Goal: Task Accomplishment & Management: Complete application form

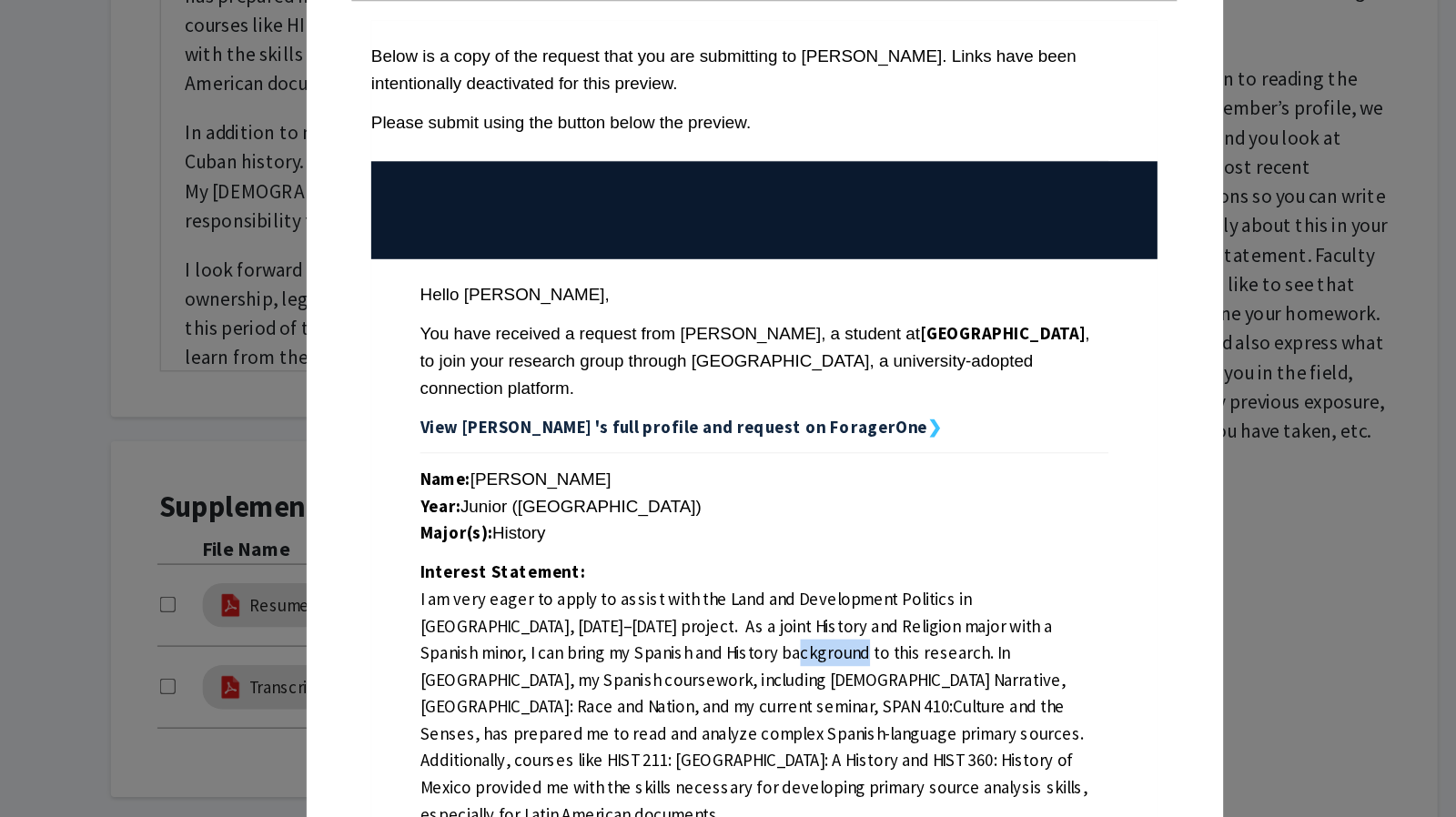
scroll to position [213, 0]
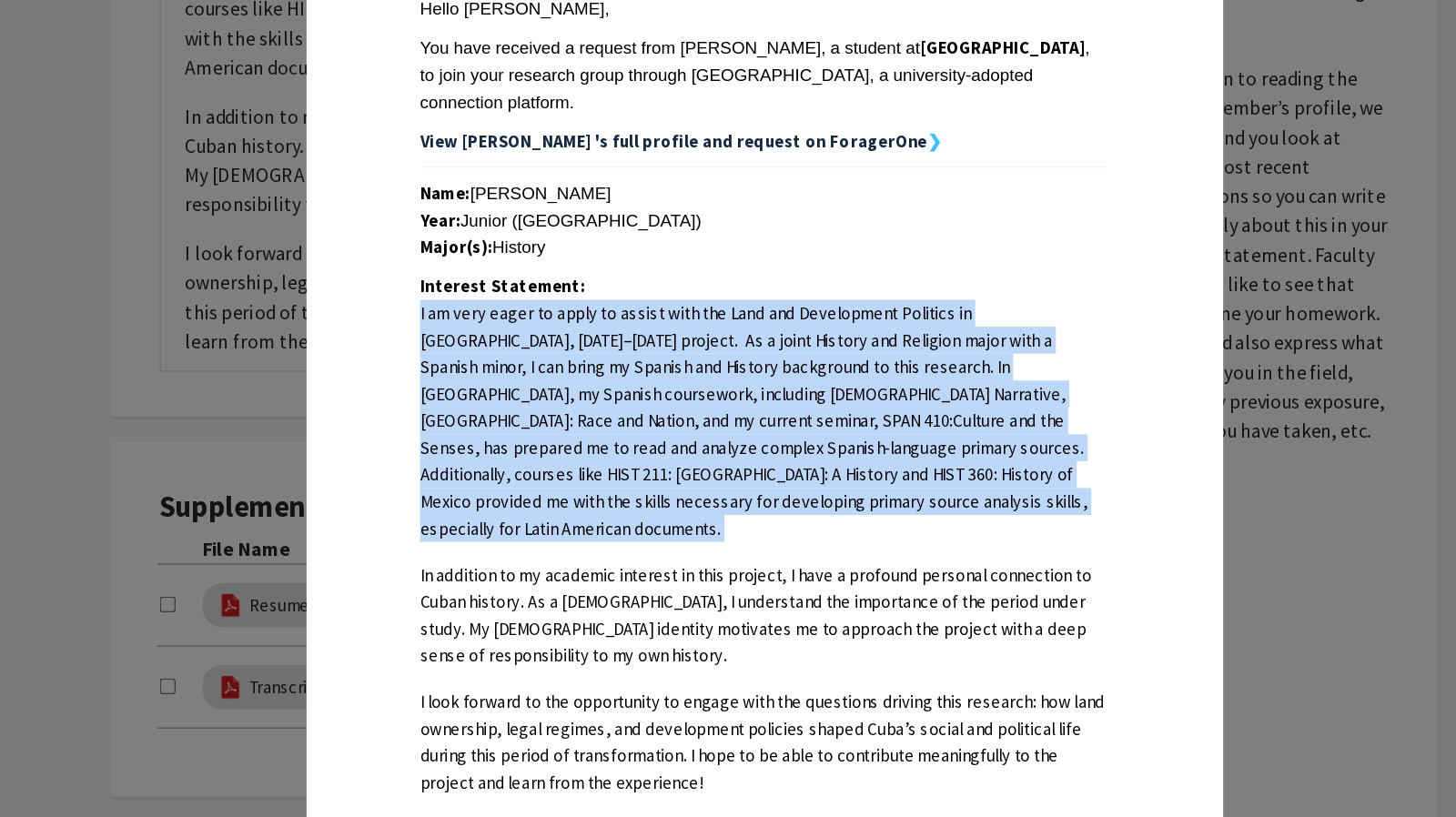
click at [606, 342] on p "I am very eager to apply to assist with the Land and Development Politics in [G…" at bounding box center [721, 395] width 513 height 180
click at [620, 354] on p "I am very eager to apply to assist with the Land and Development Politics in Cu…" at bounding box center [721, 395] width 513 height 180
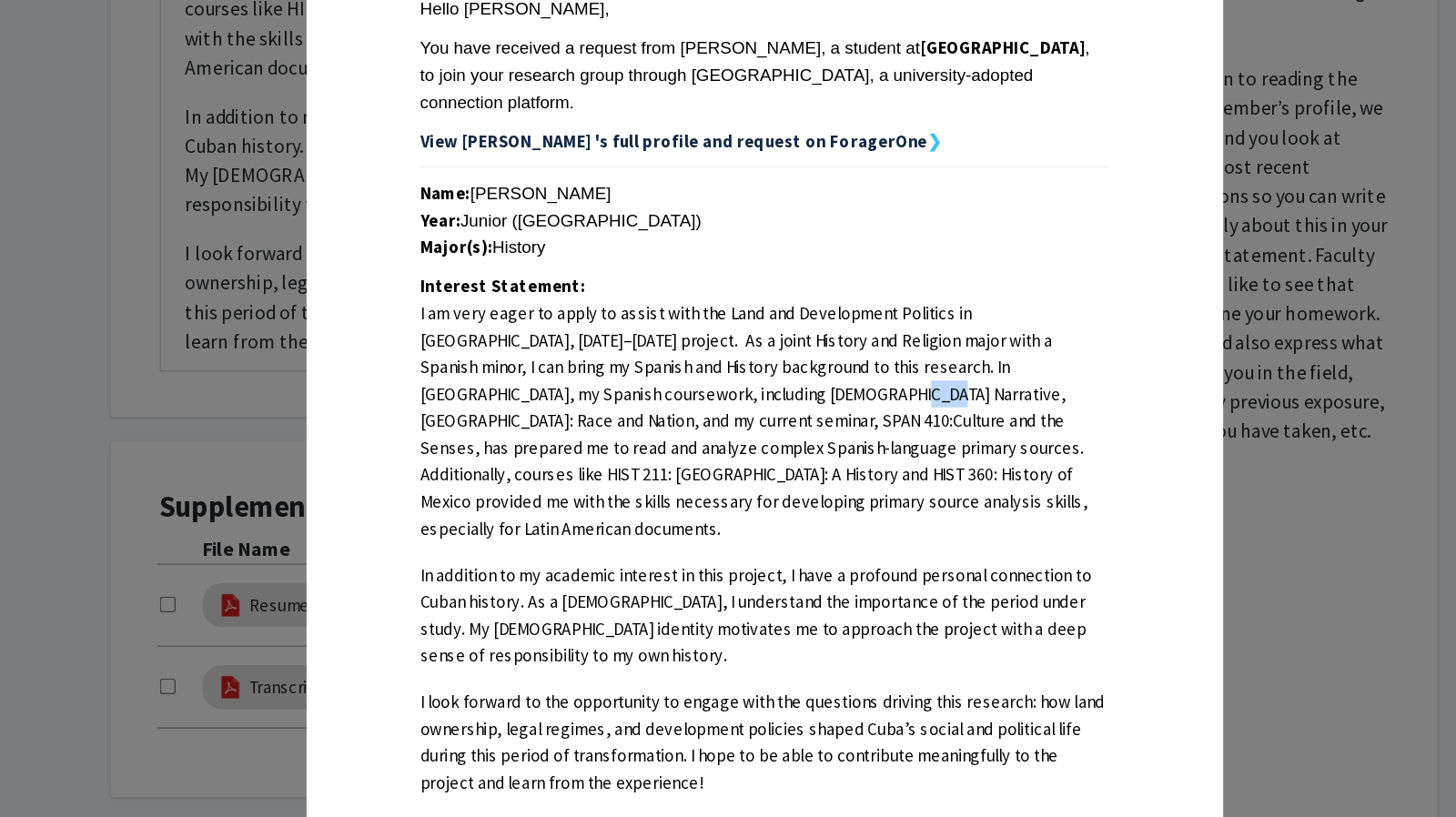
click at [620, 354] on p "I am very eager to apply to assist with the Land and Development Politics in Cu…" at bounding box center [721, 395] width 513 height 180
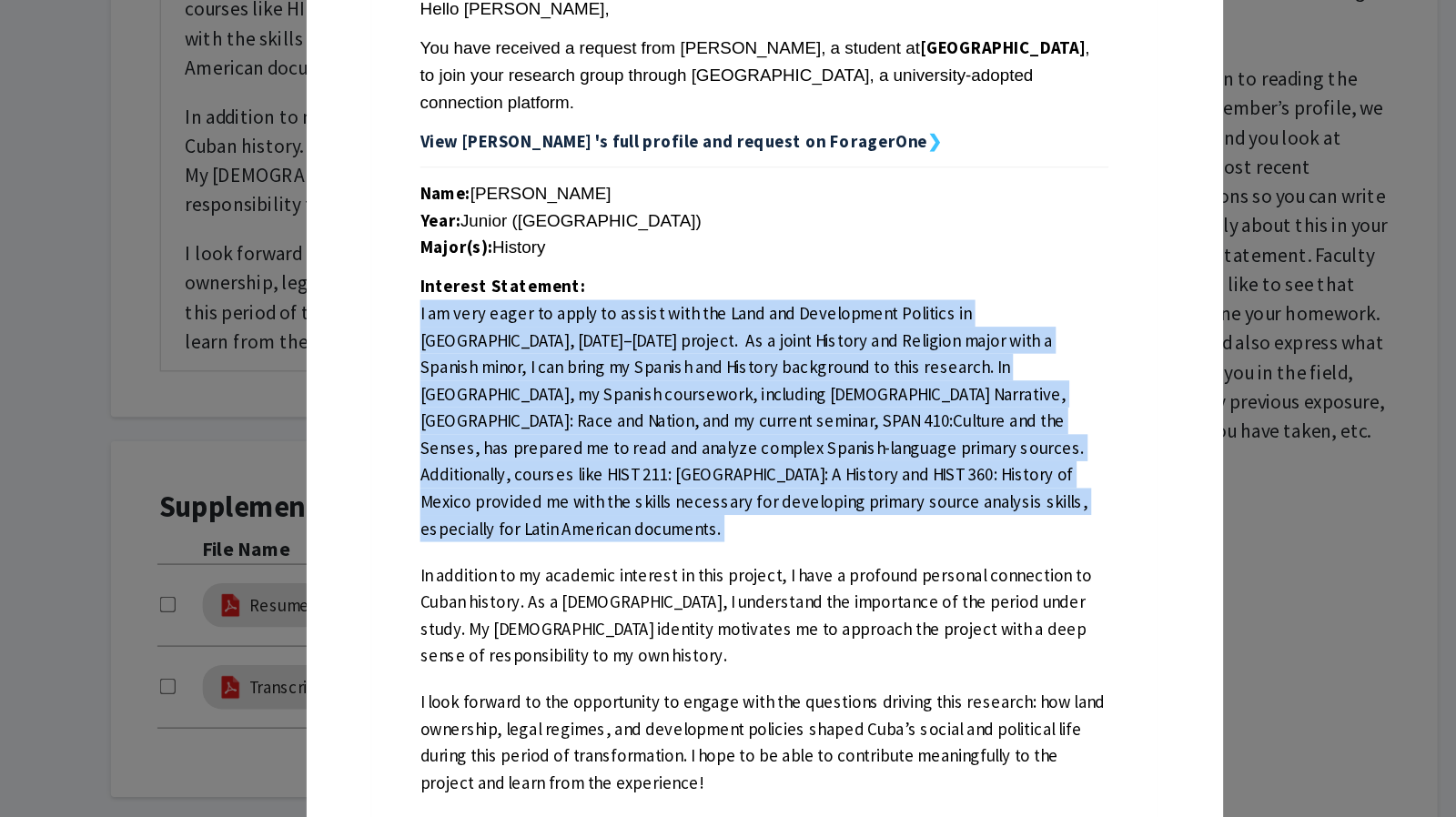
click at [620, 354] on p "I am very eager to apply to assist with the Land and Development Politics in Cu…" at bounding box center [721, 395] width 513 height 180
click at [631, 377] on p "I am very eager to apply to assist with the Land and Development Politics in Cu…" at bounding box center [721, 395] width 513 height 180
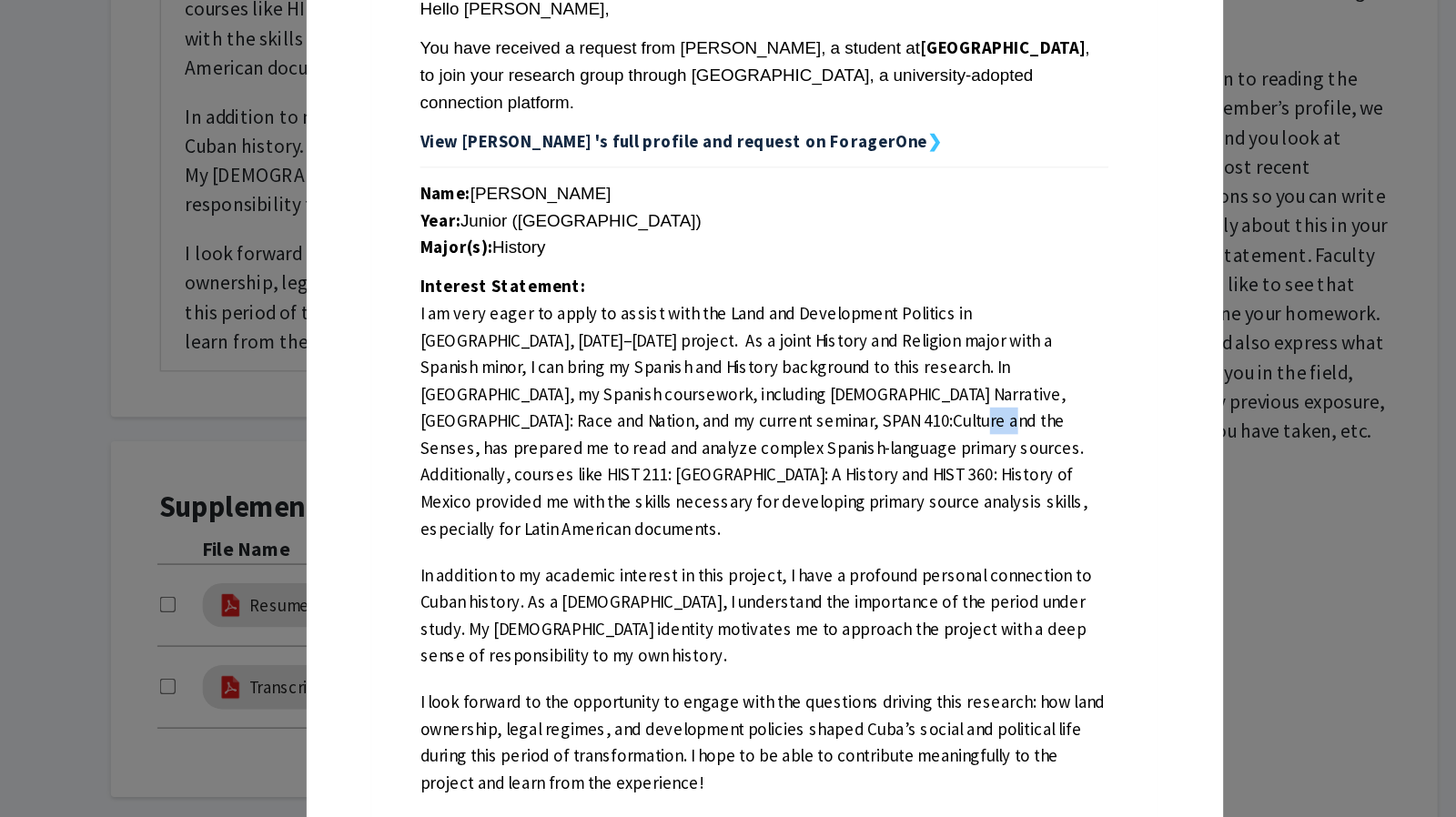
click at [631, 377] on p "I am very eager to apply to assist with the Land and Development Politics in Cu…" at bounding box center [721, 395] width 513 height 180
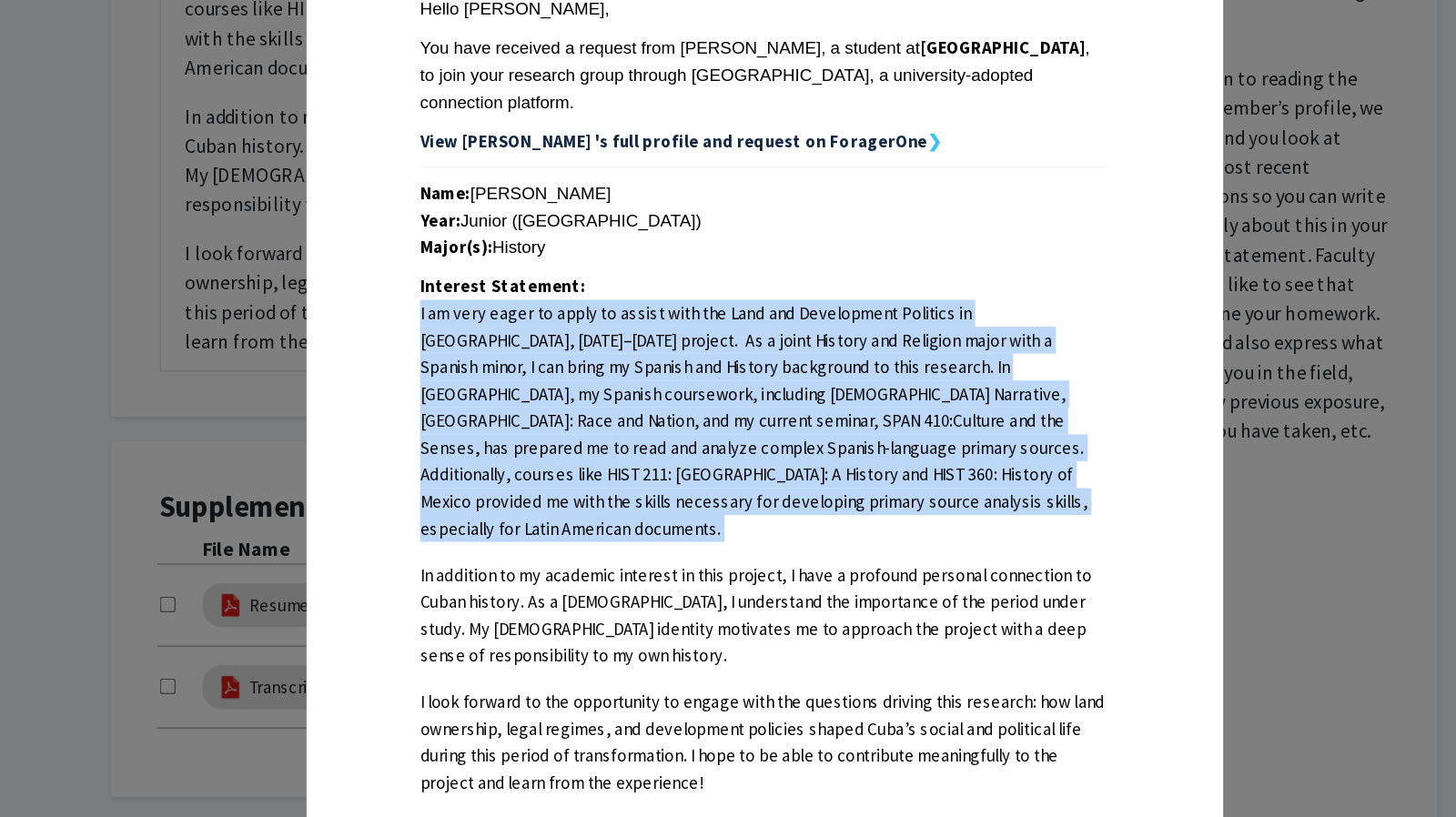
click at [631, 377] on p "I am very eager to apply to assist with the Land and Development Politics in Cu…" at bounding box center [721, 395] width 513 height 180
click at [680, 368] on p "I am very eager to apply to assist with the Land and Development Politics in Cu…" at bounding box center [721, 395] width 513 height 180
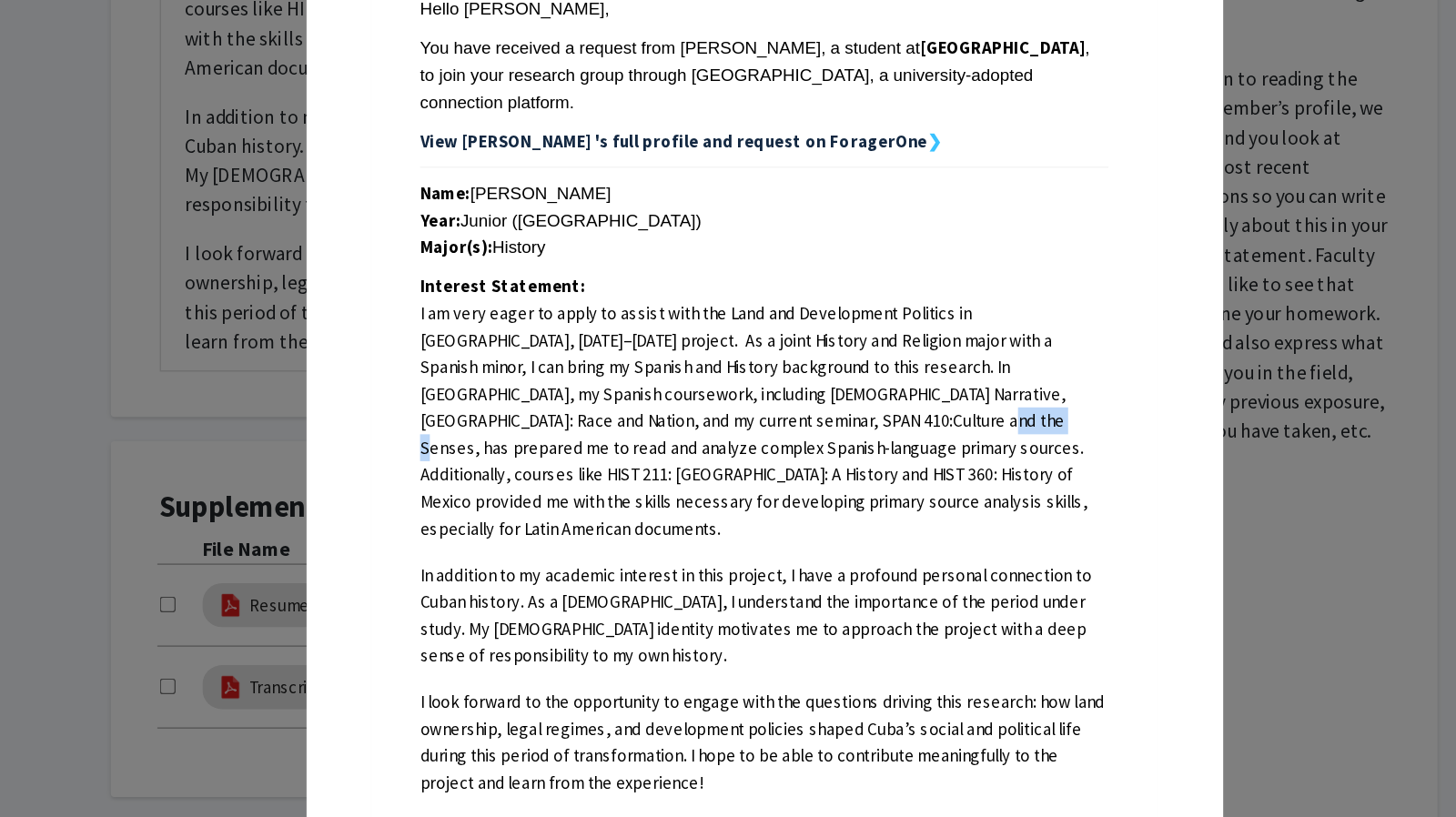
click at [680, 368] on p "I am very eager to apply to assist with the Land and Development Politics in Cu…" at bounding box center [721, 395] width 513 height 180
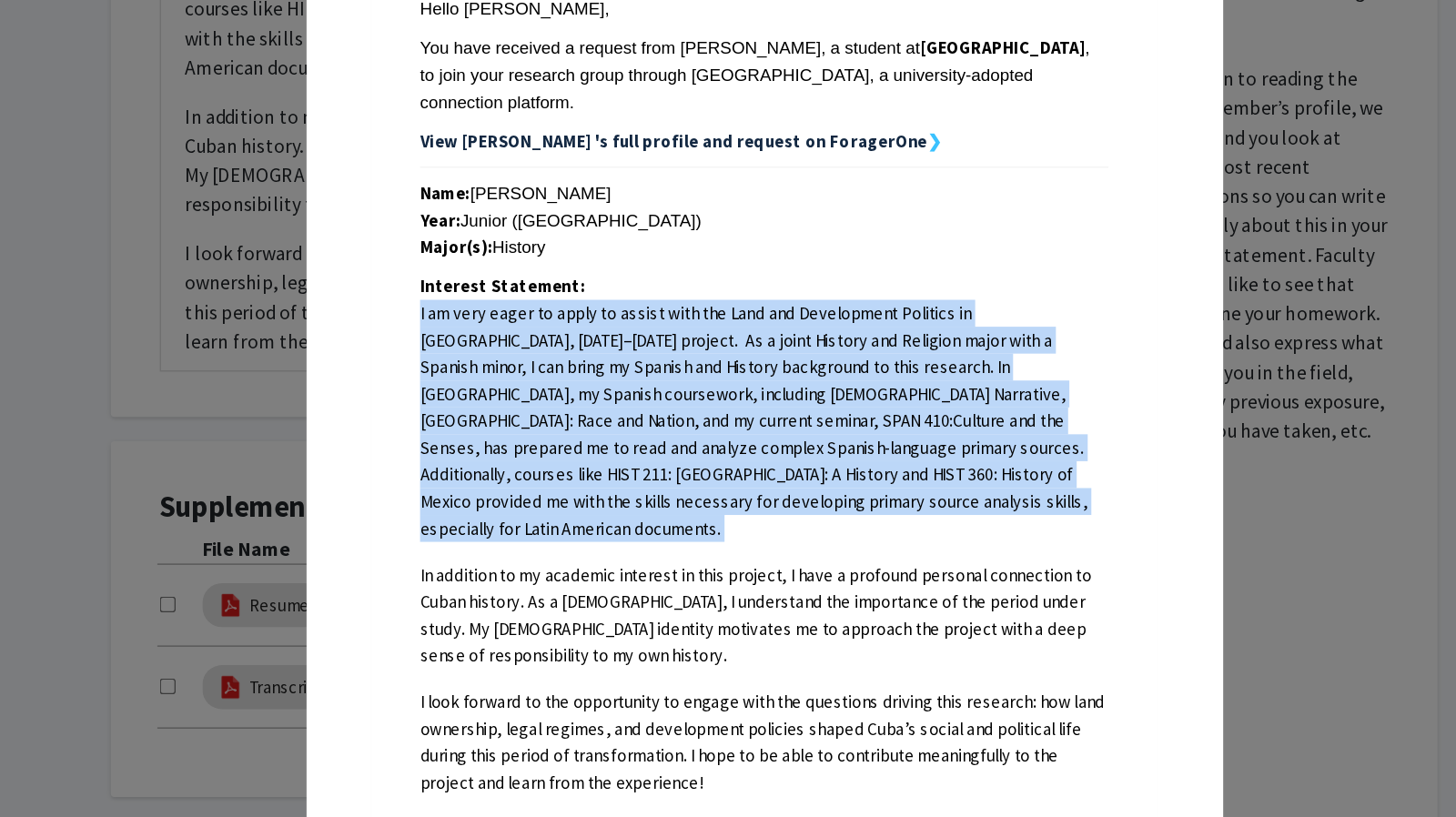
click at [680, 368] on p "I am very eager to apply to assist with the Land and Development Politics in Cu…" at bounding box center [721, 395] width 513 height 180
click at [704, 382] on p "I am very eager to apply to assist with the Land and Development Politics in Cu…" at bounding box center [721, 395] width 513 height 180
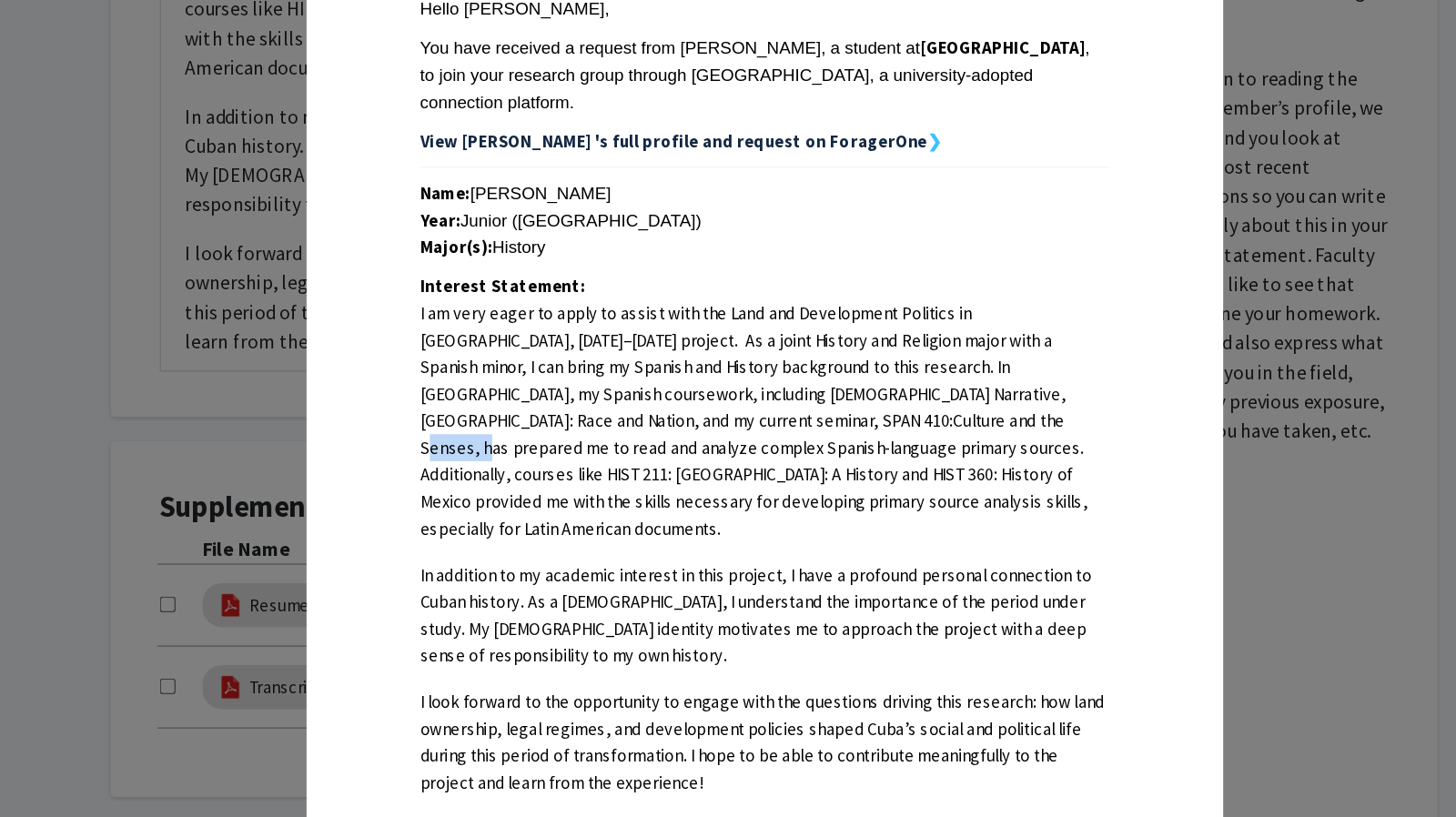
click at [704, 382] on p "I am very eager to apply to assist with the Land and Development Politics in Cu…" at bounding box center [721, 395] width 513 height 180
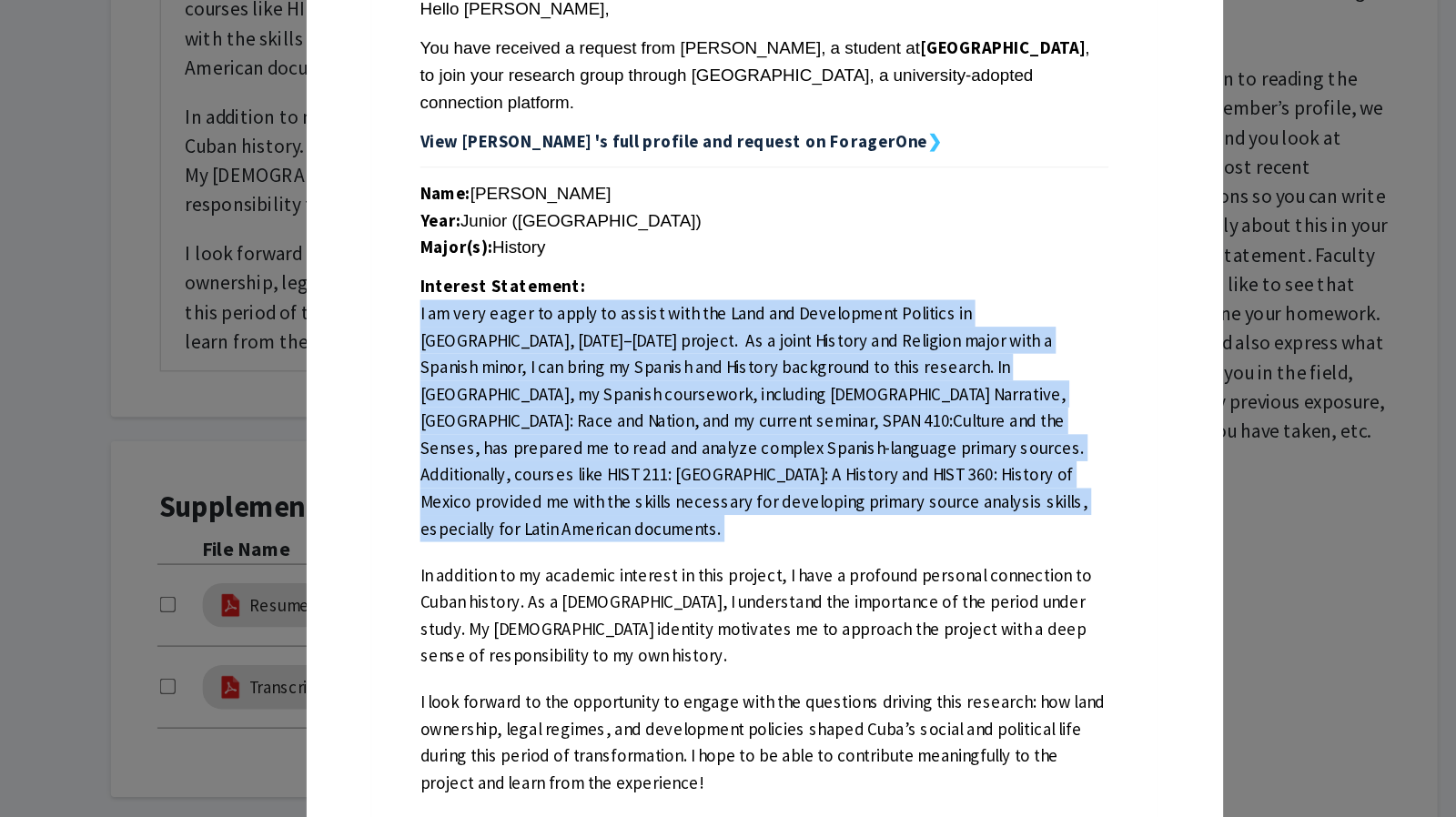
click at [704, 382] on p "I am very eager to apply to assist with the Land and Development Politics in Cu…" at bounding box center [721, 395] width 513 height 180
click at [726, 410] on p "I am very eager to apply to assist with the Land and Development Politics in Cu…" at bounding box center [721, 395] width 513 height 180
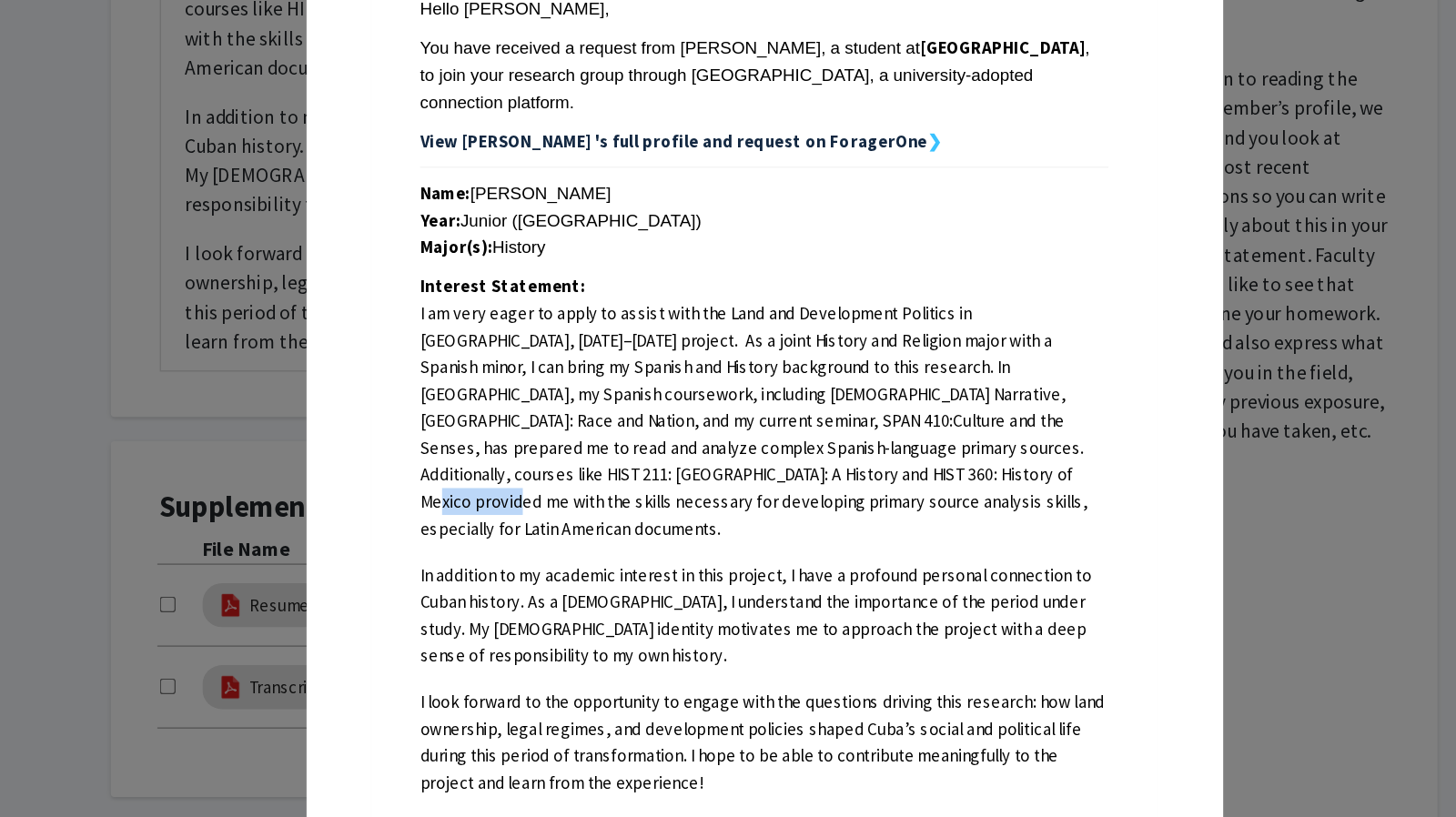
click at [726, 410] on p "I am very eager to apply to assist with the Land and Development Politics in Cu…" at bounding box center [721, 395] width 513 height 180
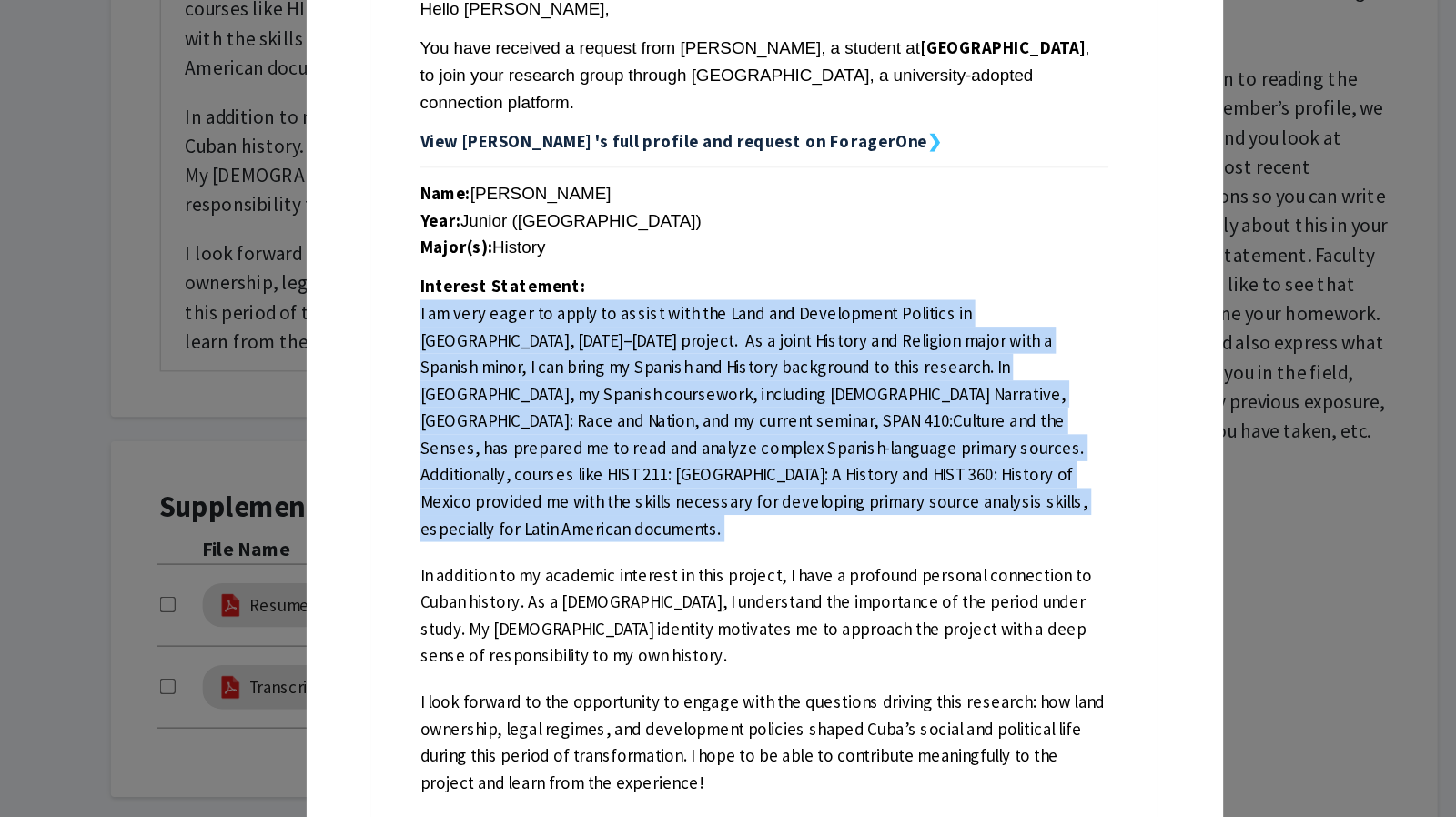
click at [726, 410] on p "I am very eager to apply to assist with the Land and Development Politics in Cu…" at bounding box center [721, 395] width 513 height 180
click at [784, 440] on p "I am very eager to apply to assist with the Land and Development Politics in Cu…" at bounding box center [721, 395] width 513 height 180
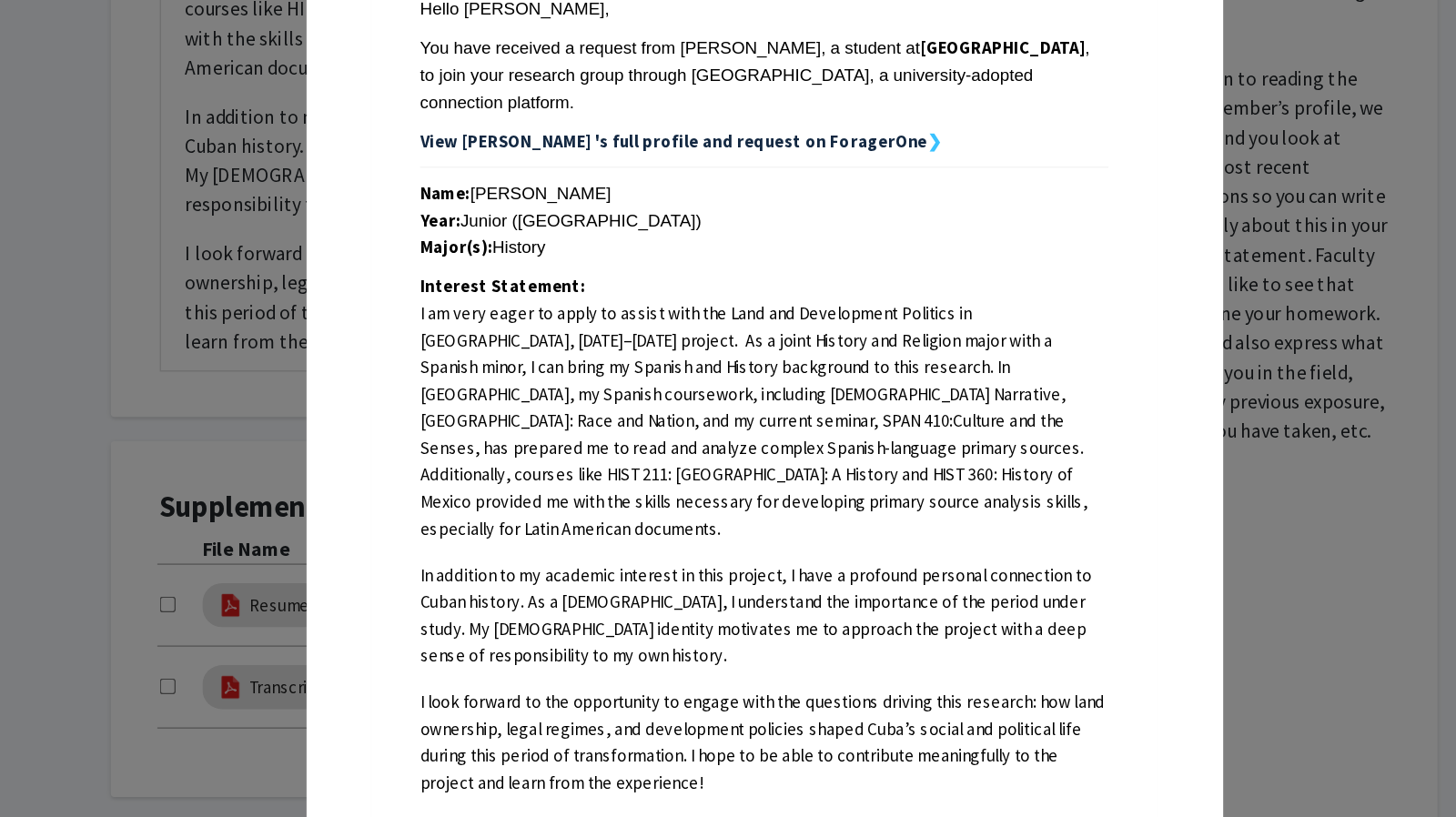
click at [784, 440] on p "I am very eager to apply to assist with the Land and Development Politics in Cu…" at bounding box center [721, 395] width 513 height 180
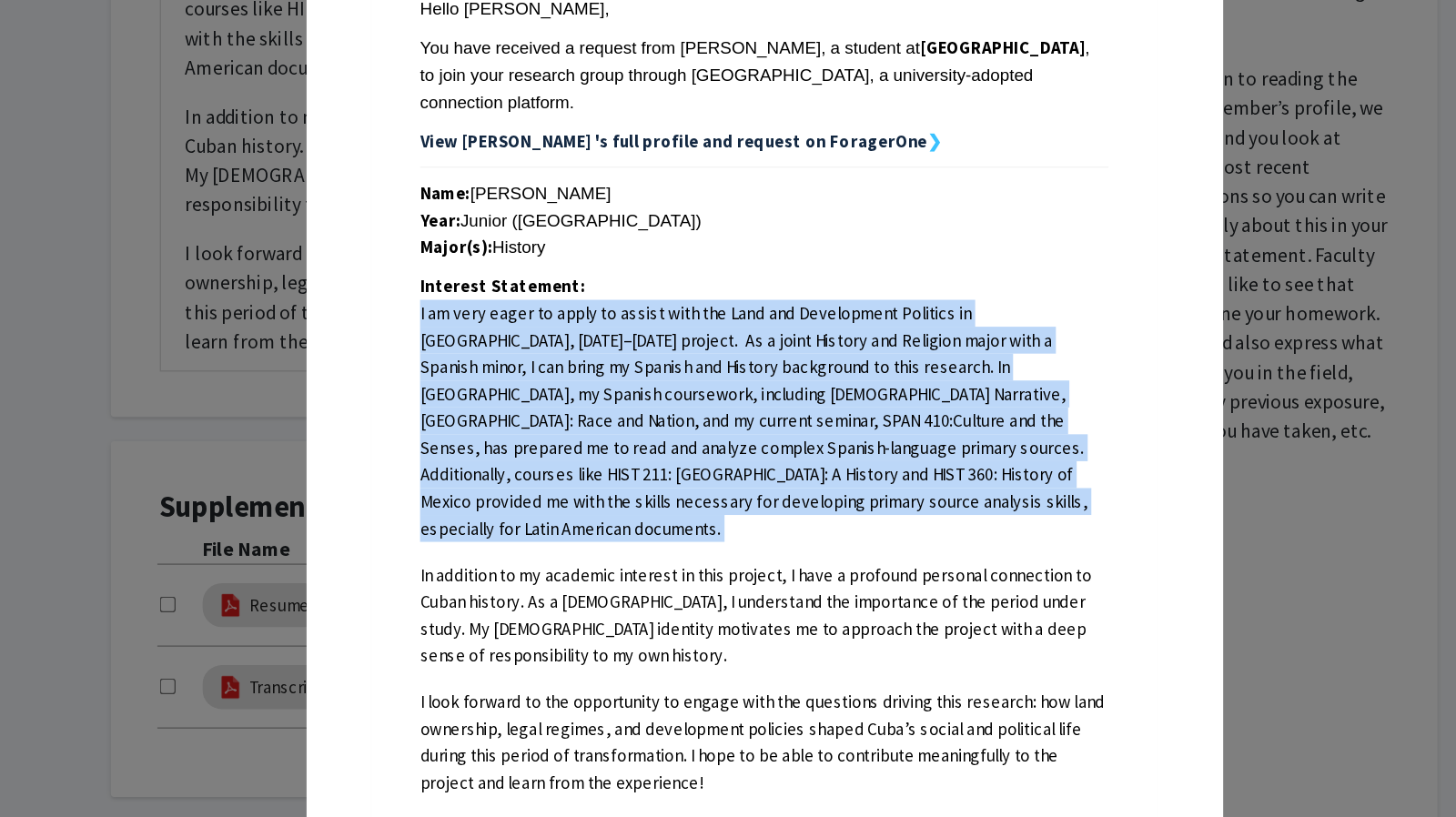
click at [784, 440] on p "I am very eager to apply to assist with the Land and Development Politics in Cu…" at bounding box center [721, 395] width 513 height 180
drag, startPoint x: 784, startPoint y: 440, endPoint x: 807, endPoint y: 451, distance: 25.5
click at [807, 451] on span "I am very eager to apply to assist with the Land and Development Politics in Cu…" at bounding box center [721, 490] width 513 height 370
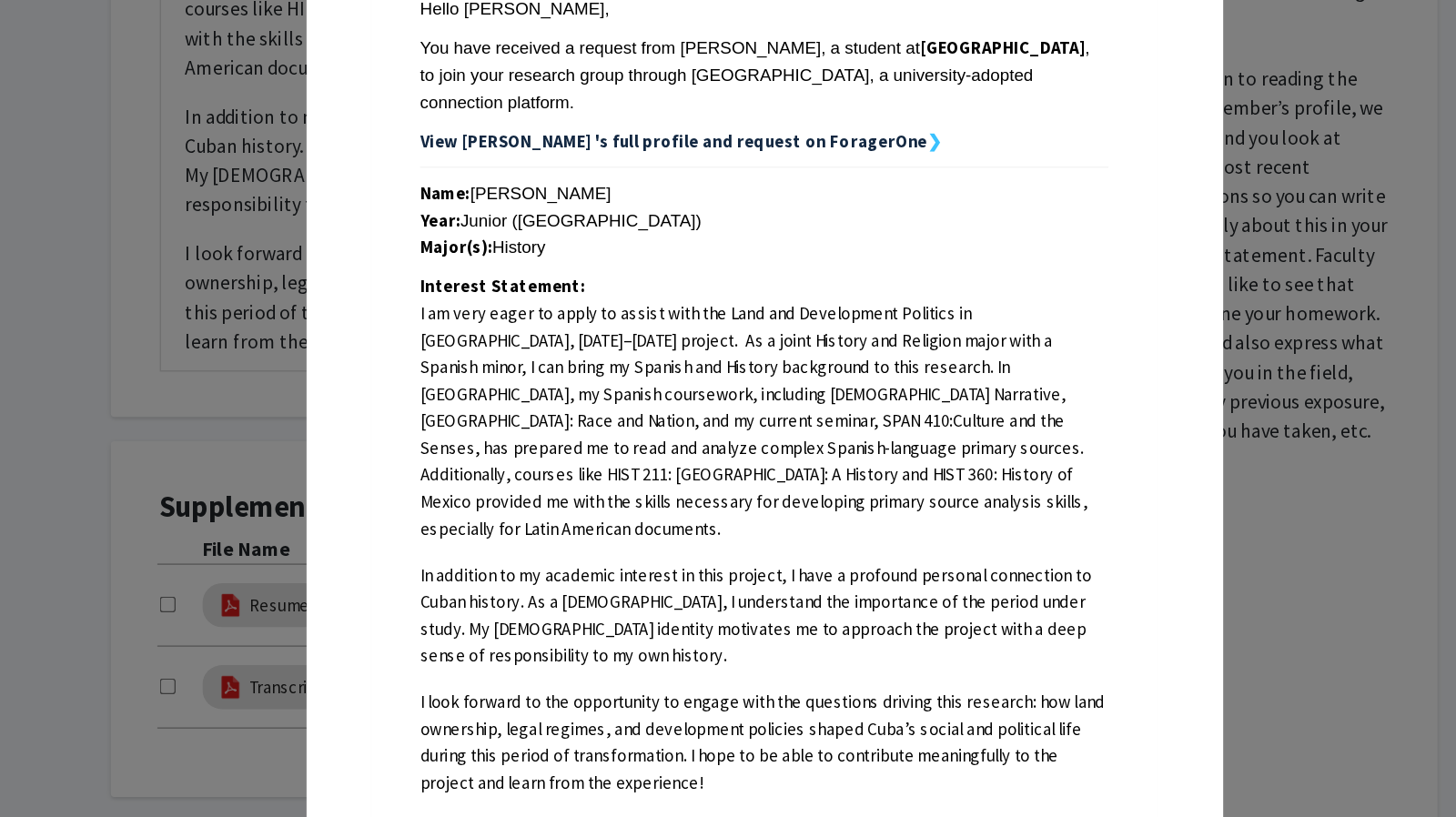
click at [807, 451] on span "I am very eager to apply to assist with the Land and Development Politics in Cu…" at bounding box center [721, 490] width 513 height 370
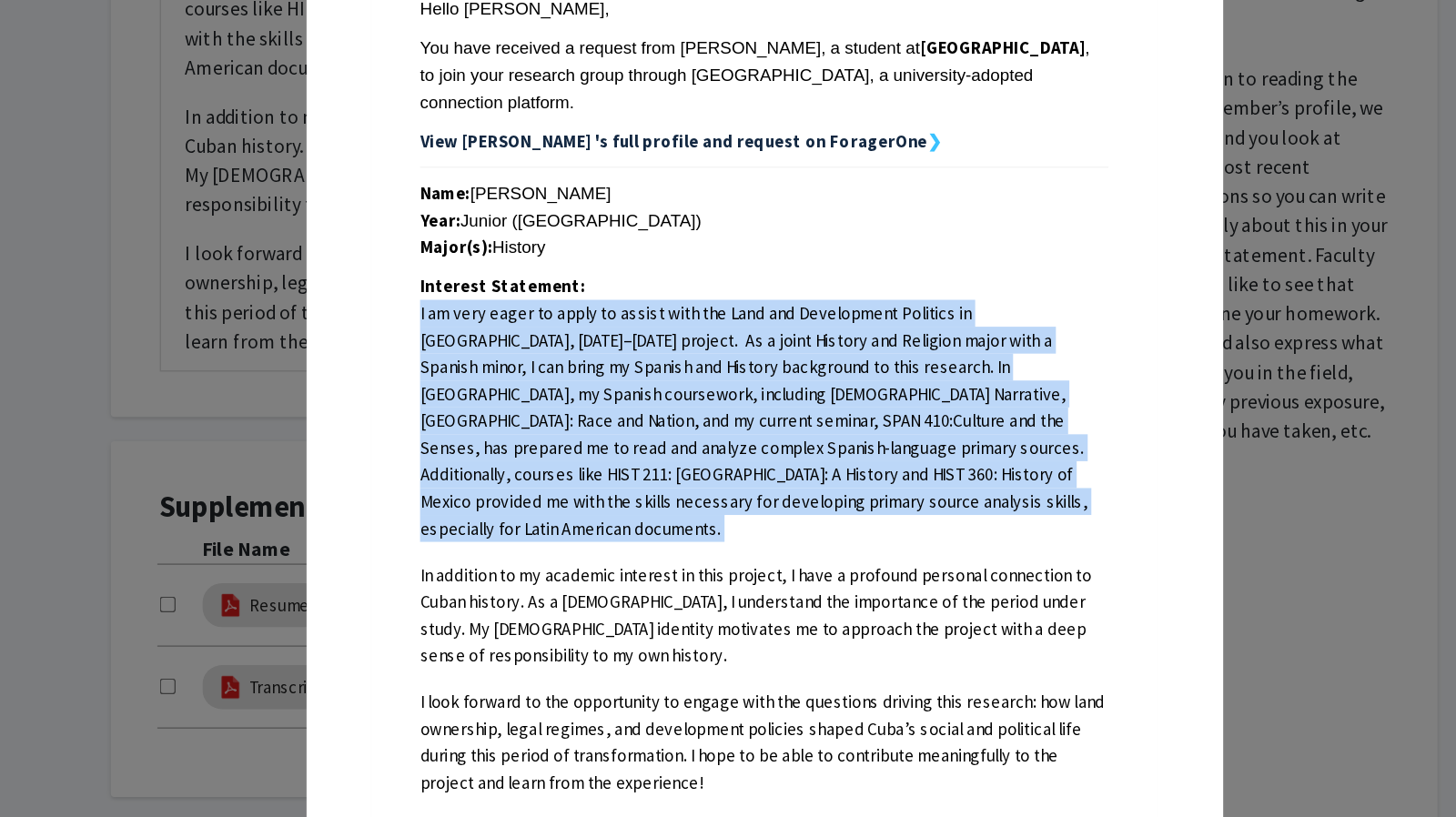
click at [807, 451] on span "I am very eager to apply to assist with the Land and Development Politics in Cu…" at bounding box center [721, 490] width 513 height 370
click at [811, 448] on span "I am very eager to apply to assist with the Land and Development Politics in Cu…" at bounding box center [721, 490] width 513 height 370
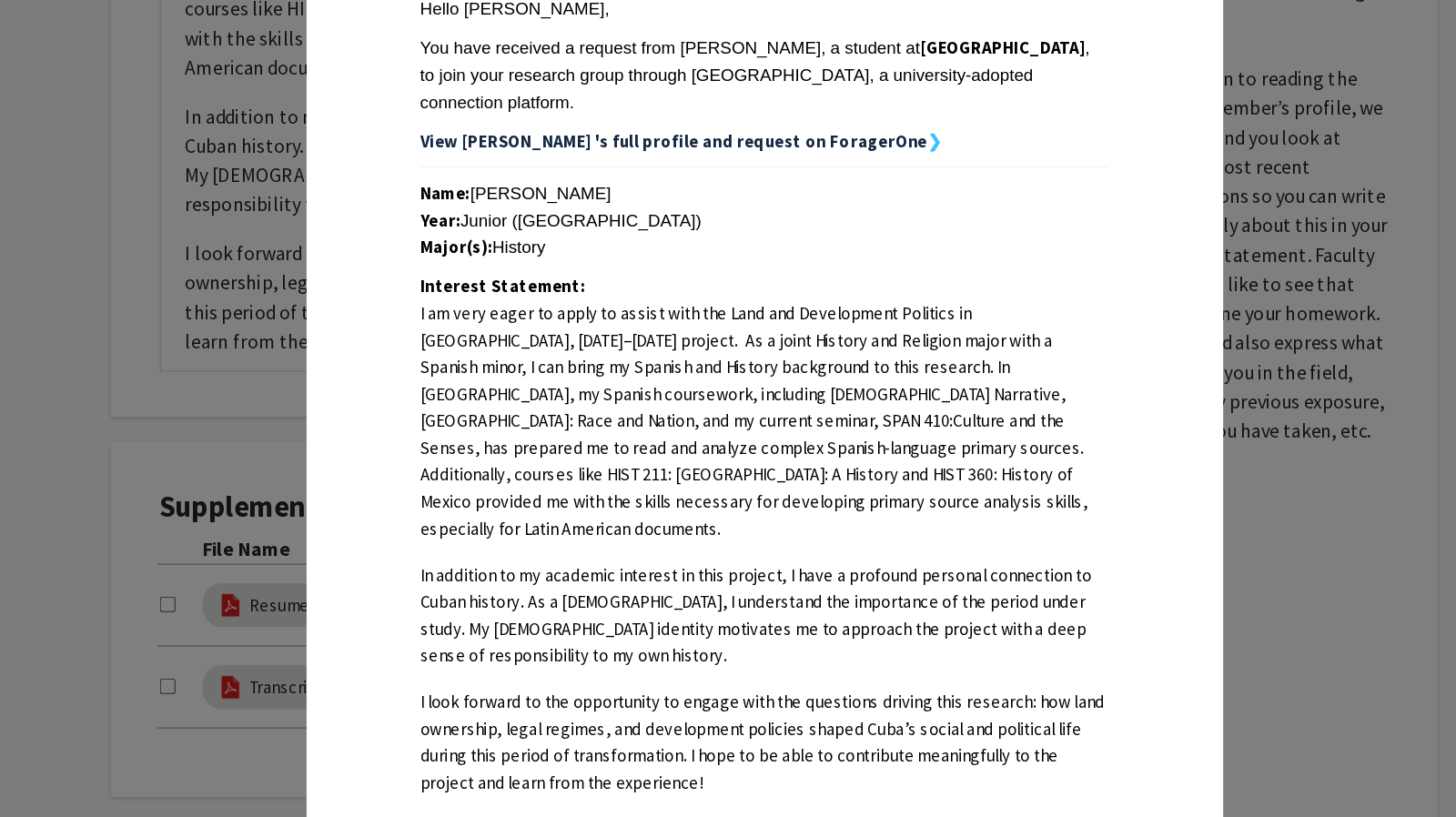
click at [811, 448] on span "I am very eager to apply to assist with the Land and Development Politics in Cu…" at bounding box center [721, 490] width 513 height 370
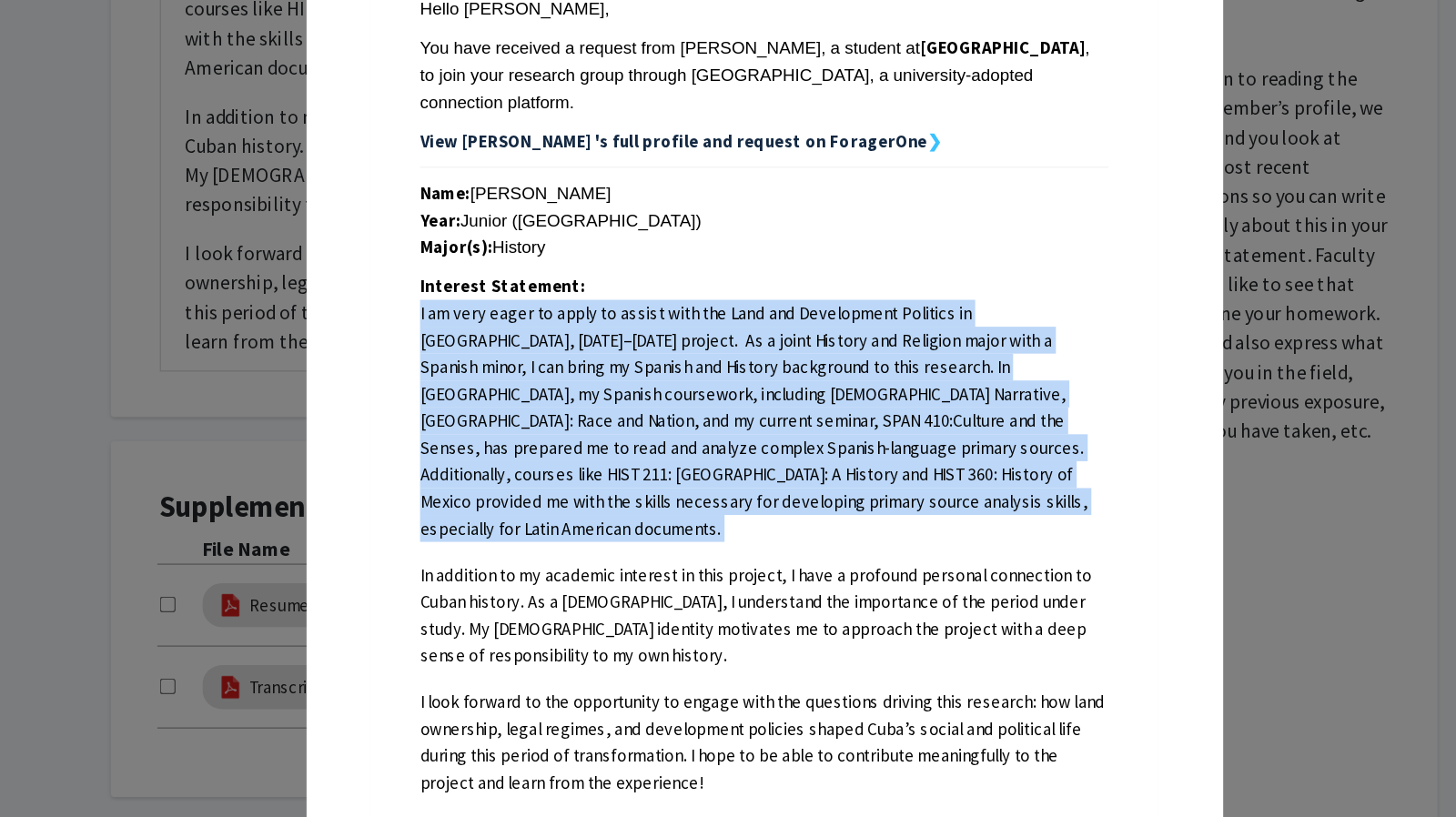
click at [811, 448] on span "I am very eager to apply to assist with the Land and Development Politics in Cu…" at bounding box center [721, 490] width 513 height 370
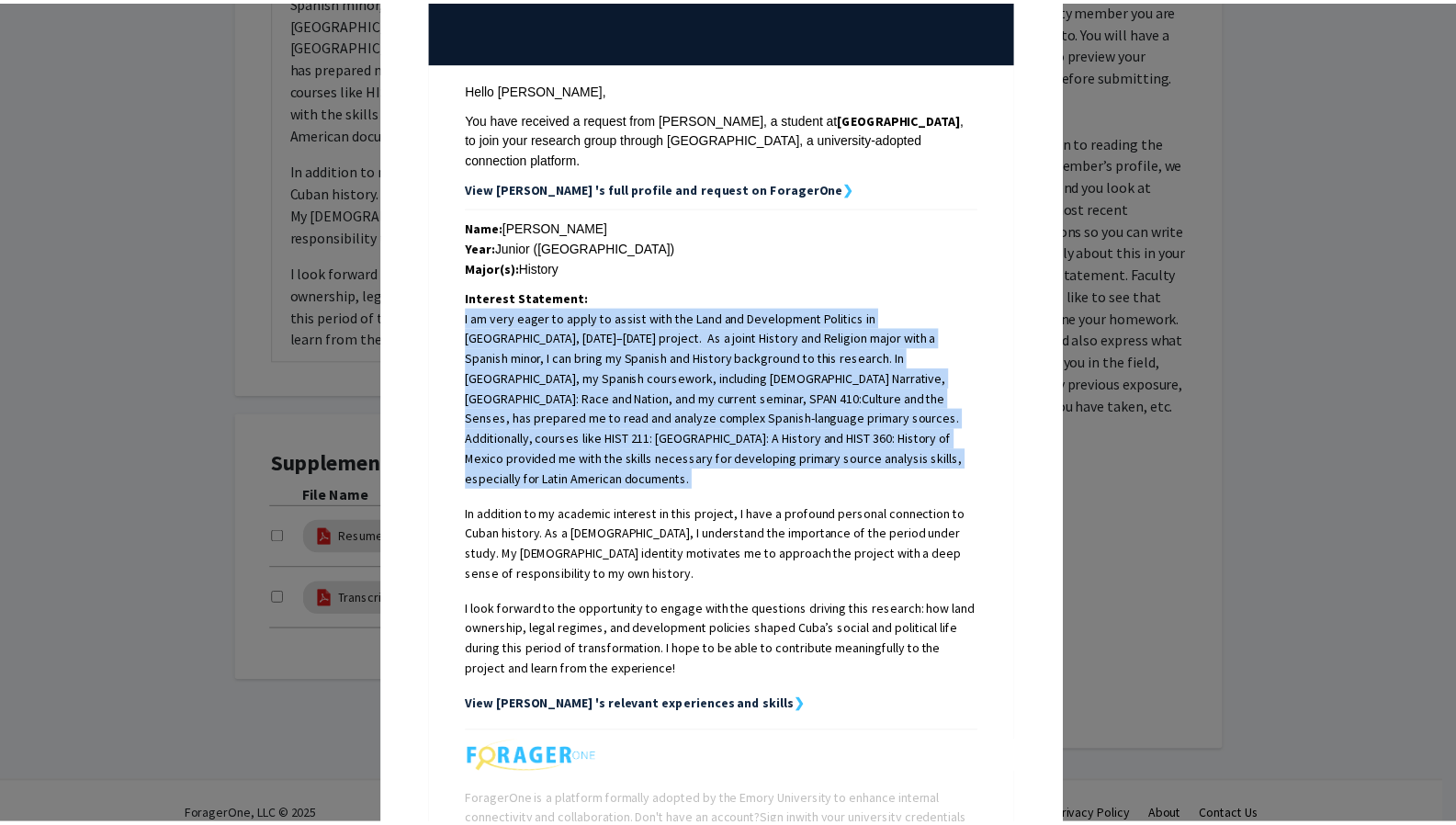
scroll to position [0, 0]
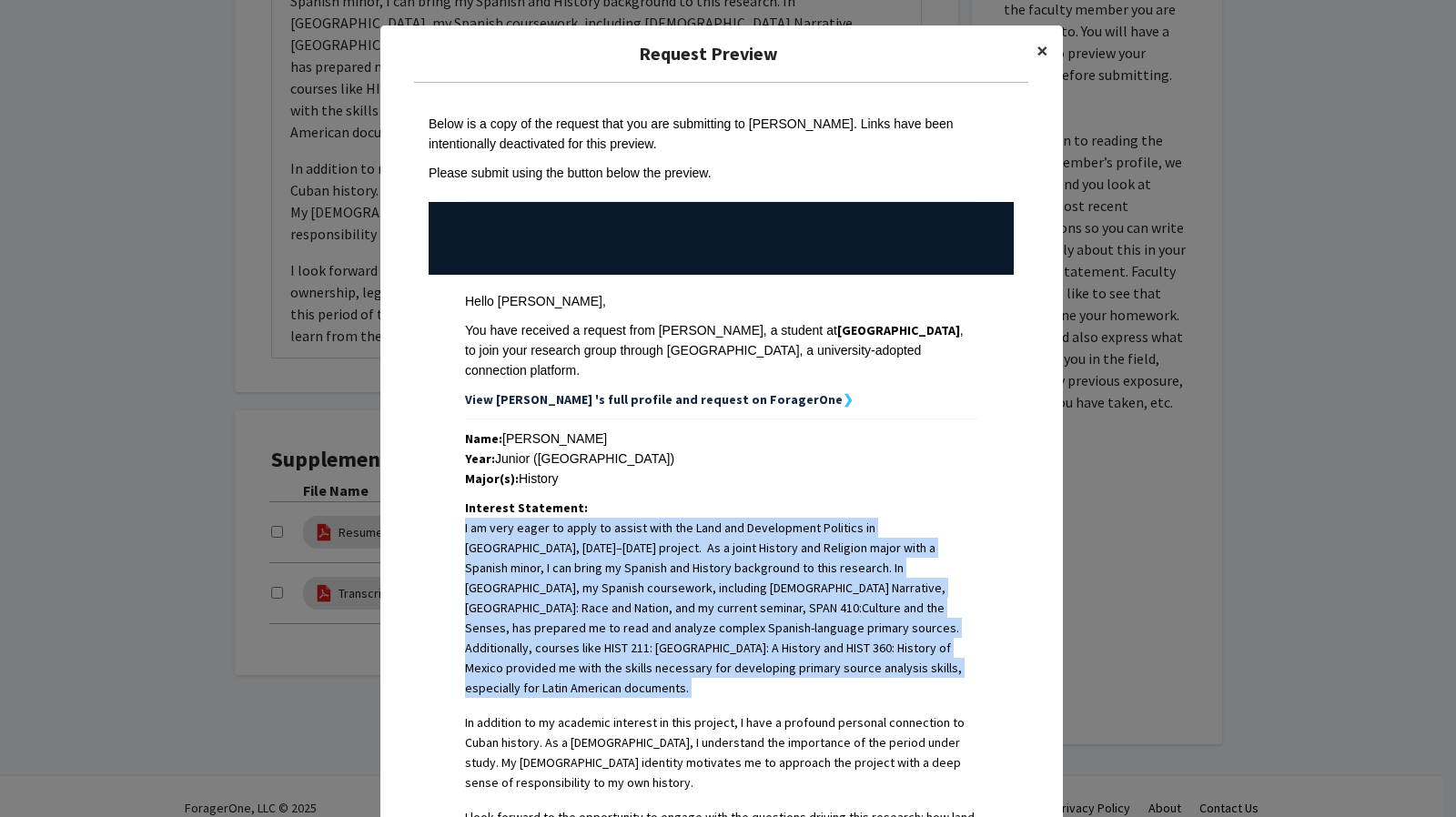
click at [1037, 45] on span "×" at bounding box center [1043, 50] width 11 height 28
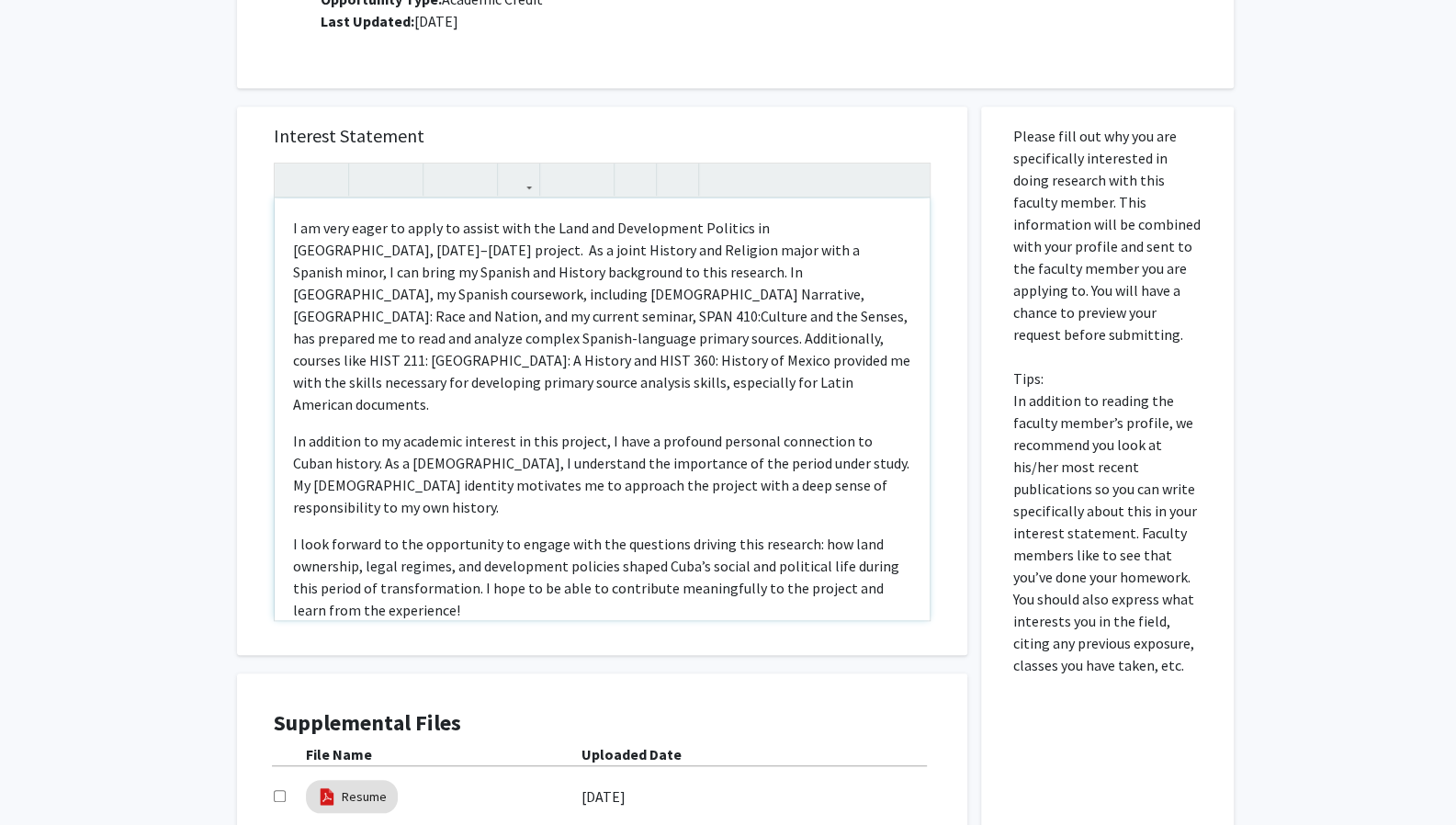
scroll to position [587, 0]
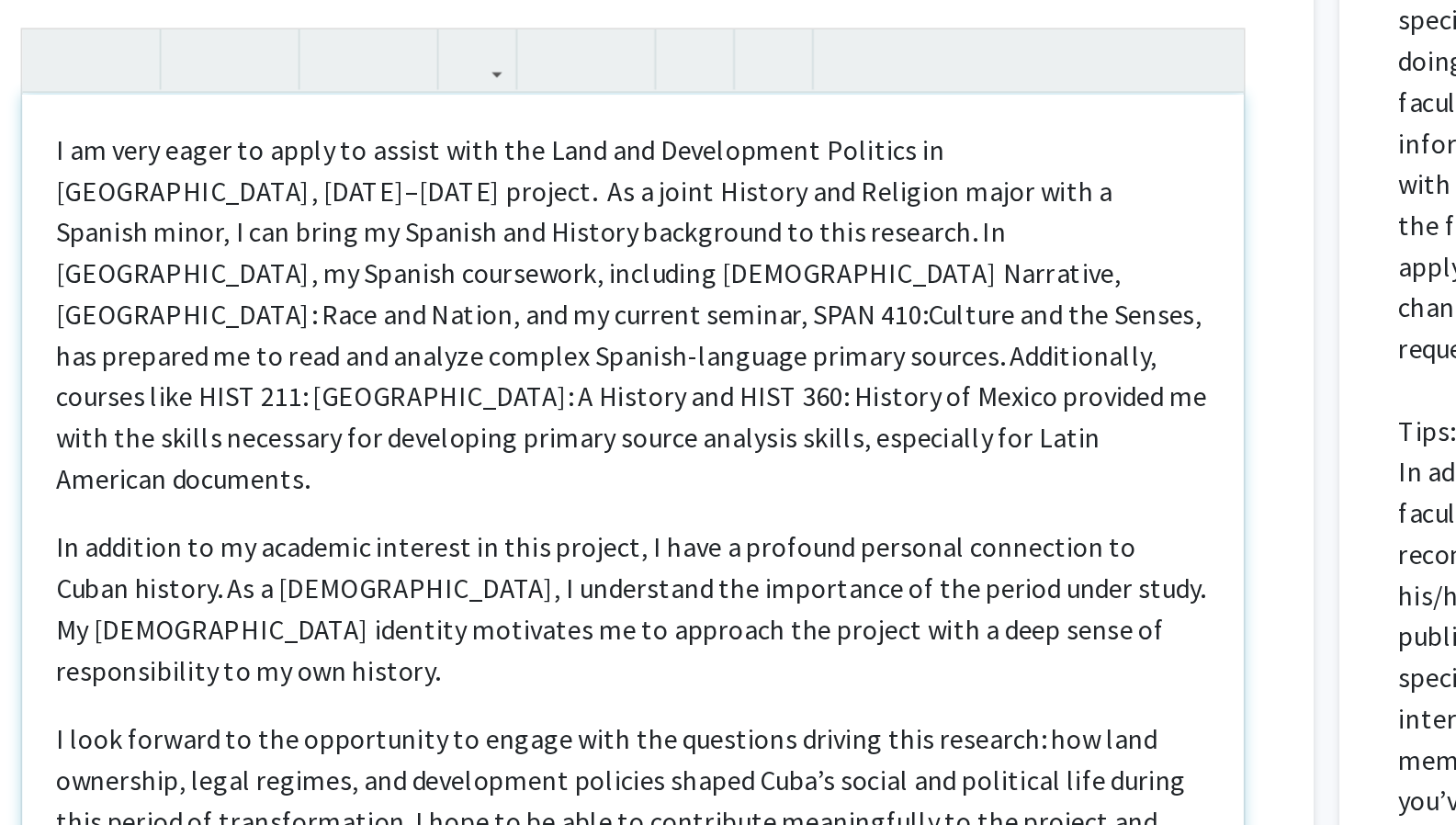
click at [565, 318] on p "I am very eager to apply to assist with the Land and Development Politics in Cu…" at bounding box center [602, 316] width 618 height 198
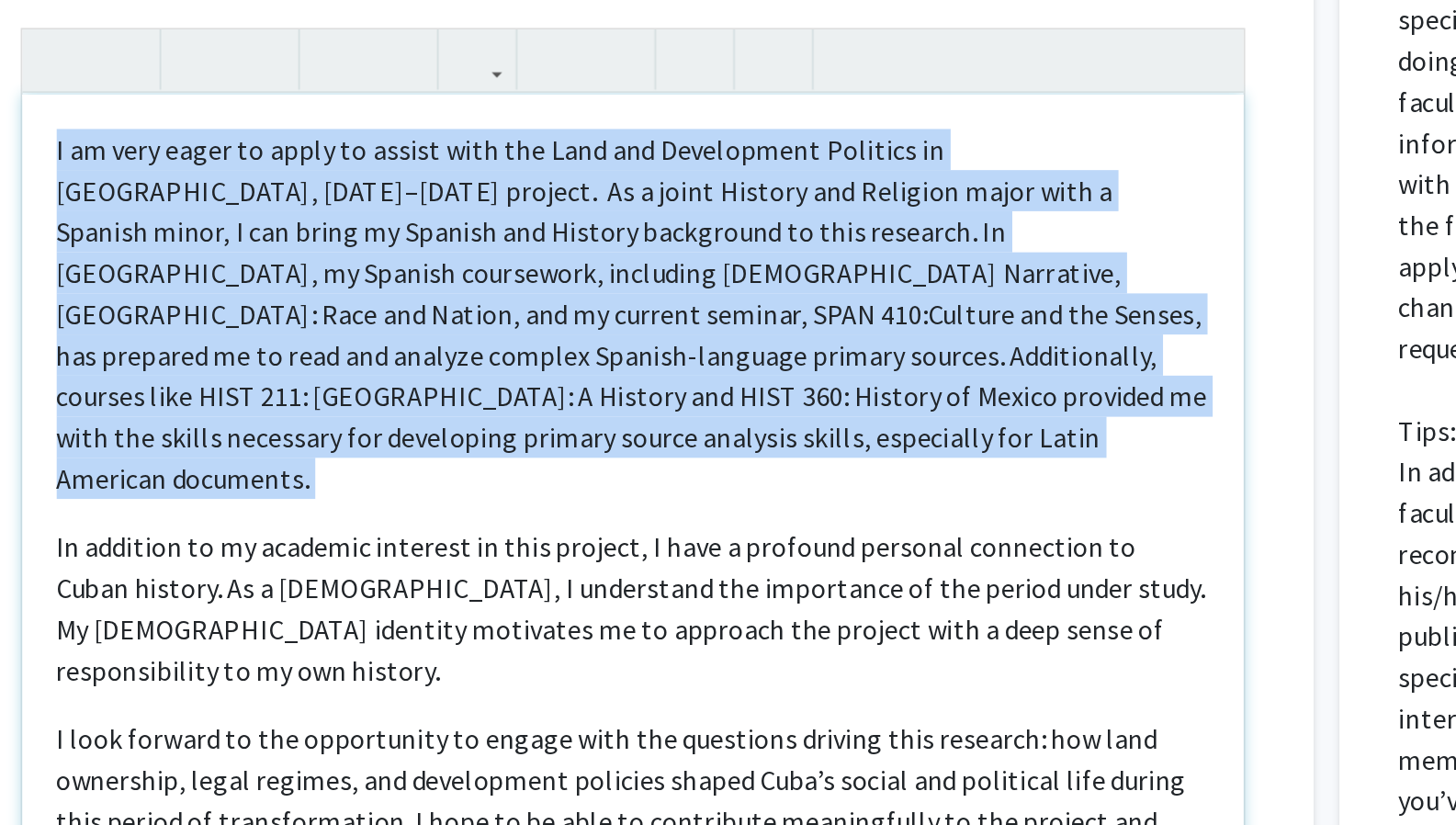
click at [565, 318] on p "I am very eager to apply to assist with the Land and Development Politics in Cu…" at bounding box center [602, 316] width 618 height 198
click at [565, 331] on p "I am very eager to apply to assist with the Land and Development Politics in Cu…" at bounding box center [602, 316] width 618 height 198
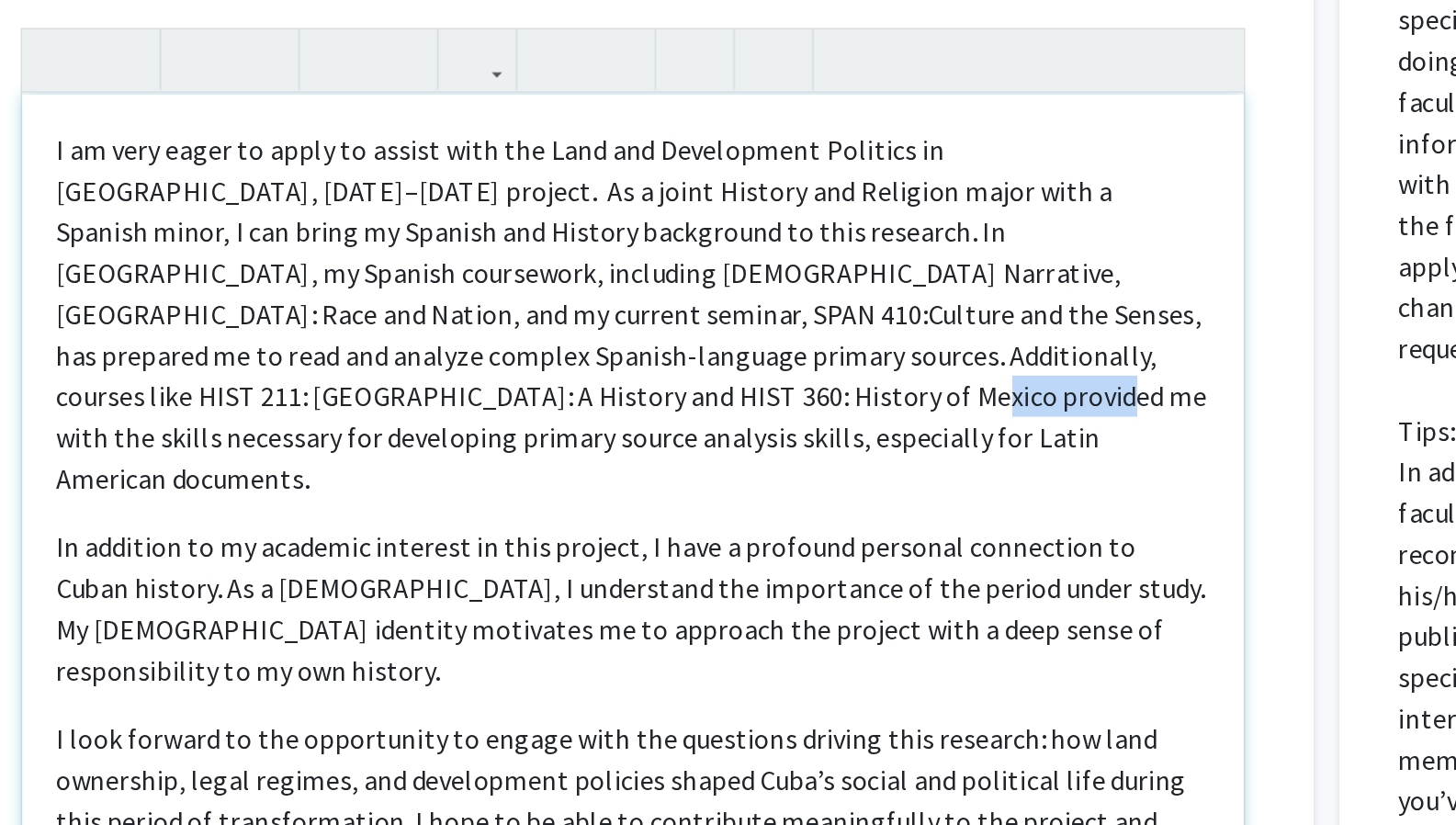
click at [565, 331] on p "I am very eager to apply to assist with the Land and Development Politics in Cu…" at bounding box center [602, 316] width 618 height 198
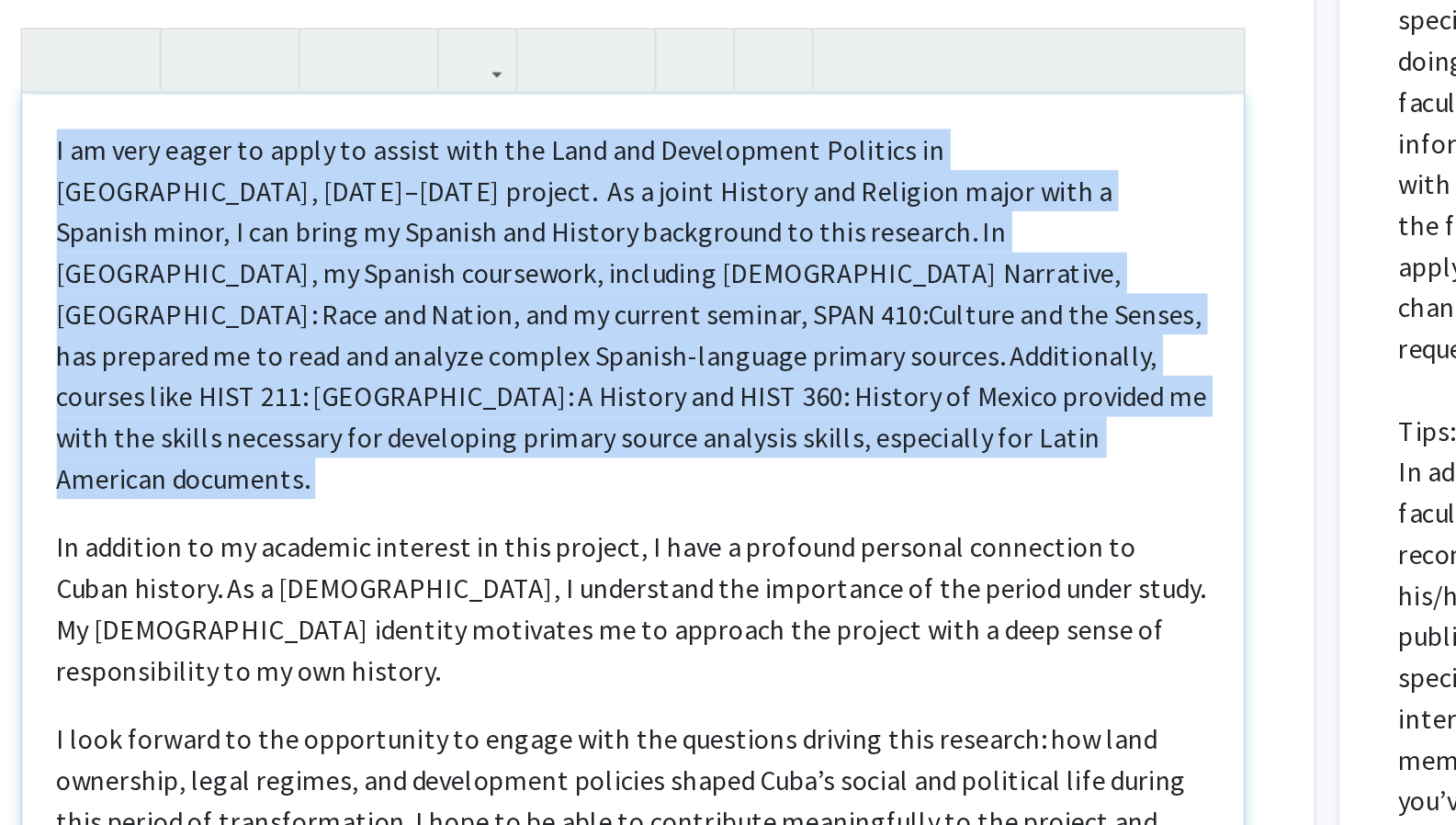
click at [565, 331] on p "I am very eager to apply to assist with the Land and Development Politics in Cu…" at bounding box center [602, 316] width 618 height 198
click at [574, 332] on p "I am very eager to apply to assist with the Land and Development Politics in Cu…" at bounding box center [602, 316] width 618 height 198
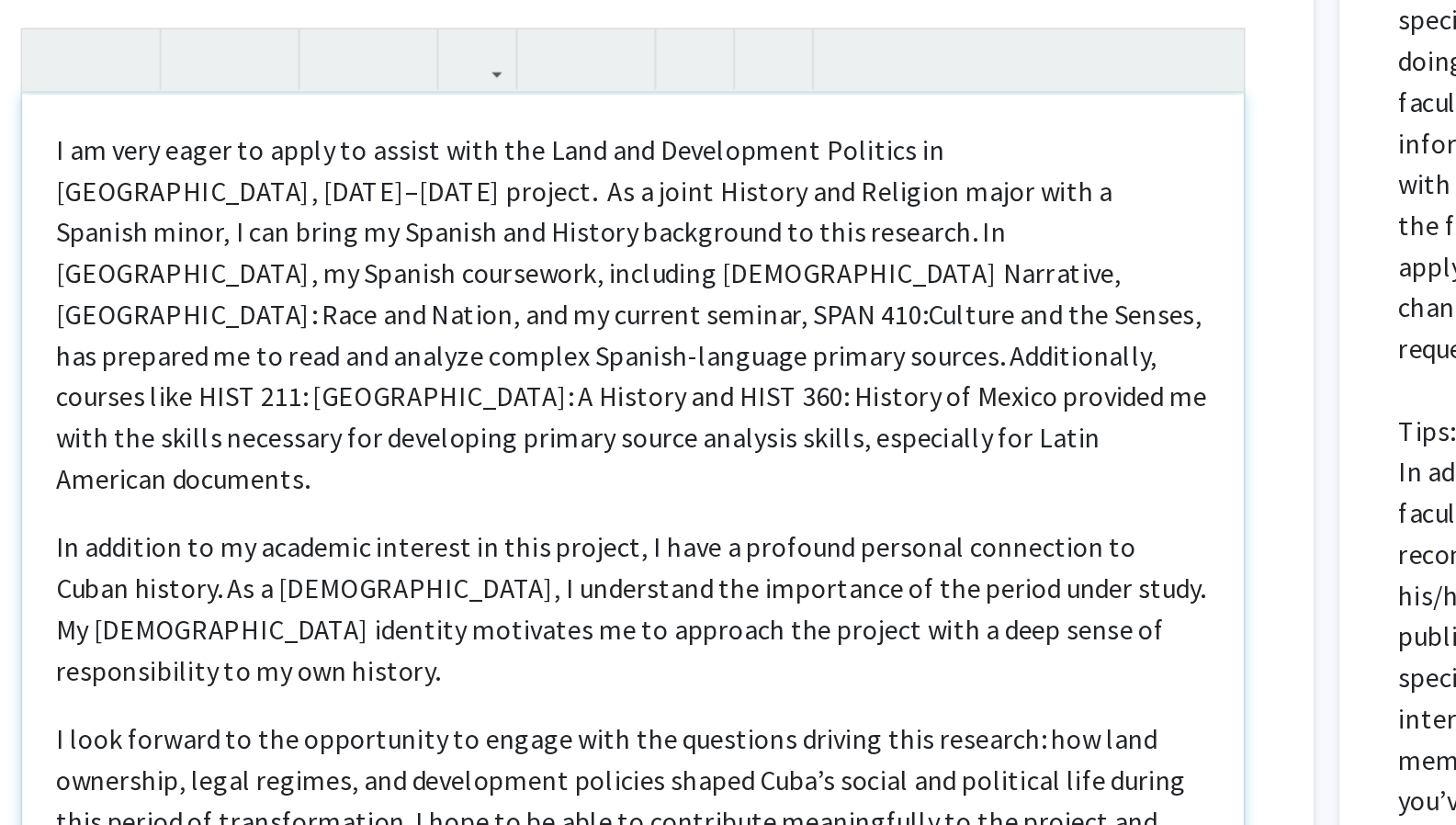
click at [584, 339] on p "I am very eager to apply to assist with the Land and Development Politics in Cu…" at bounding box center [602, 316] width 618 height 198
click at [583, 340] on p "I am very eager to apply to assist with the Land and Development Politics in Cu…" at bounding box center [602, 316] width 618 height 198
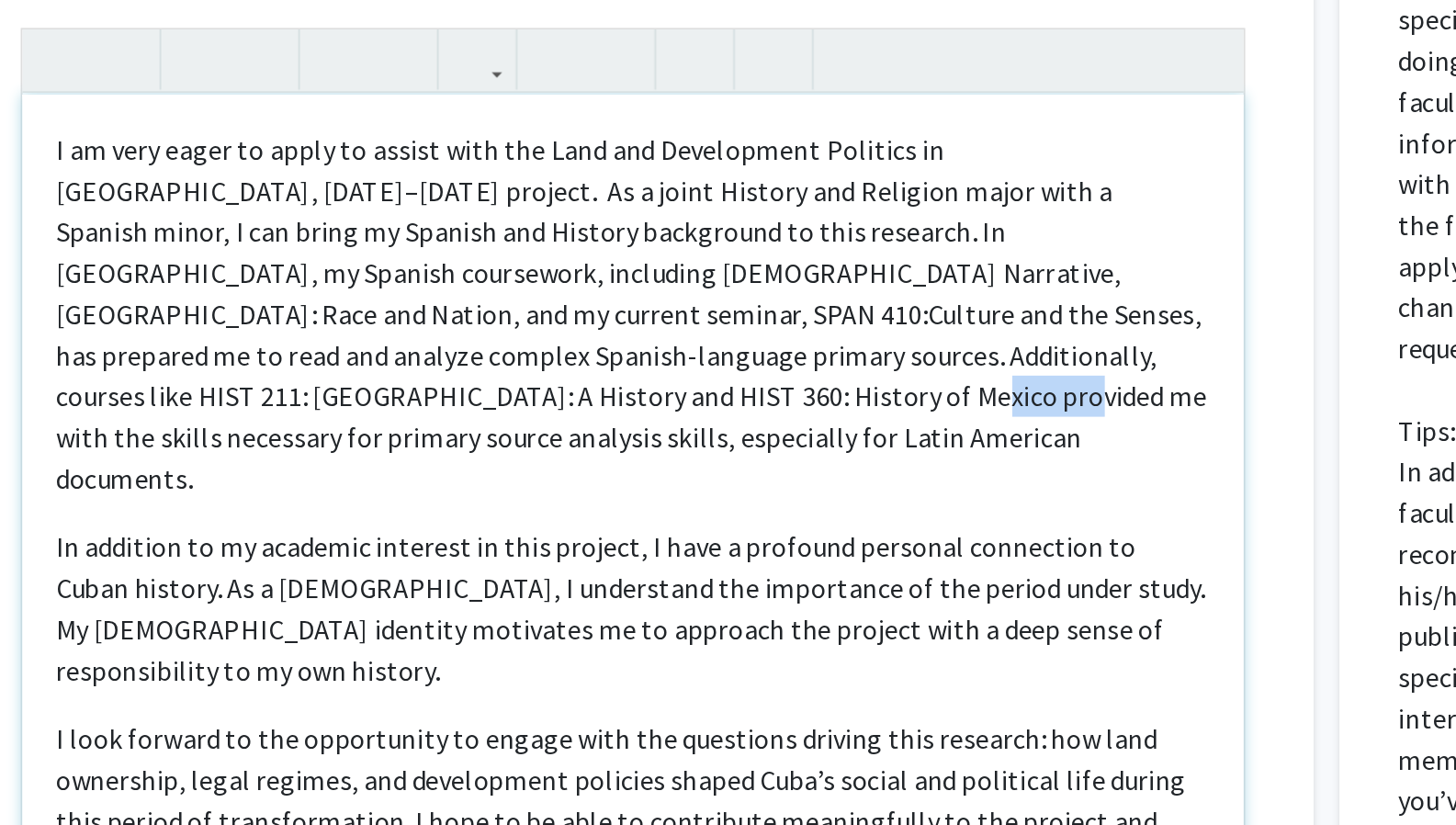
click at [583, 340] on p "I am very eager to apply to assist with the Land and Development Politics in Cu…" at bounding box center [602, 316] width 618 height 198
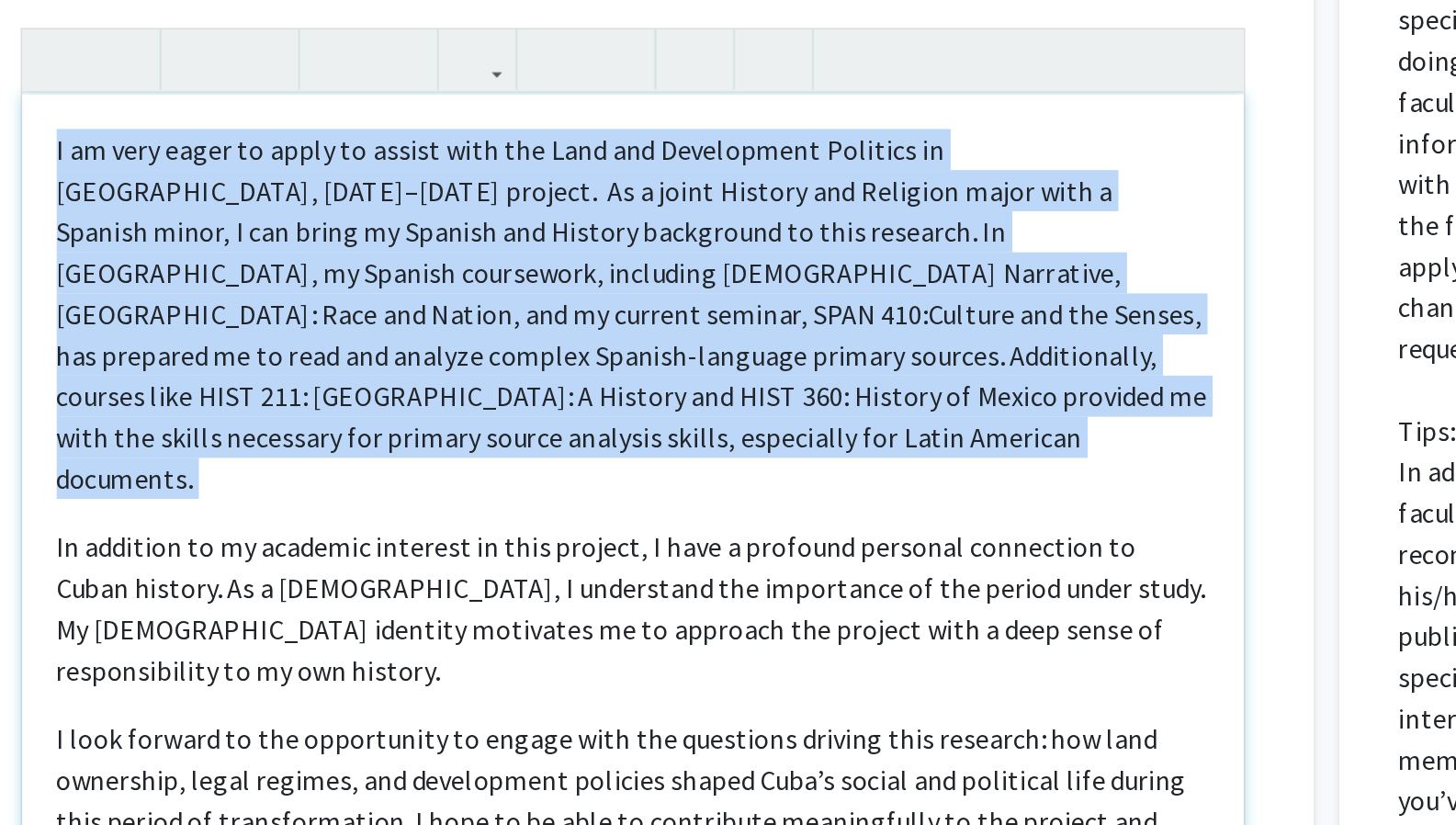
click at [583, 340] on p "I am very eager to apply to assist with the Land and Development Politics in Cu…" at bounding box center [602, 316] width 618 height 198
click at [584, 357] on p "I am very eager to apply to assist with the Land and Development Politics in Cu…" at bounding box center [602, 316] width 618 height 198
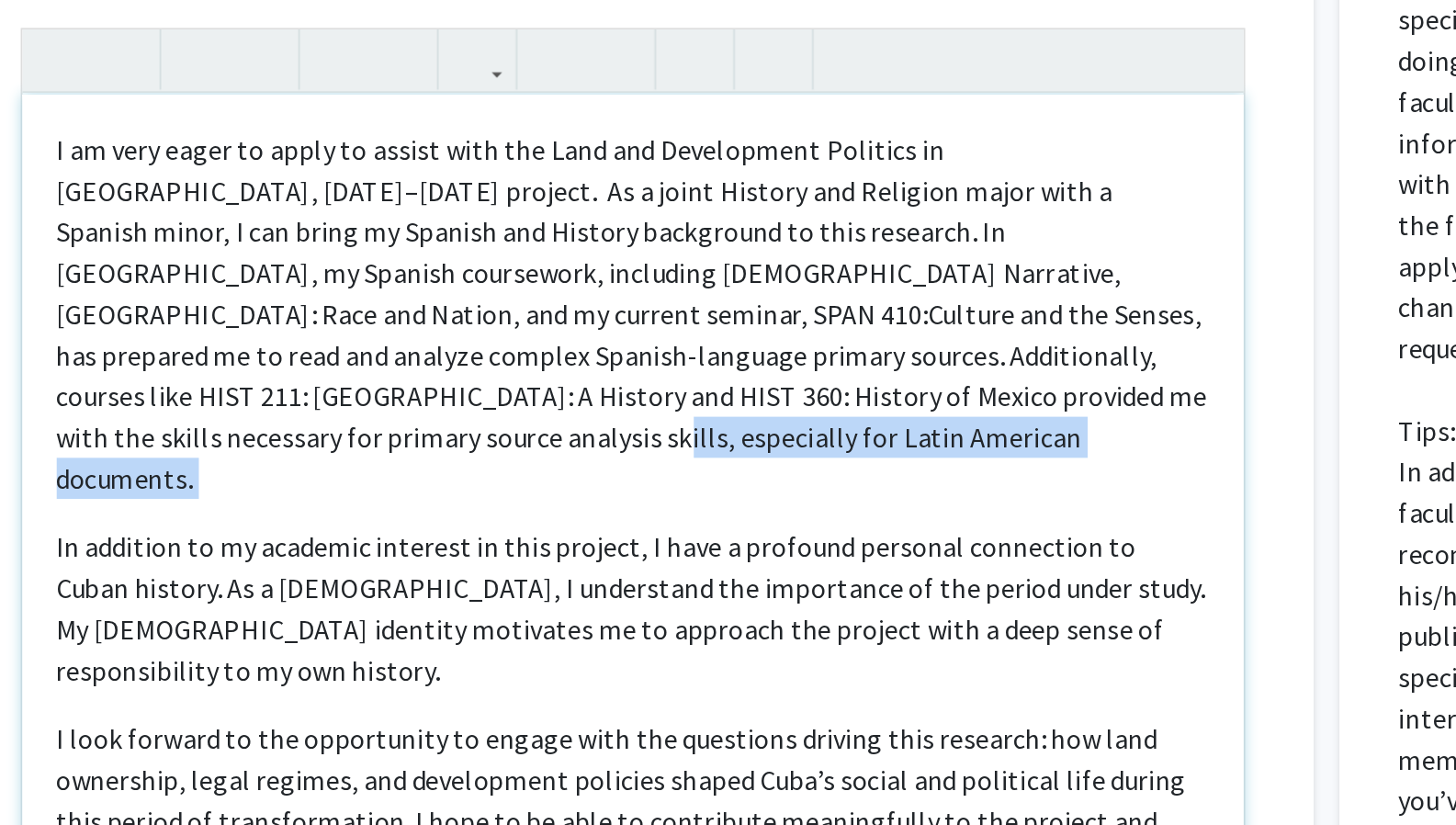
click at [584, 357] on p "I am very eager to apply to assist with the Land and Development Politics in Cu…" at bounding box center [602, 316] width 618 height 198
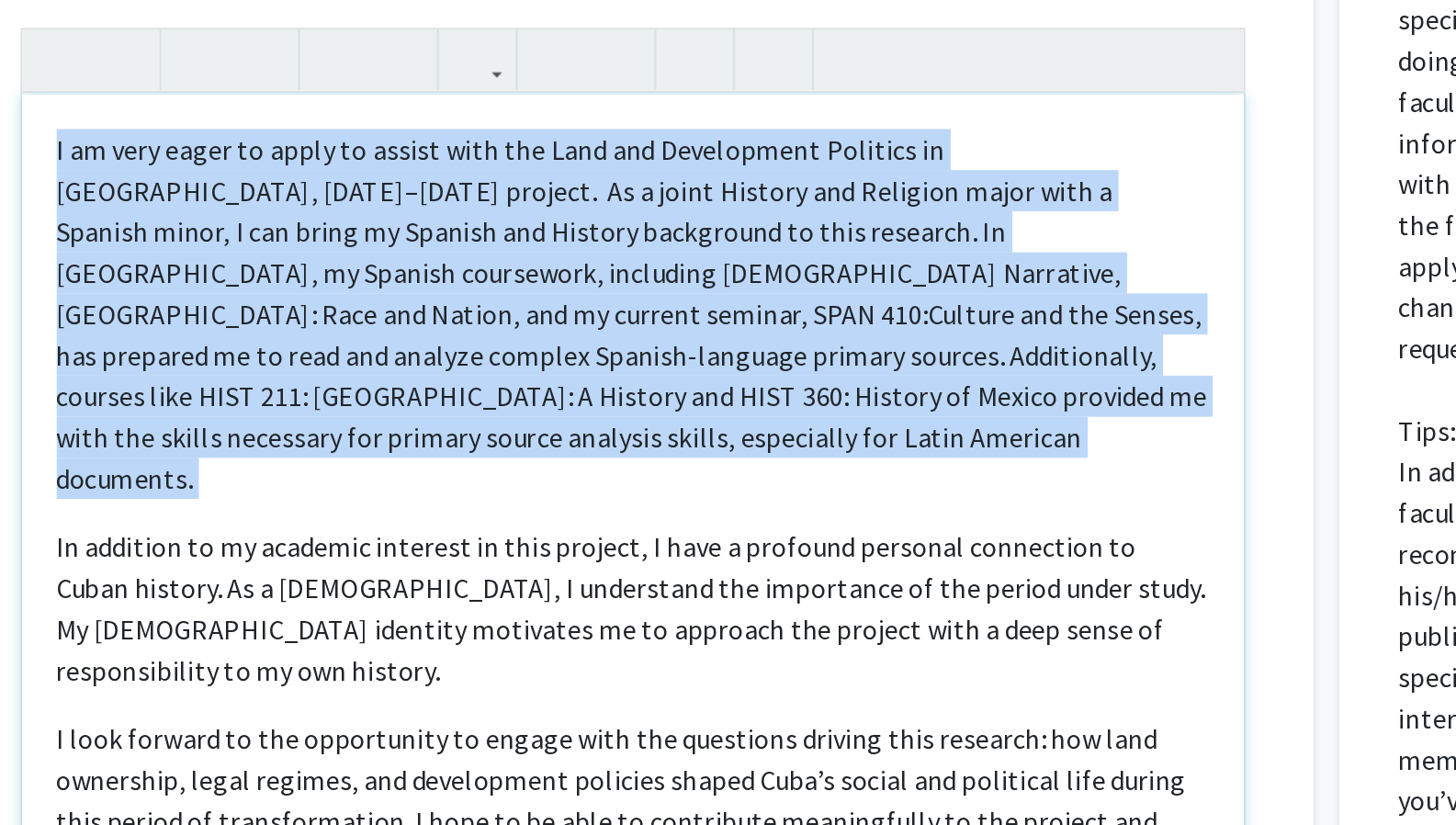
click at [584, 357] on p "I am very eager to apply to assist with the Land and Development Politics in Cu…" at bounding box center [602, 316] width 618 height 198
click at [616, 338] on p "I am very eager to apply to assist with the Land and Development Politics in Cu…" at bounding box center [602, 316] width 618 height 198
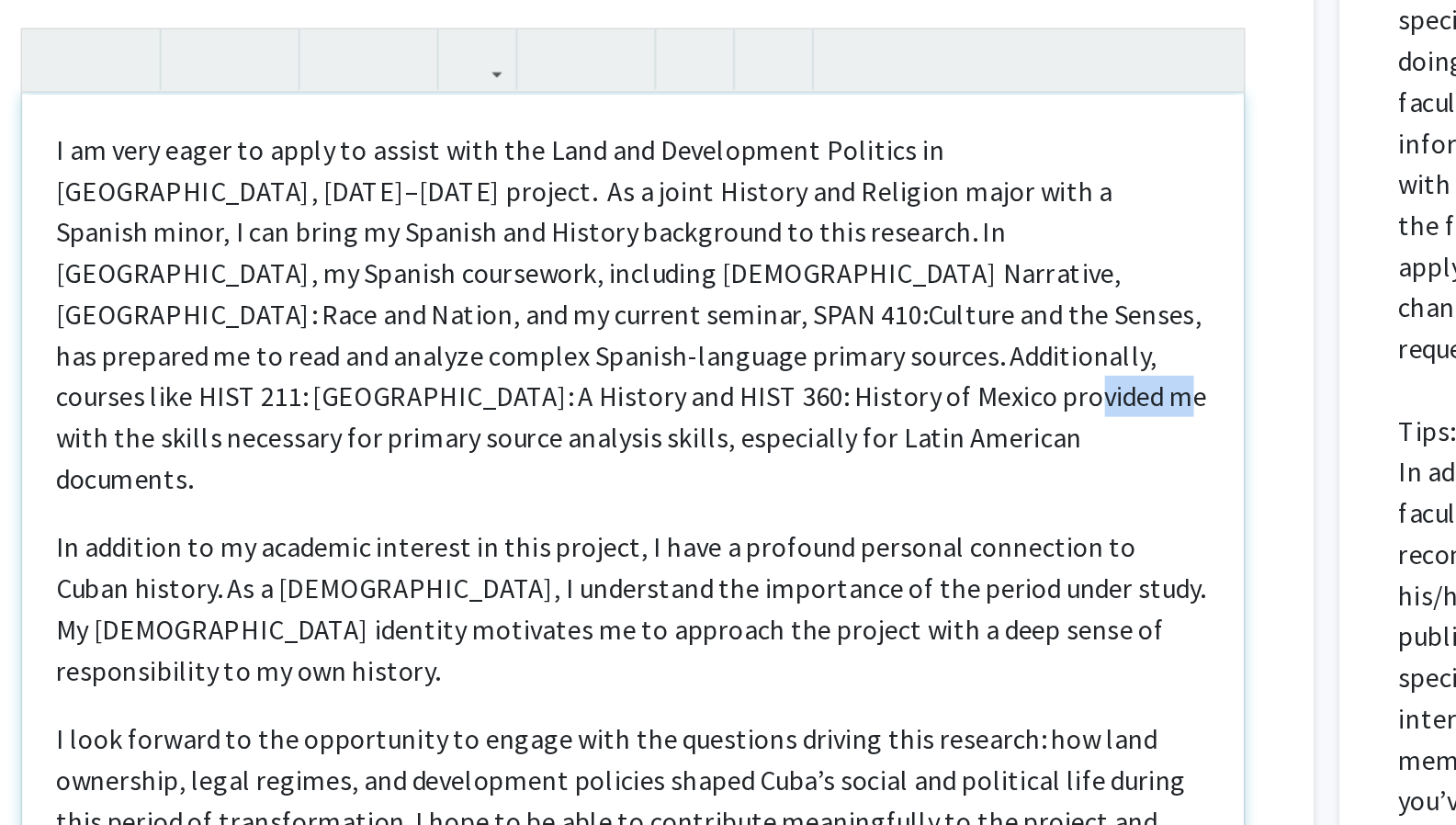
click at [616, 338] on p "I am very eager to apply to assist with the Land and Development Politics in Cu…" at bounding box center [602, 316] width 618 height 198
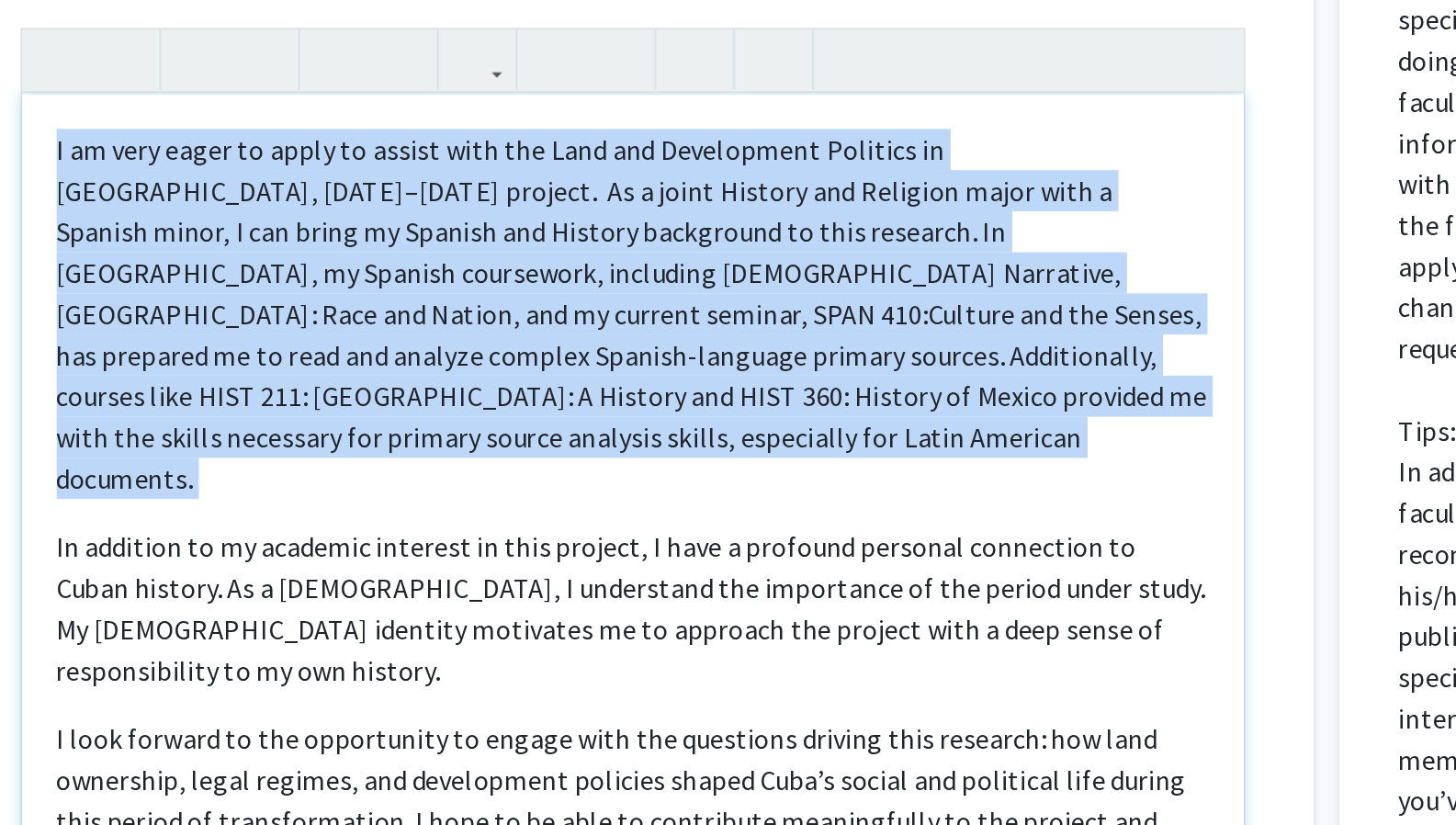
click at [616, 338] on p "I am very eager to apply to assist with the Land and Development Politics in Cu…" at bounding box center [602, 316] width 618 height 198
click at [614, 346] on p "I am very eager to apply to assist with the Land and Development Politics in Cu…" at bounding box center [602, 316] width 618 height 198
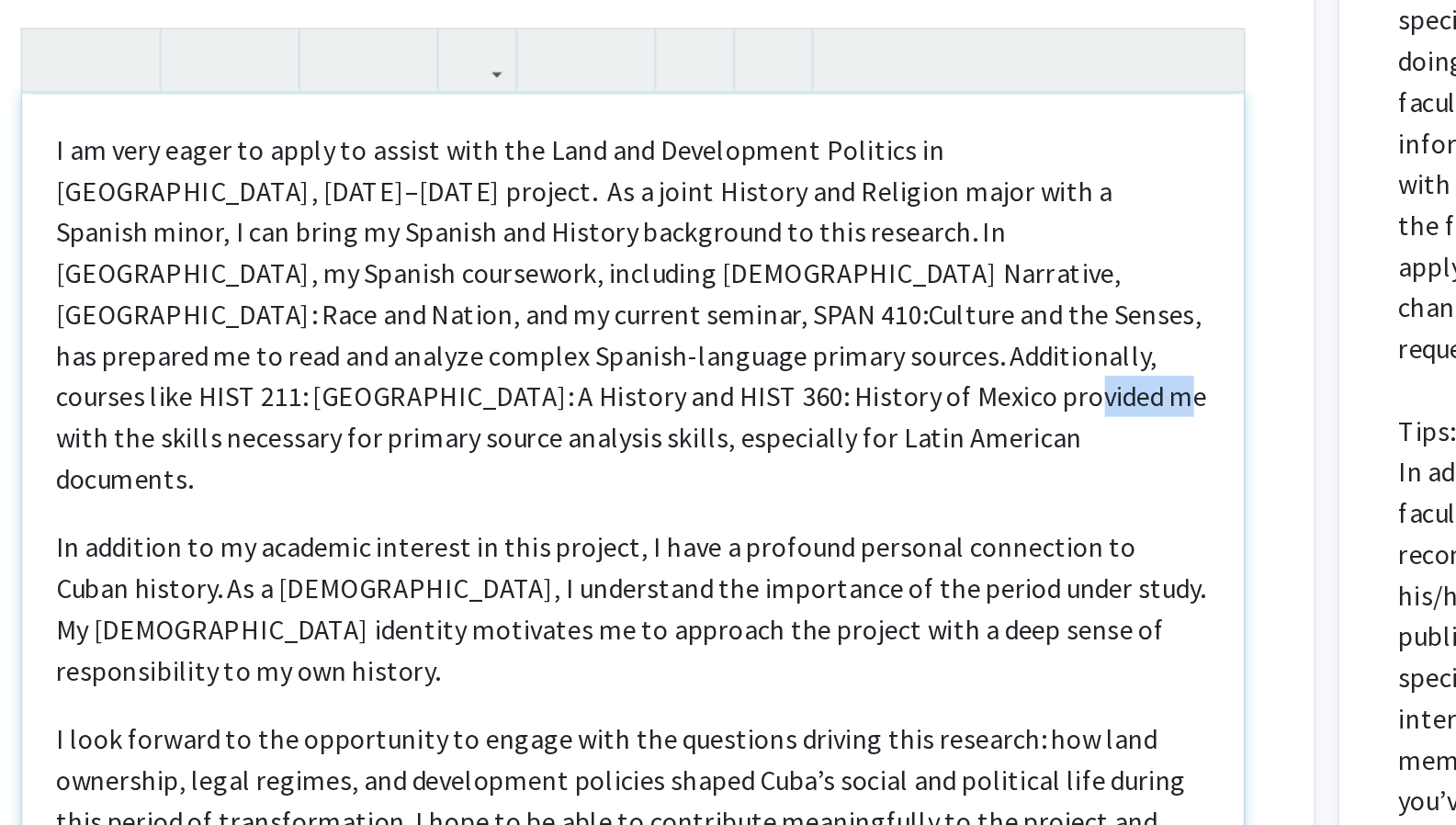
click at [614, 346] on p "I am very eager to apply to assist with the Land and Development Politics in Cu…" at bounding box center [602, 316] width 618 height 198
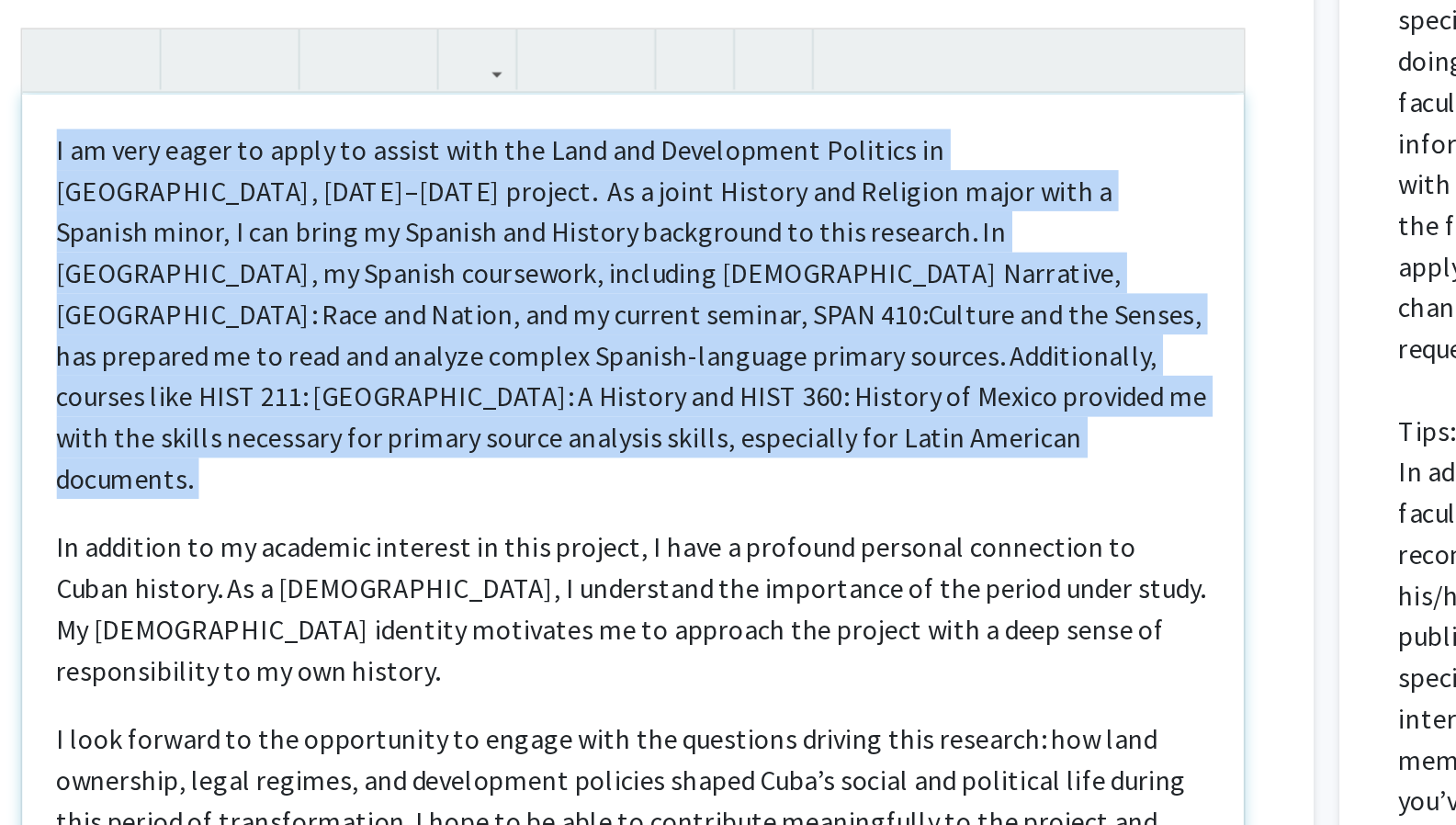
click at [614, 346] on p "I am very eager to apply to assist with the Land and Development Politics in Cu…" at bounding box center [602, 316] width 618 height 198
click at [620, 353] on p "I am very eager to apply to assist with the Land and Development Politics in Cu…" at bounding box center [602, 316] width 618 height 198
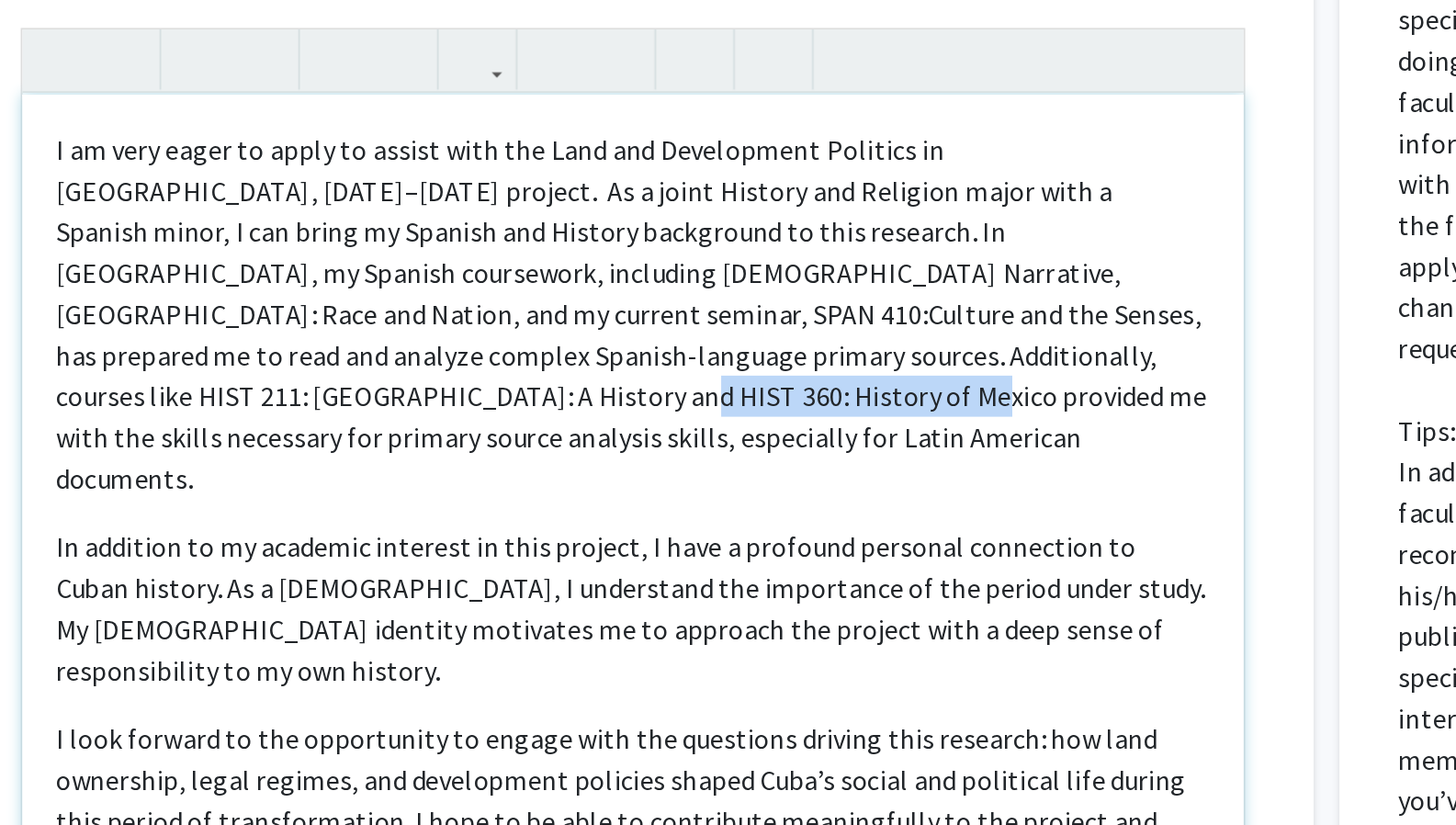
drag, startPoint x: 404, startPoint y: 340, endPoint x: 542, endPoint y: 346, distance: 138.1
click at [542, 346] on p "I am very eager to apply to assist with the Land and Development Politics in Cu…" at bounding box center [602, 316] width 618 height 198
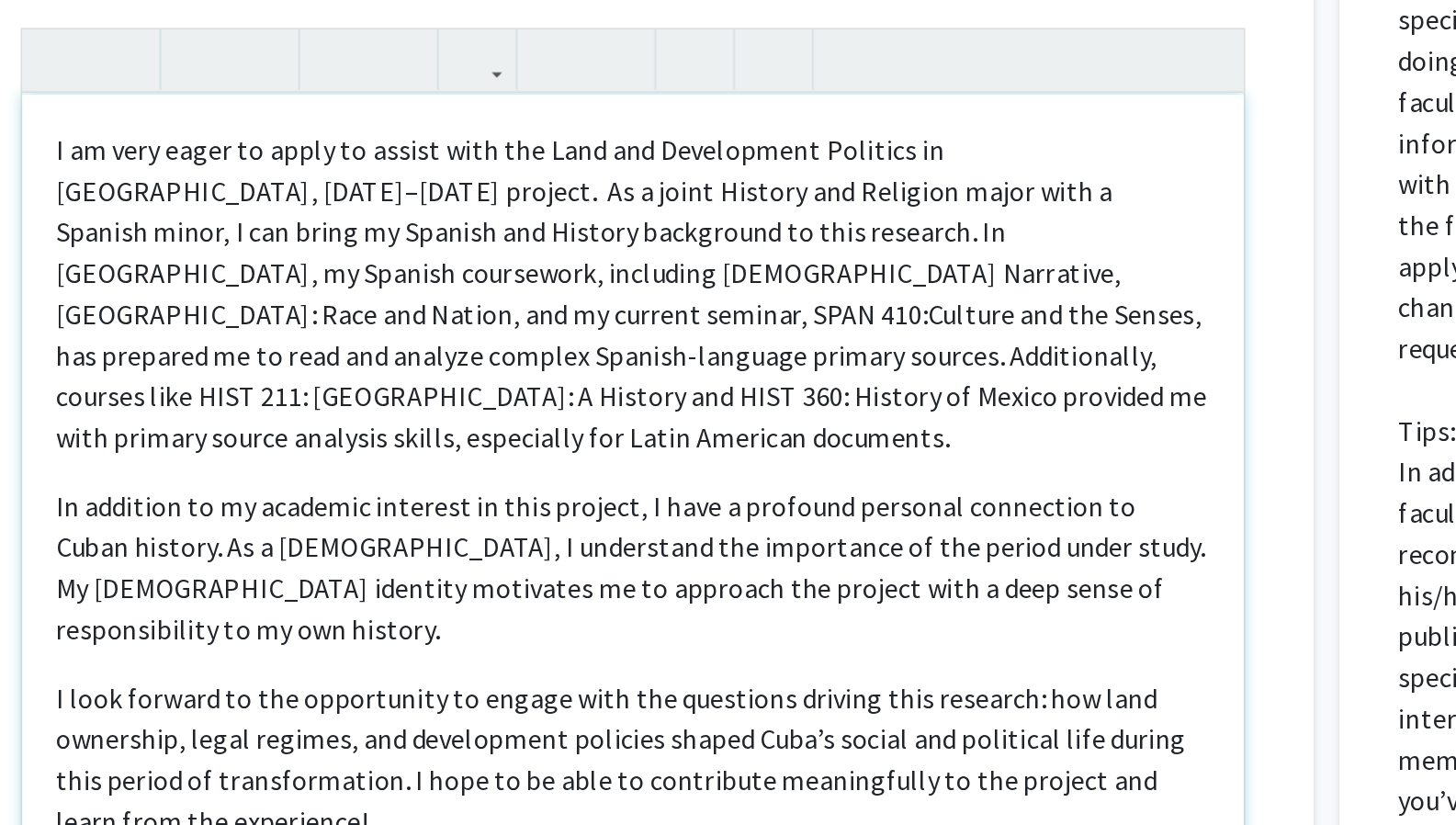
click at [505, 339] on p "I am very eager to apply to assist with the Land and Development Politics in Cu…" at bounding box center [602, 305] width 618 height 176
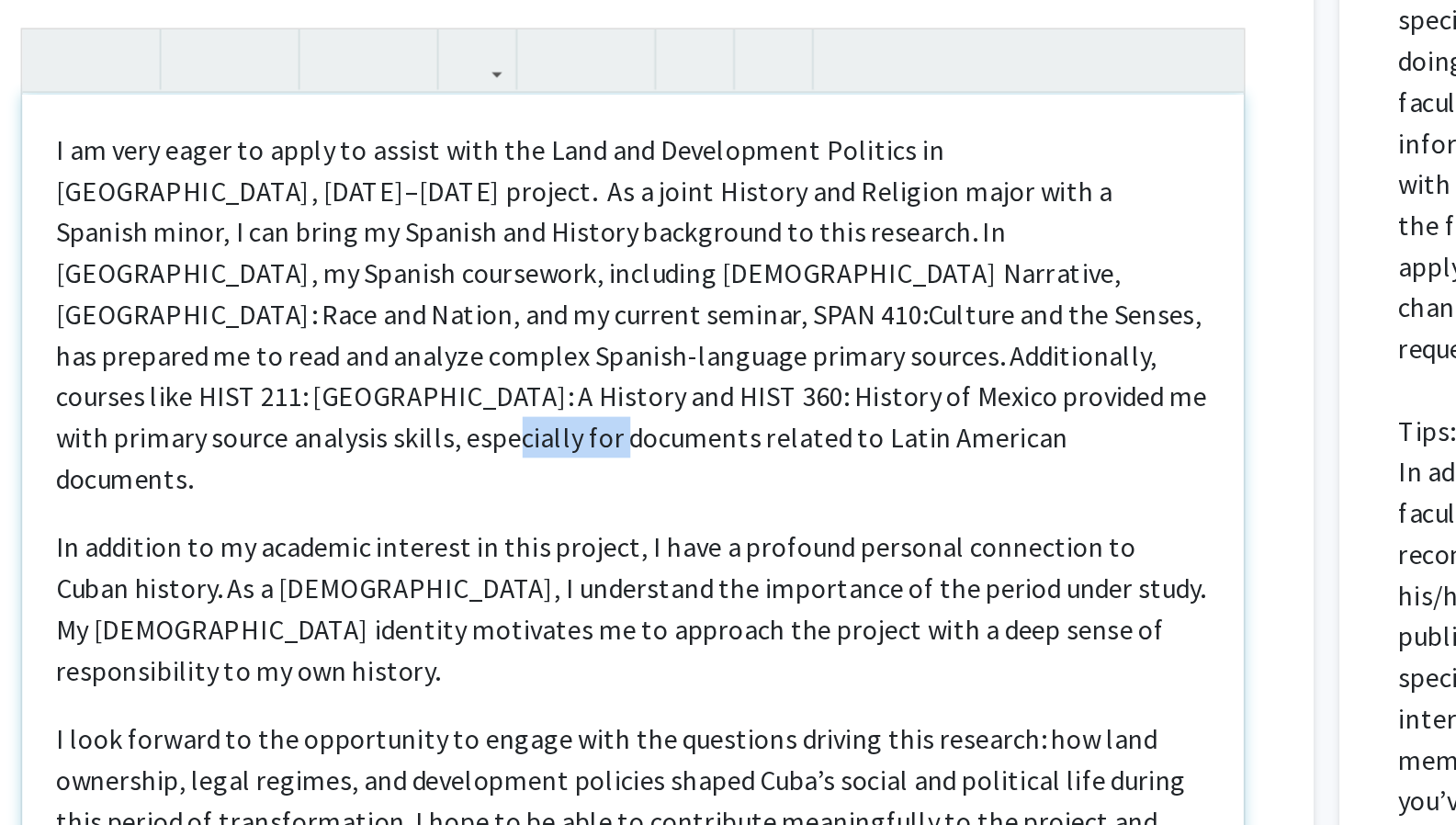
drag, startPoint x: 845, startPoint y: 345, endPoint x: 739, endPoint y: 335, distance: 106.5
click at [739, 335] on p "I am very eager to apply to assist with the Land and Development Politics in Cu…" at bounding box center [602, 316] width 618 height 198
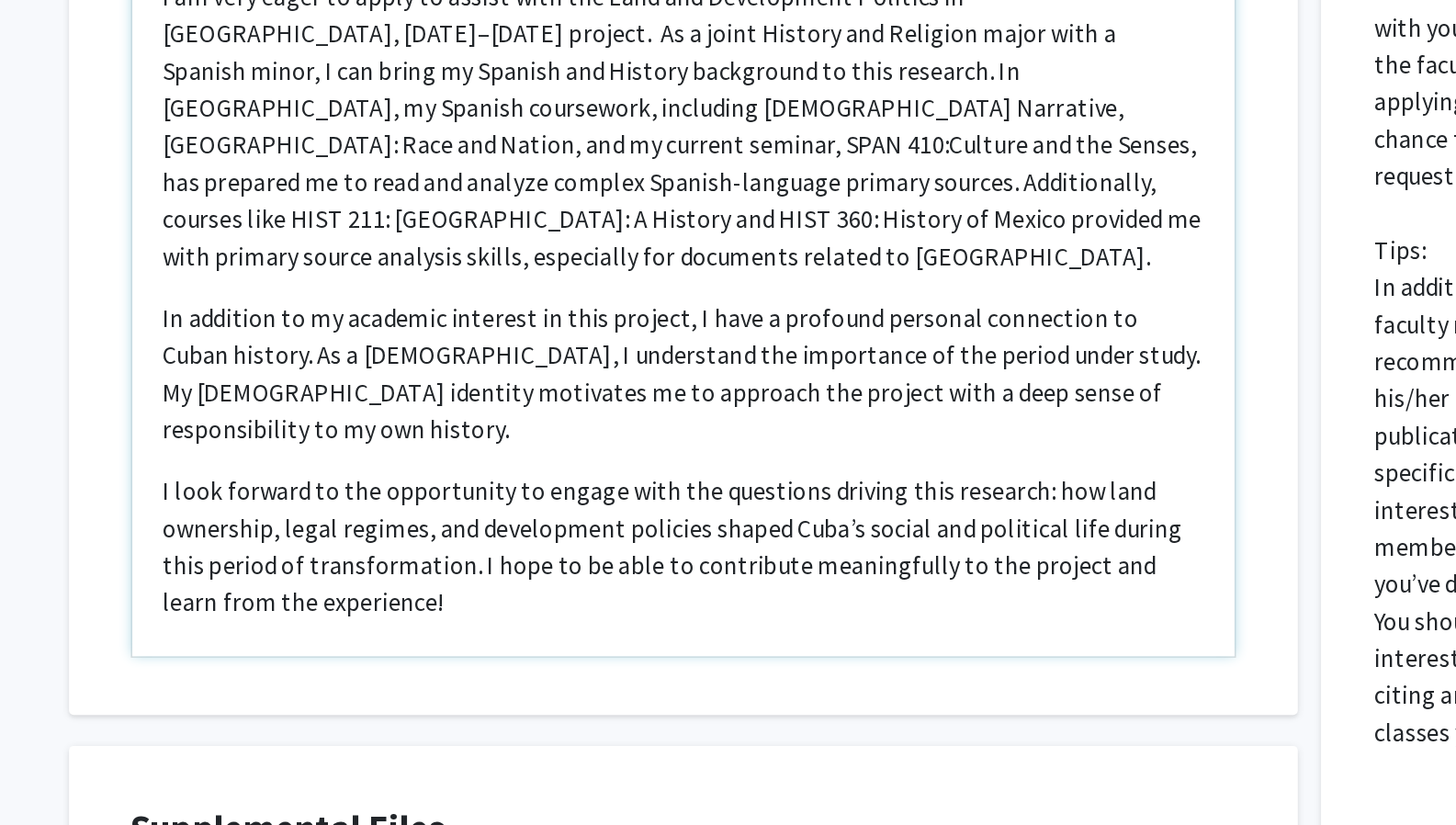
click at [724, 438] on p "In addition to my academic interest in this project, I have a profound personal…" at bounding box center [602, 452] width 618 height 88
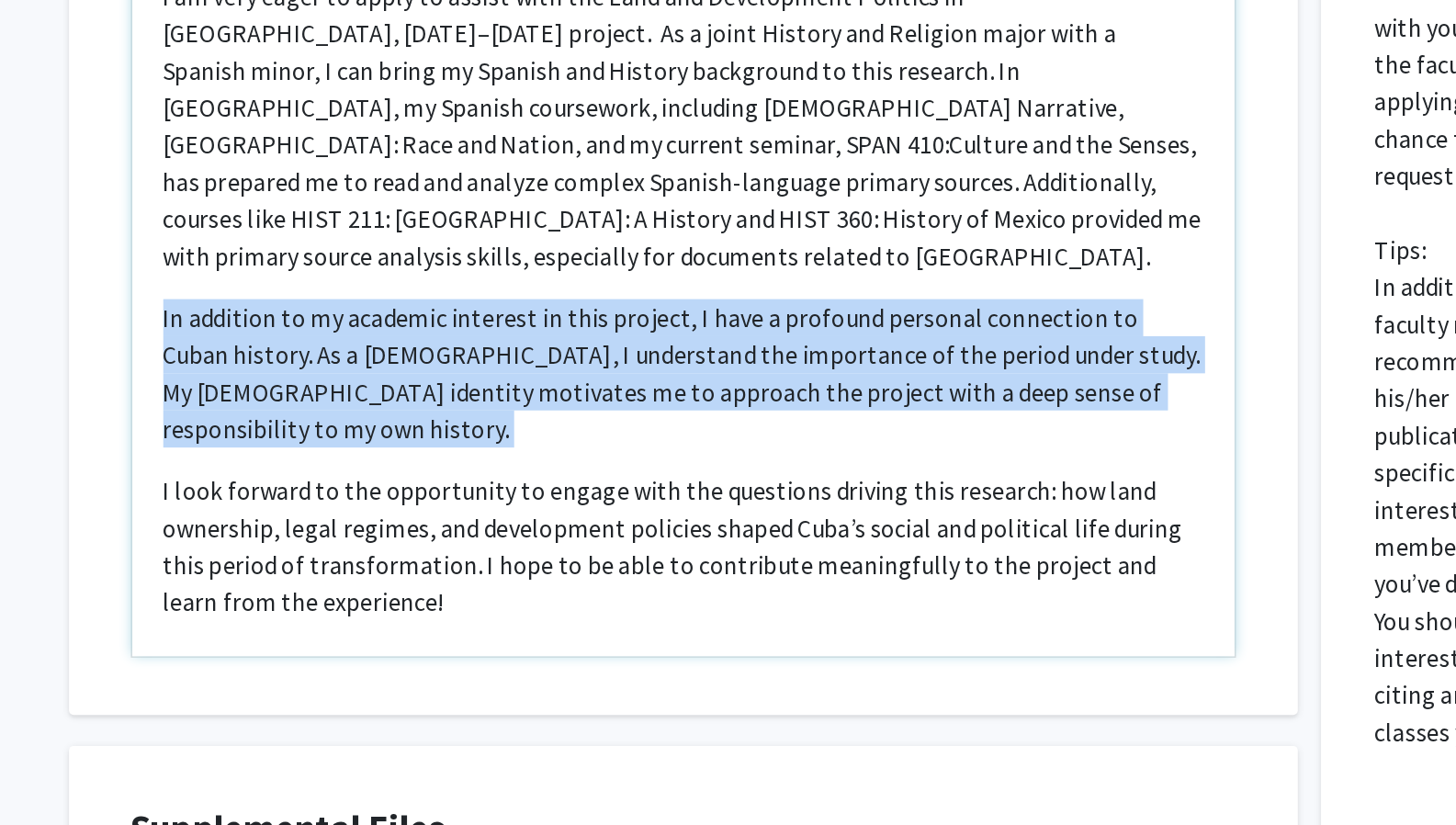
click at [724, 438] on p "In addition to my academic interest in this project, I have a profound personal…" at bounding box center [602, 452] width 618 height 88
click at [724, 437] on p "In addition to my academic interest in this project, I have a profound personal…" at bounding box center [602, 452] width 618 height 88
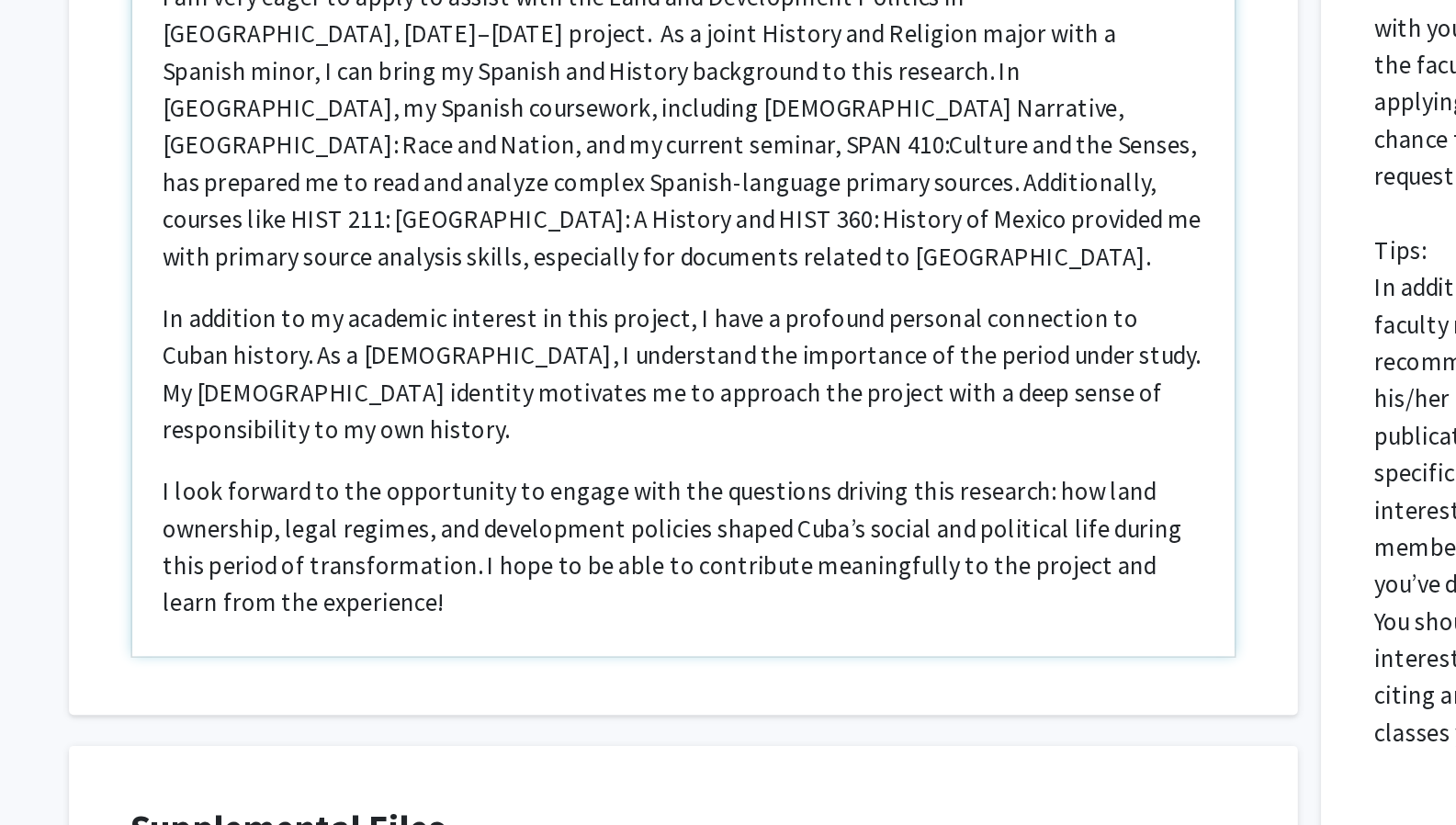
click at [381, 408] on p "In addition to my academic interest in this project, I have a profound personal…" at bounding box center [602, 452] width 618 height 88
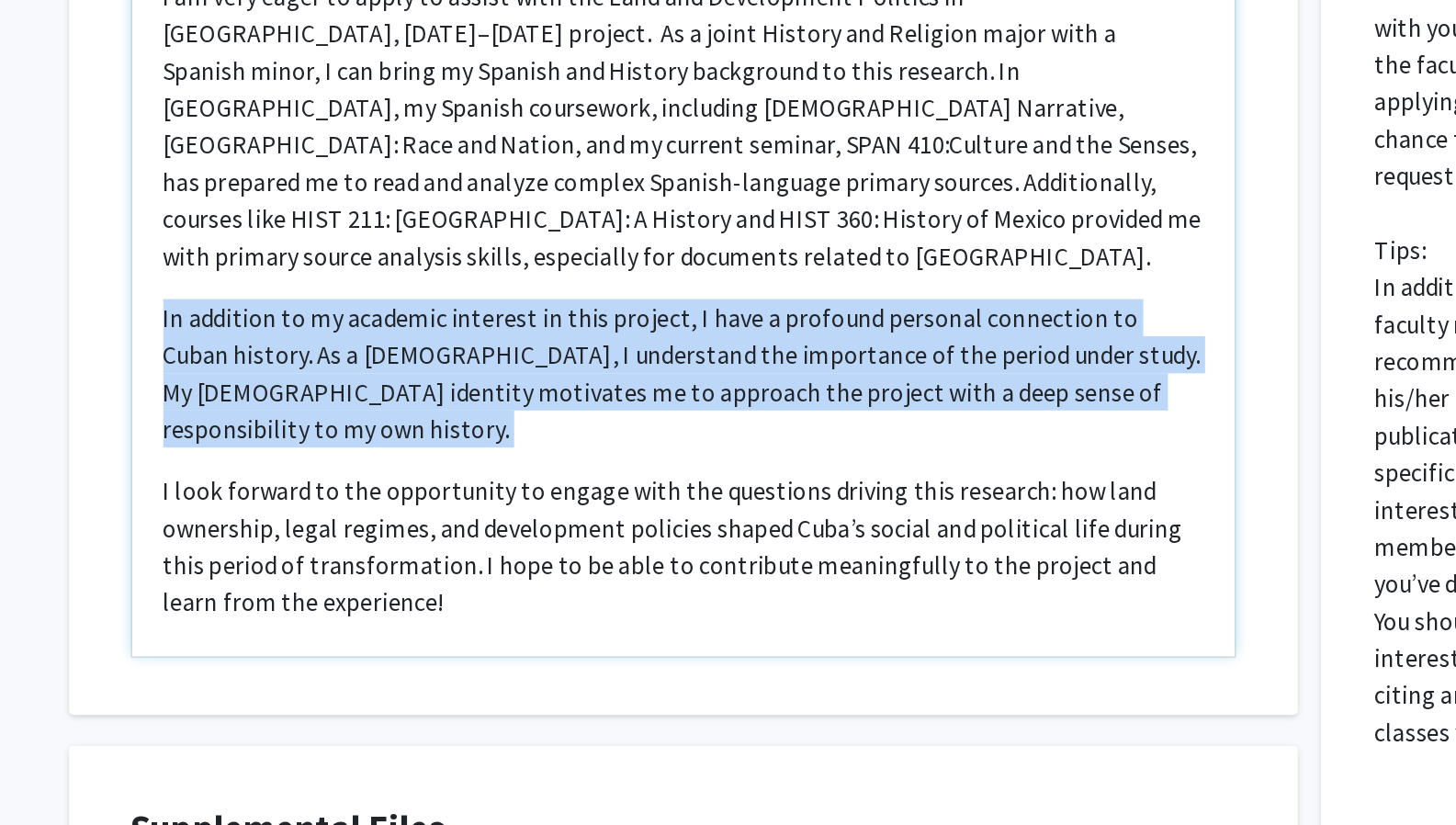
click at [381, 408] on p "In addition to my academic interest in this project, I have a profound personal…" at bounding box center [602, 452] width 618 height 88
click at [387, 408] on p "In addition to my academic interest in this project, I have a profound personal…" at bounding box center [602, 452] width 618 height 88
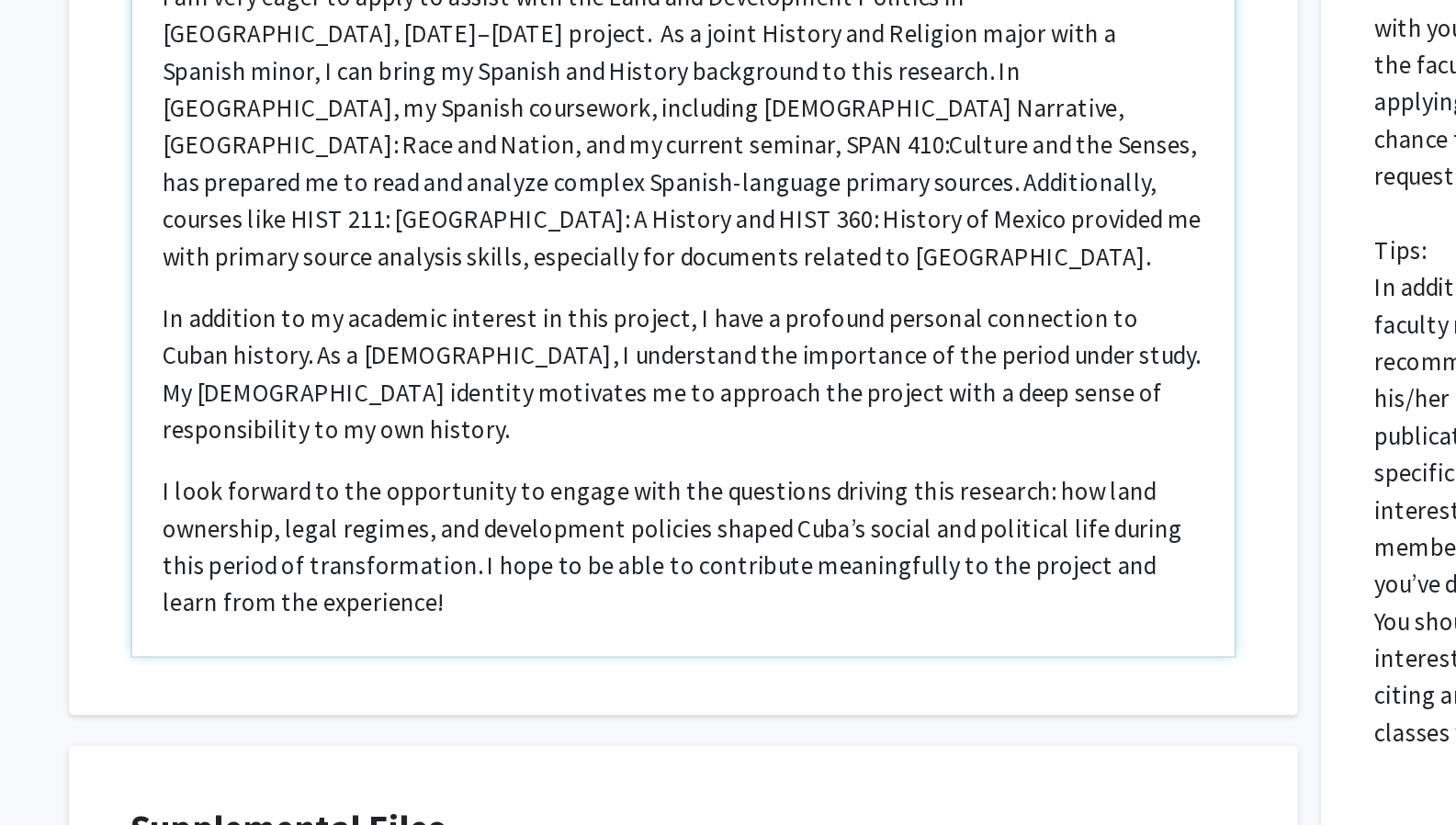
click at [490, 408] on p "In addition to my academic interest in this project, I have a profound personal…" at bounding box center [602, 452] width 618 height 88
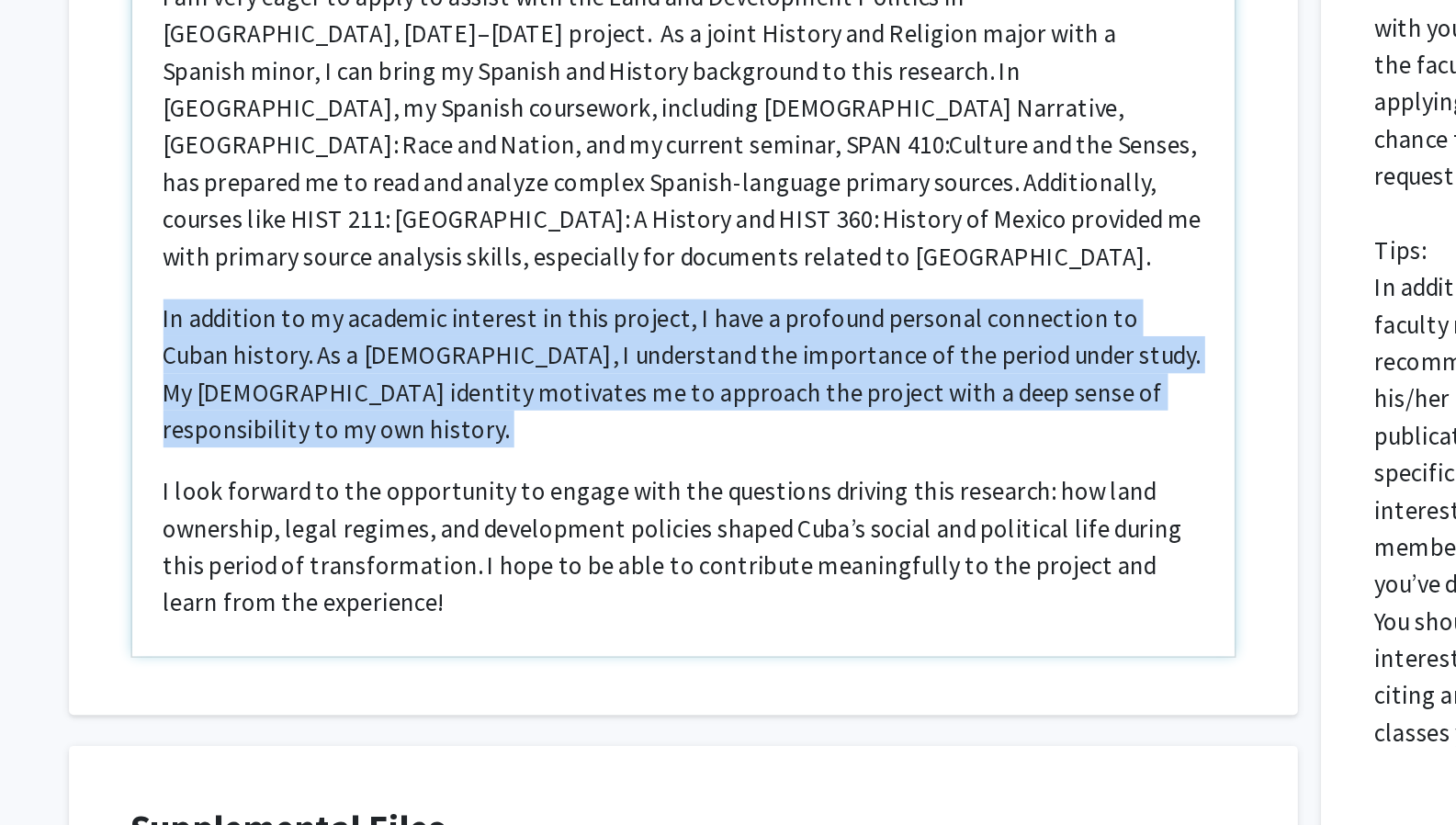
click at [490, 408] on p "In addition to my academic interest in this project, I have a profound personal…" at bounding box center [602, 452] width 618 height 88
click at [491, 408] on p "In addition to my academic interest in this project, I have a profound personal…" at bounding box center [602, 452] width 618 height 88
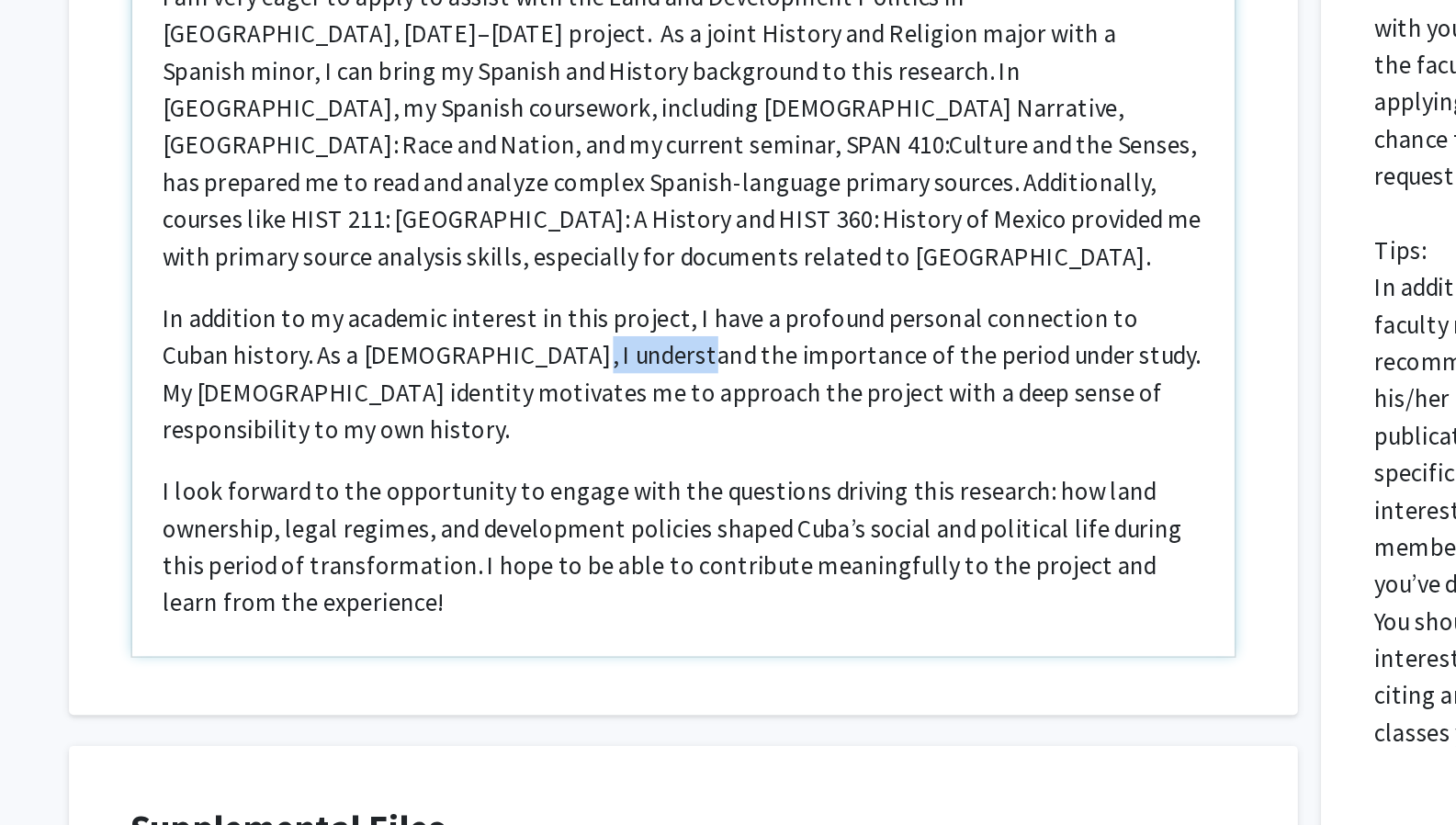
click at [491, 408] on p "In addition to my academic interest in this project, I have a profound personal…" at bounding box center [602, 452] width 618 height 88
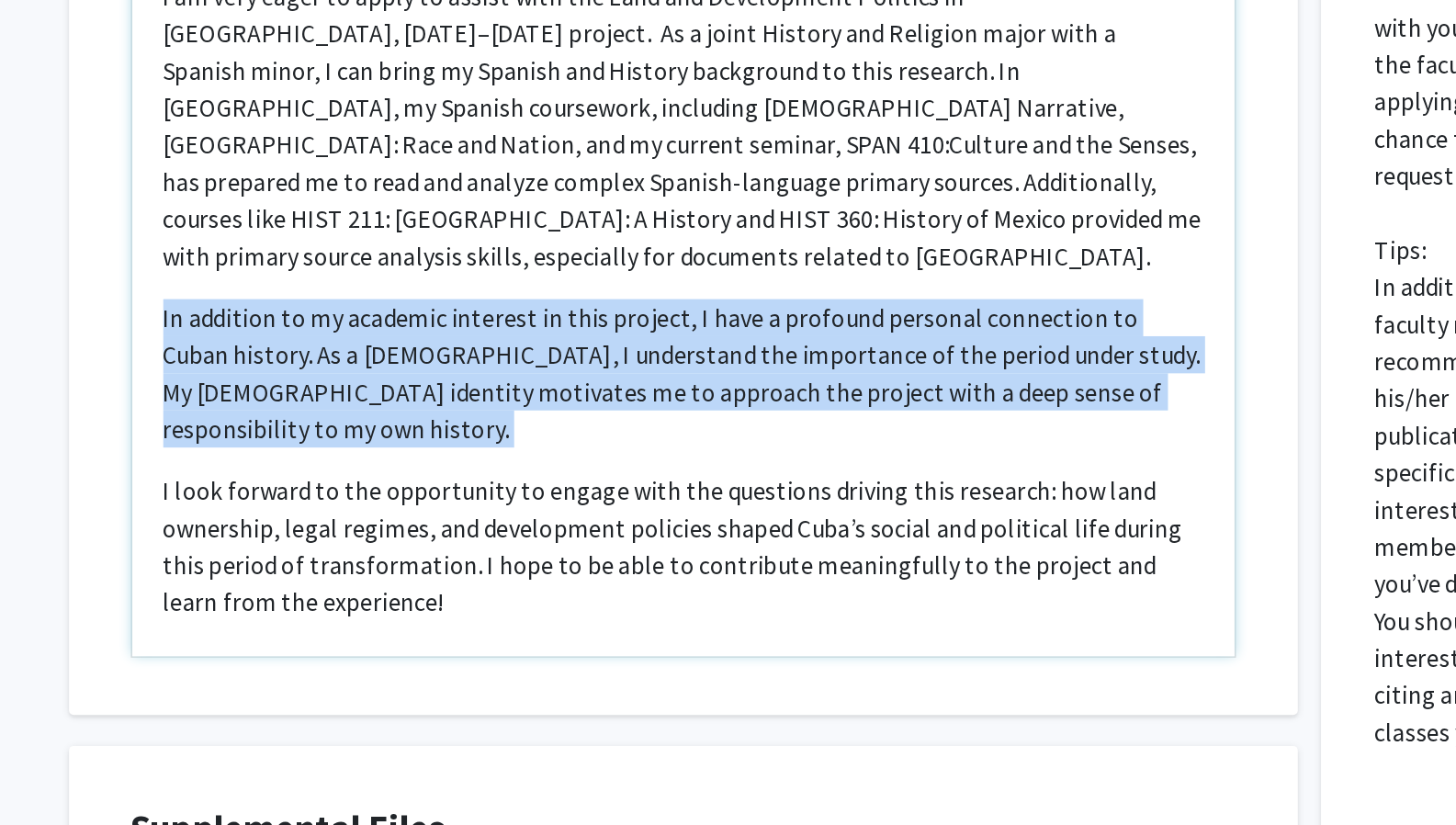
click at [491, 408] on p "In addition to my academic interest in this project, I have a profound personal…" at bounding box center [602, 452] width 618 height 88
click at [491, 418] on p "In addition to my academic interest in this project, I have a profound personal…" at bounding box center [602, 452] width 618 height 88
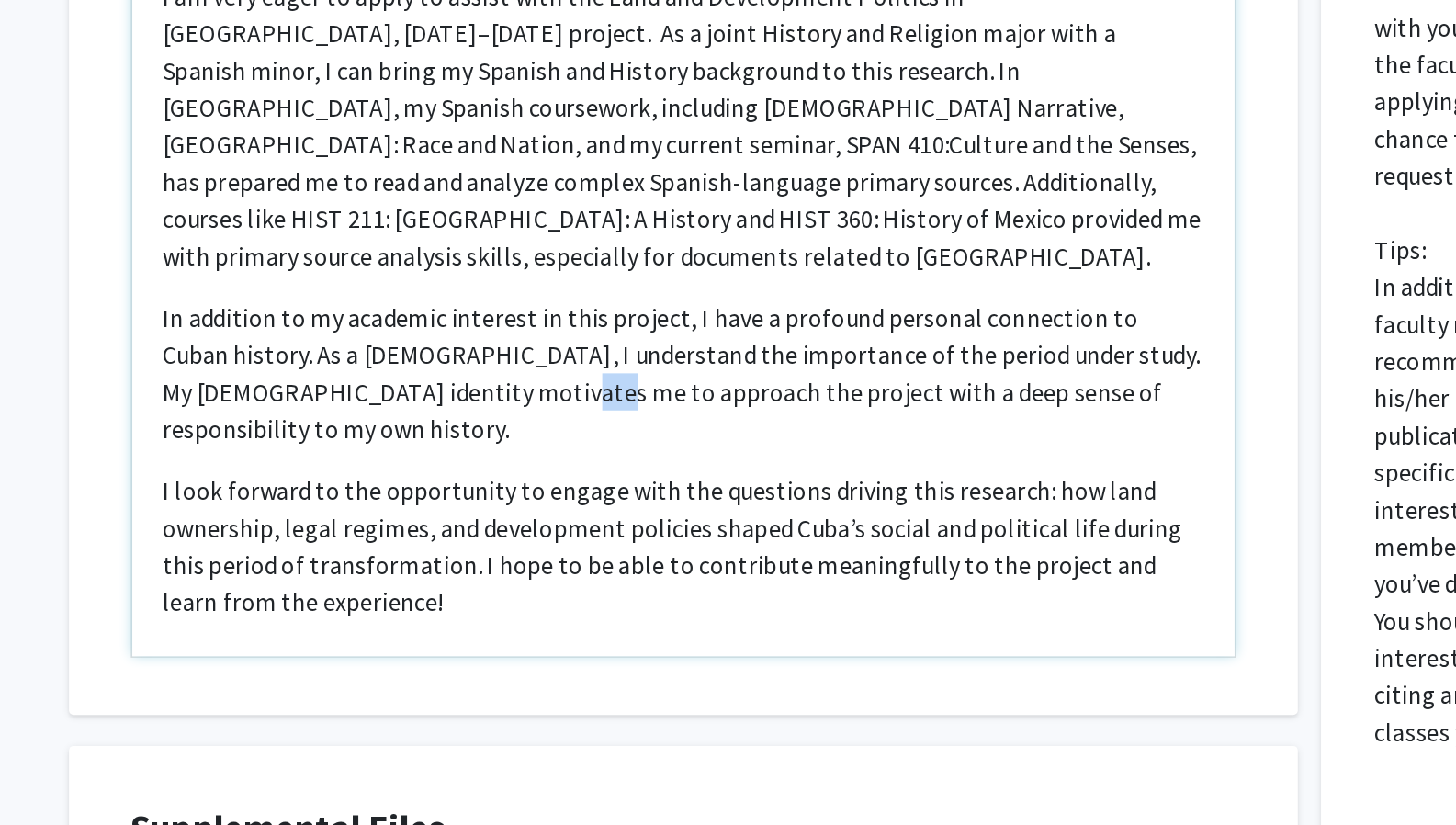
click at [491, 418] on p "In addition to my academic interest in this project, I have a profound personal…" at bounding box center [602, 452] width 618 height 88
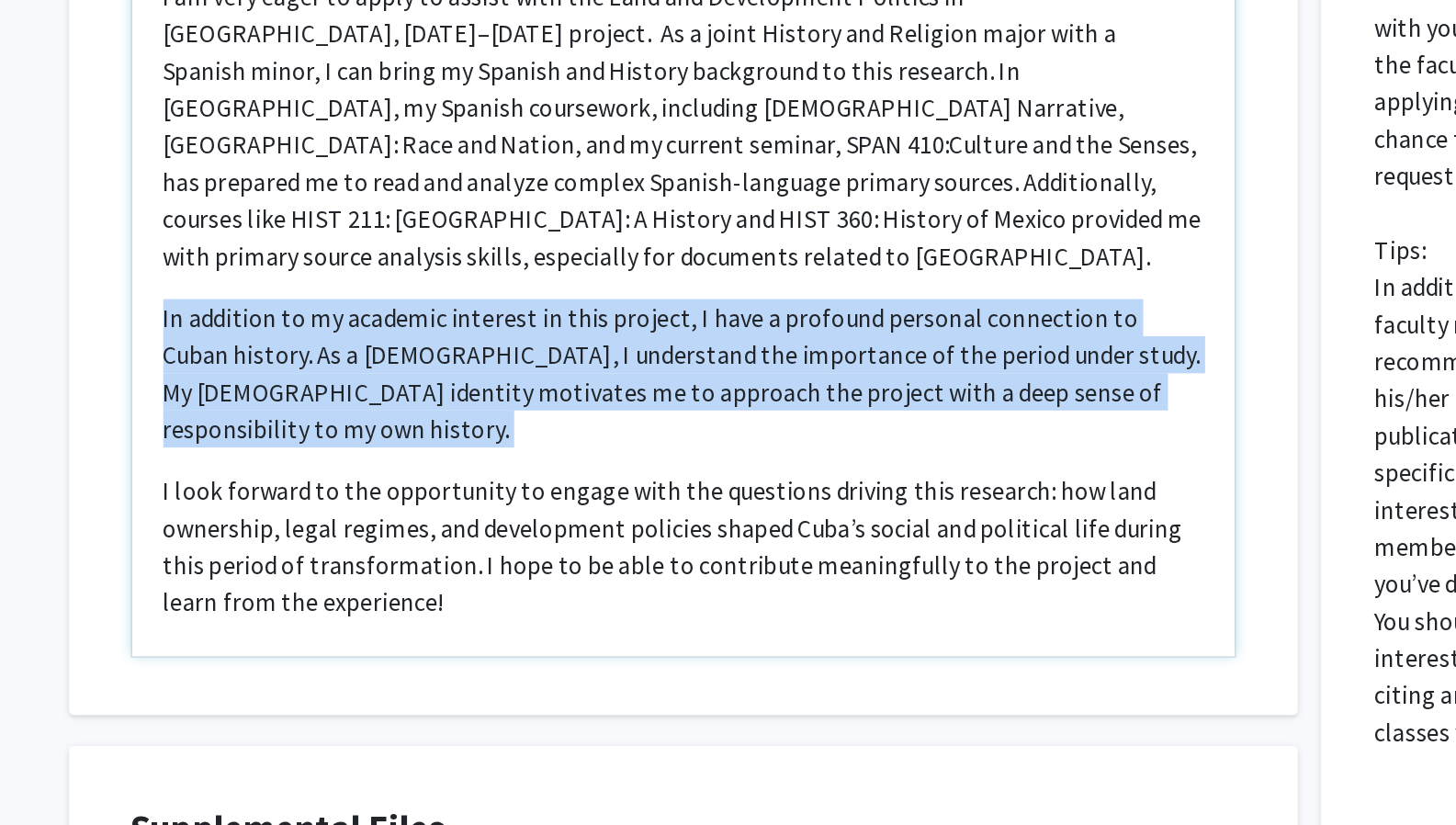
click at [491, 418] on p "In addition to my academic interest in this project, I have a profound personal…" at bounding box center [602, 452] width 618 height 88
click at [421, 422] on p "In addition to my academic interest in this project, I have a profound personal…" at bounding box center [602, 452] width 618 height 88
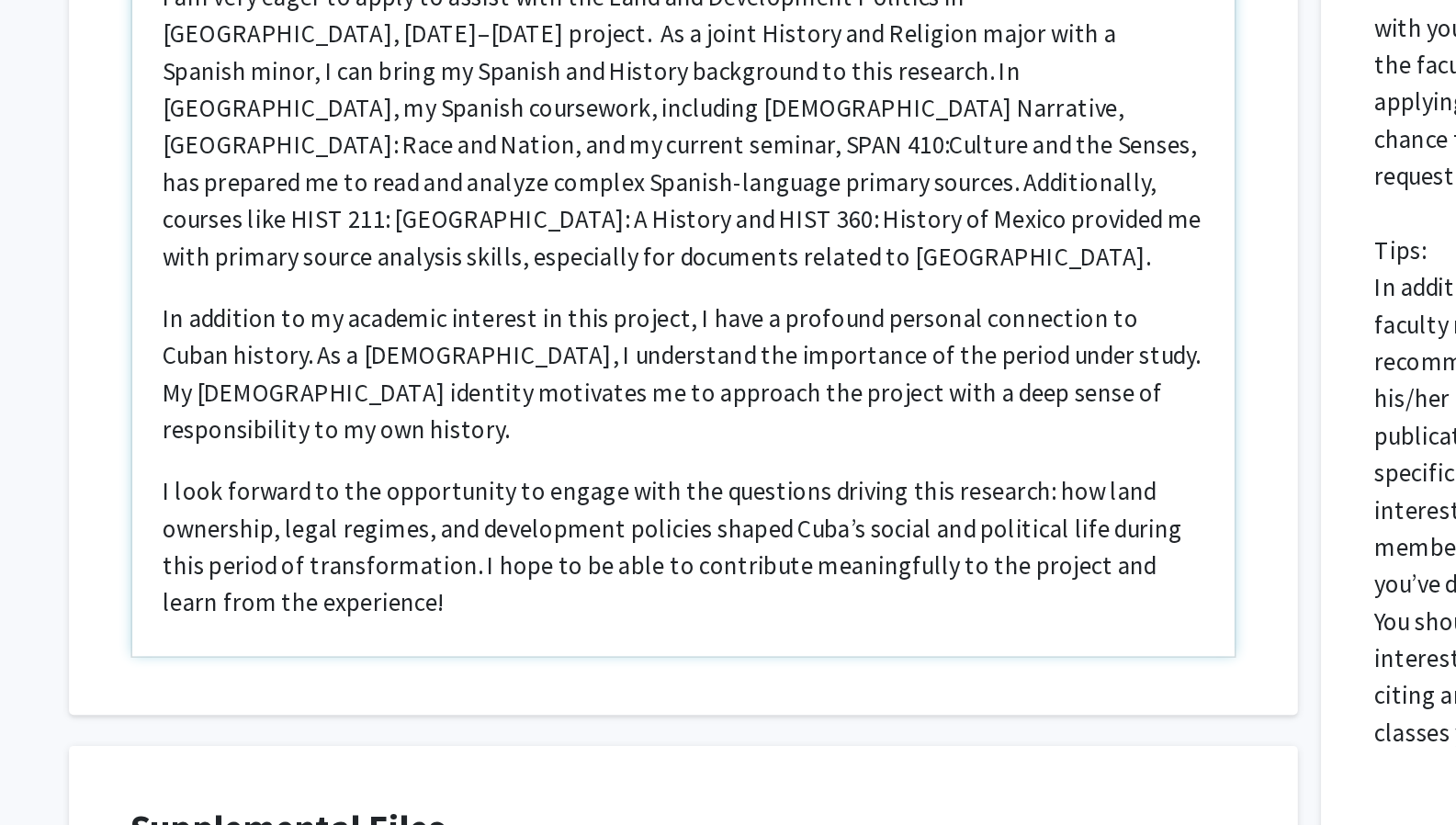
click at [404, 418] on p "In addition to my academic interest in this project, I have a profound personal…" at bounding box center [602, 452] width 618 height 88
type textarea "<p>I am very eager to apply to assist with the Land and Development Politics in…"
click at [408, 456] on div "I am very eager to apply to assist with the Land and Development Politics in Cu…" at bounding box center [602, 409] width 655 height 422
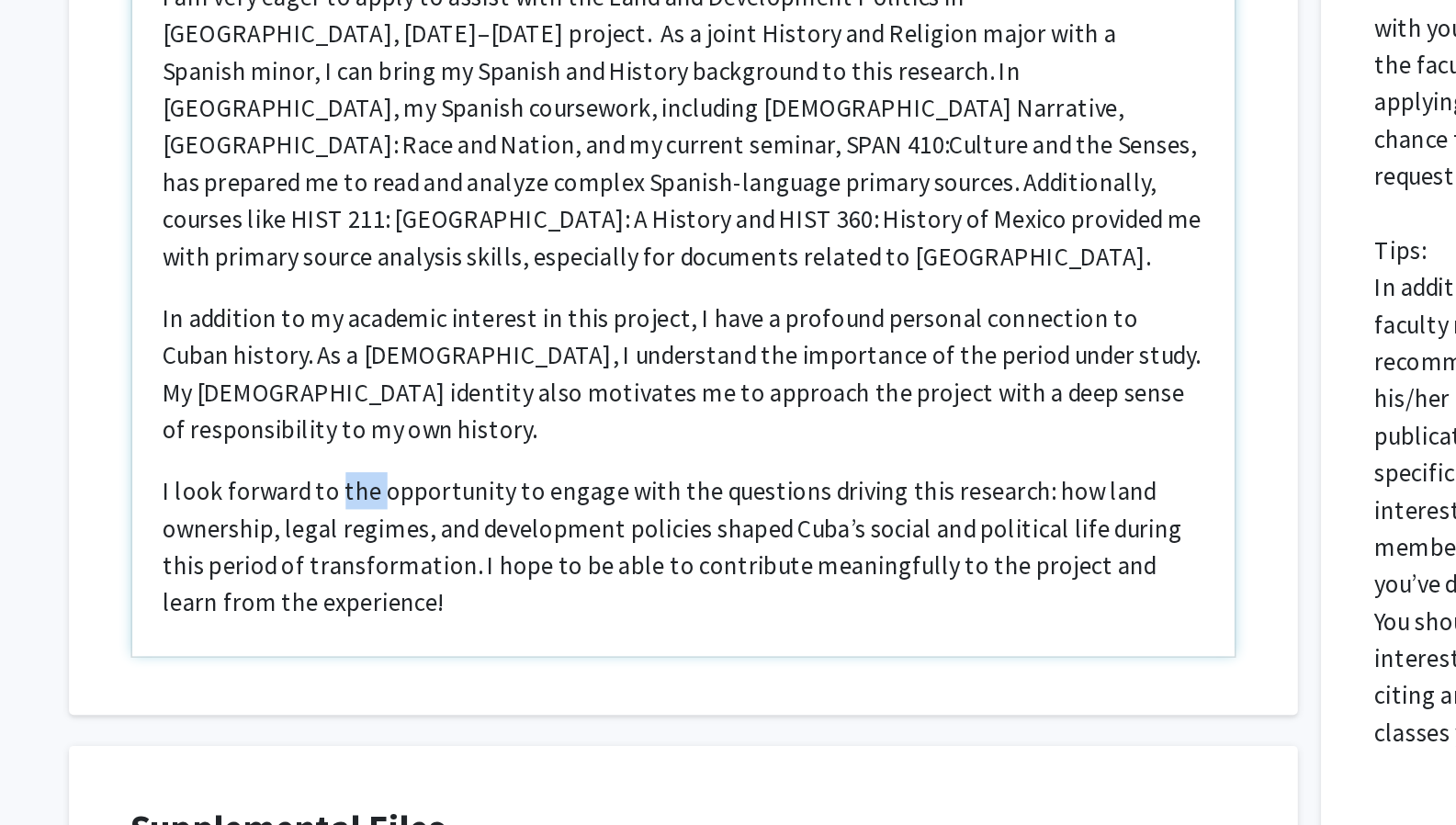
click at [408, 456] on div "I am very eager to apply to assist with the Land and Development Politics in Cu…" at bounding box center [602, 409] width 655 height 422
click at [413, 511] on p "I look forward to the opportunity to engage with the questions driving this res…" at bounding box center [602, 555] width 618 height 88
click at [418, 517] on p "I look forward to the opportunity to engage with the questions driving this res…" at bounding box center [602, 555] width 618 height 88
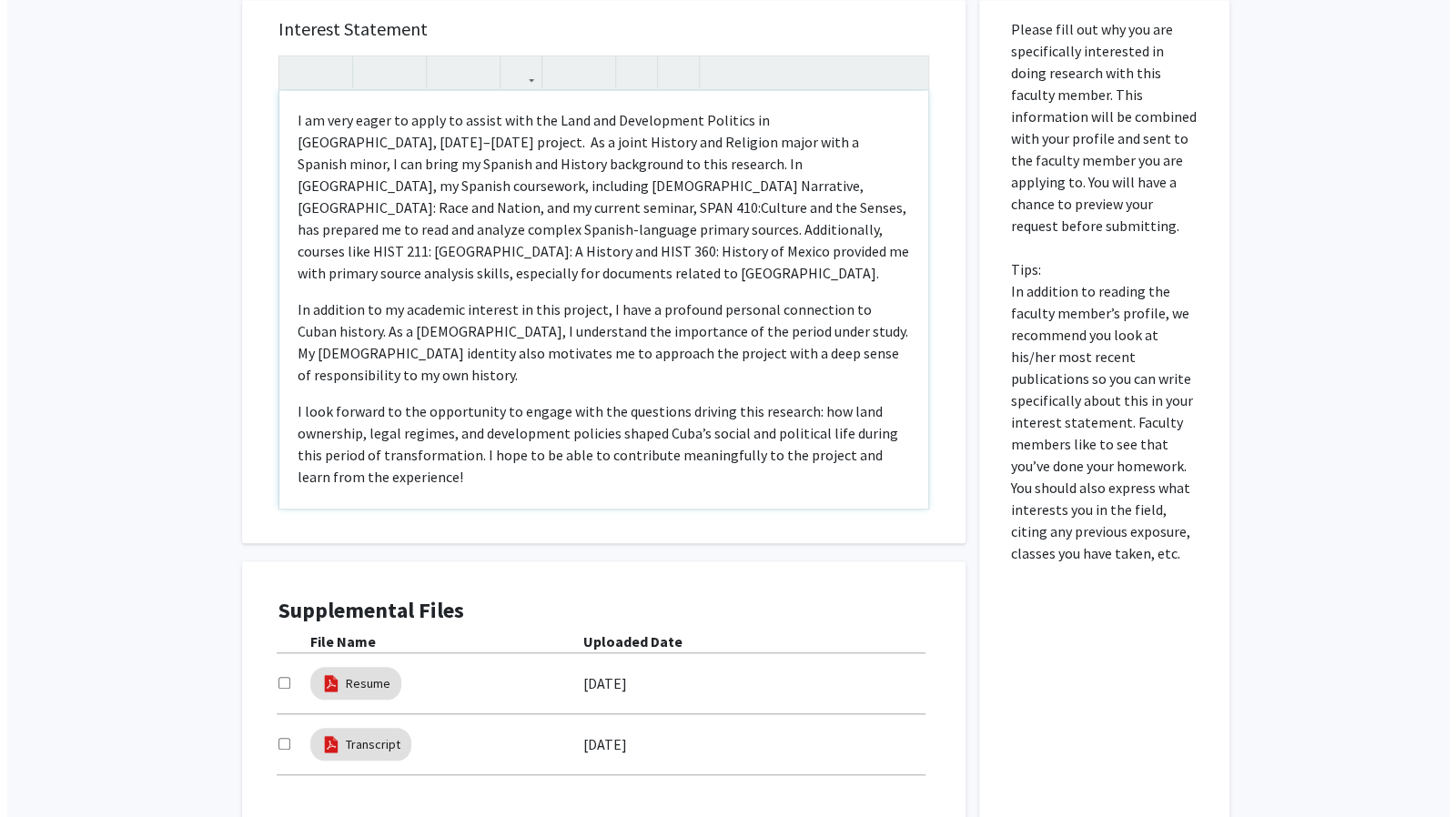
scroll to position [837, 0]
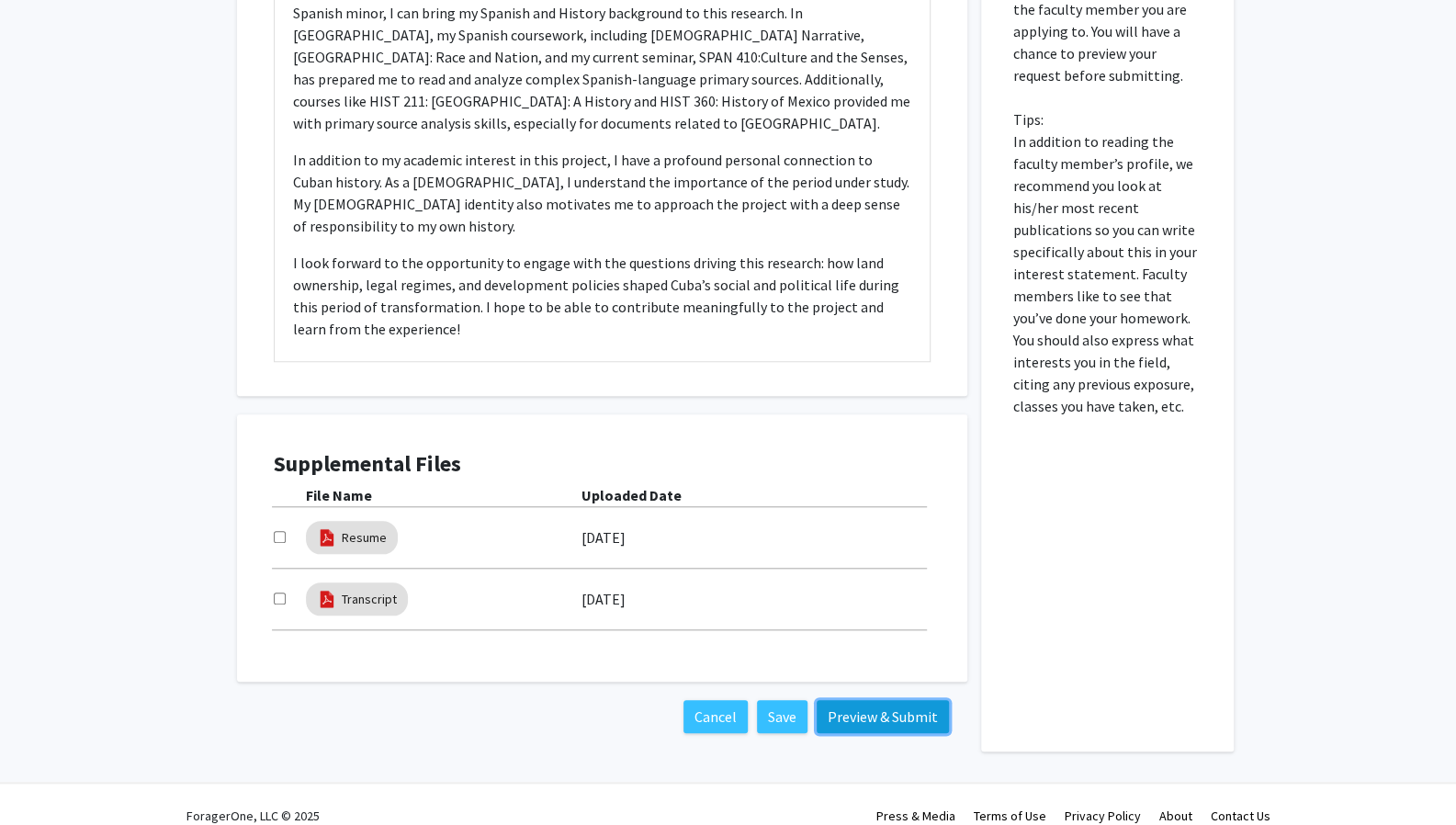
click at [883, 701] on button "Preview & Submit" at bounding box center [883, 717] width 132 height 33
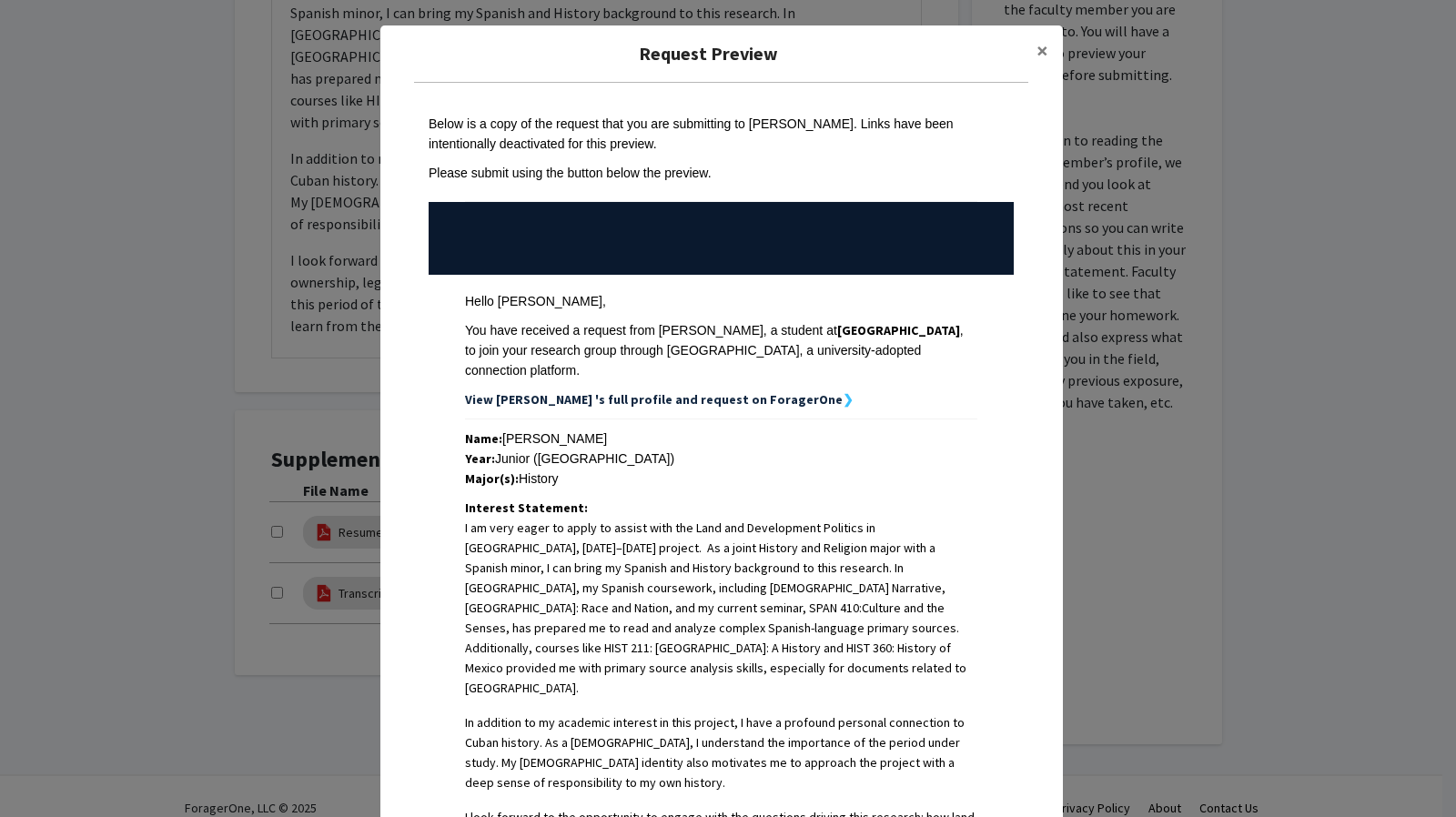
scroll to position [25, 0]
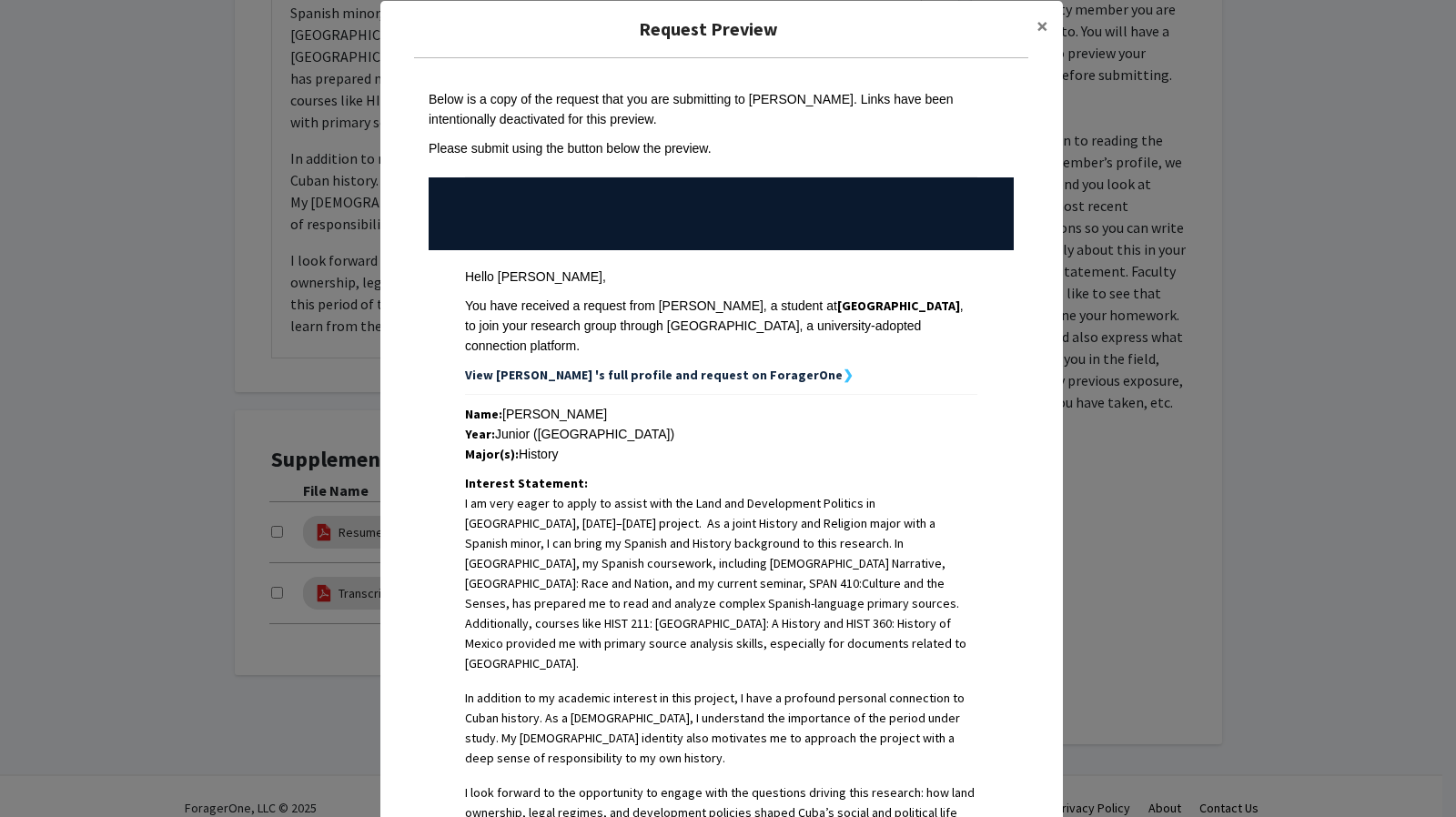
click at [739, 365] on div "View Gabriela 's full profile and request on ForagerOne ❯" at bounding box center [721, 374] width 513 height 20
click at [728, 365] on div "View Gabriela 's full profile and request on ForagerOne ❯" at bounding box center [721, 374] width 513 height 20
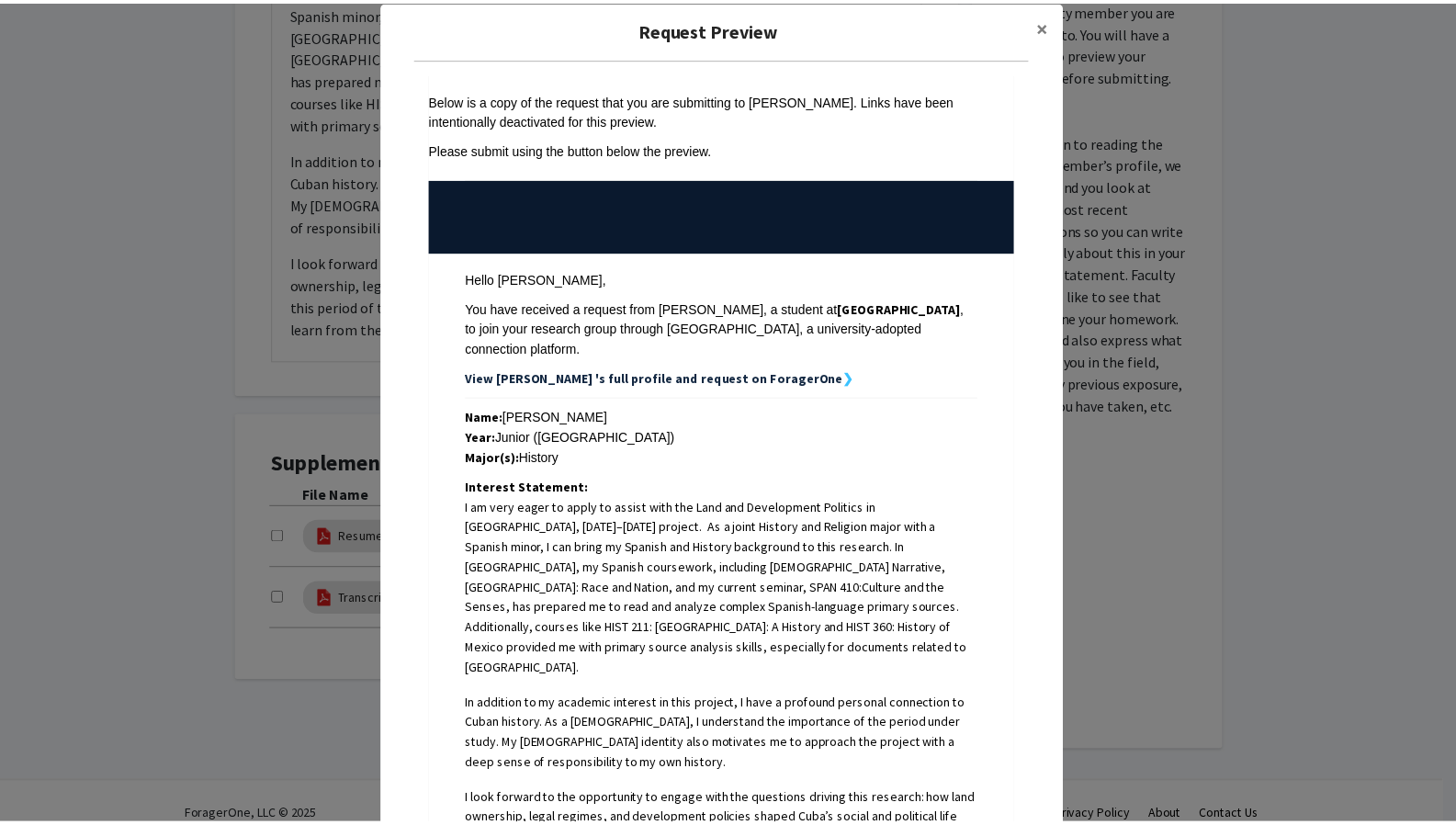
scroll to position [87, 0]
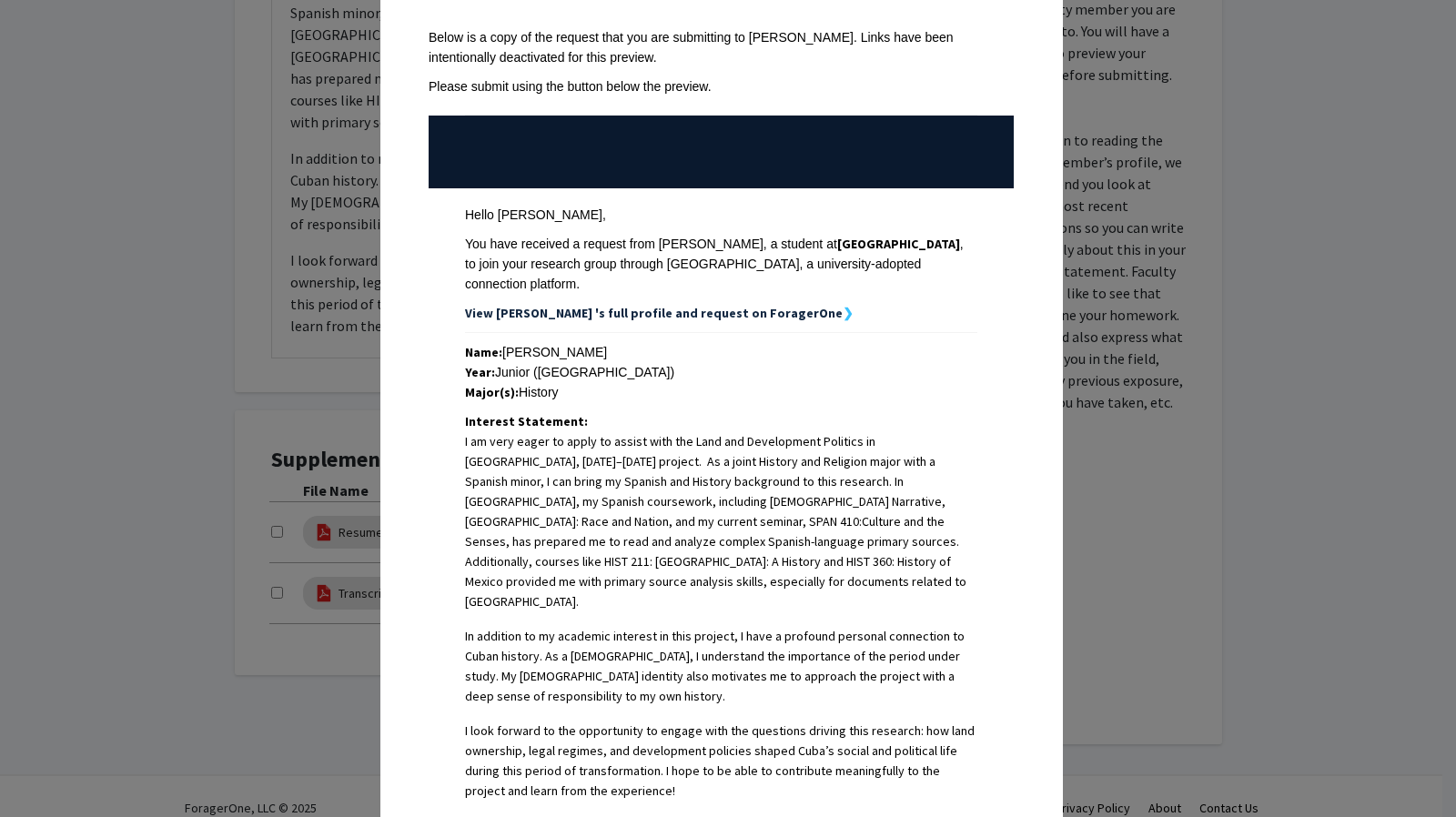
click at [336, 399] on div "Request Preview × Below is a copy of the request that you are submitting to Adr…" at bounding box center [728, 408] width 1456 height 817
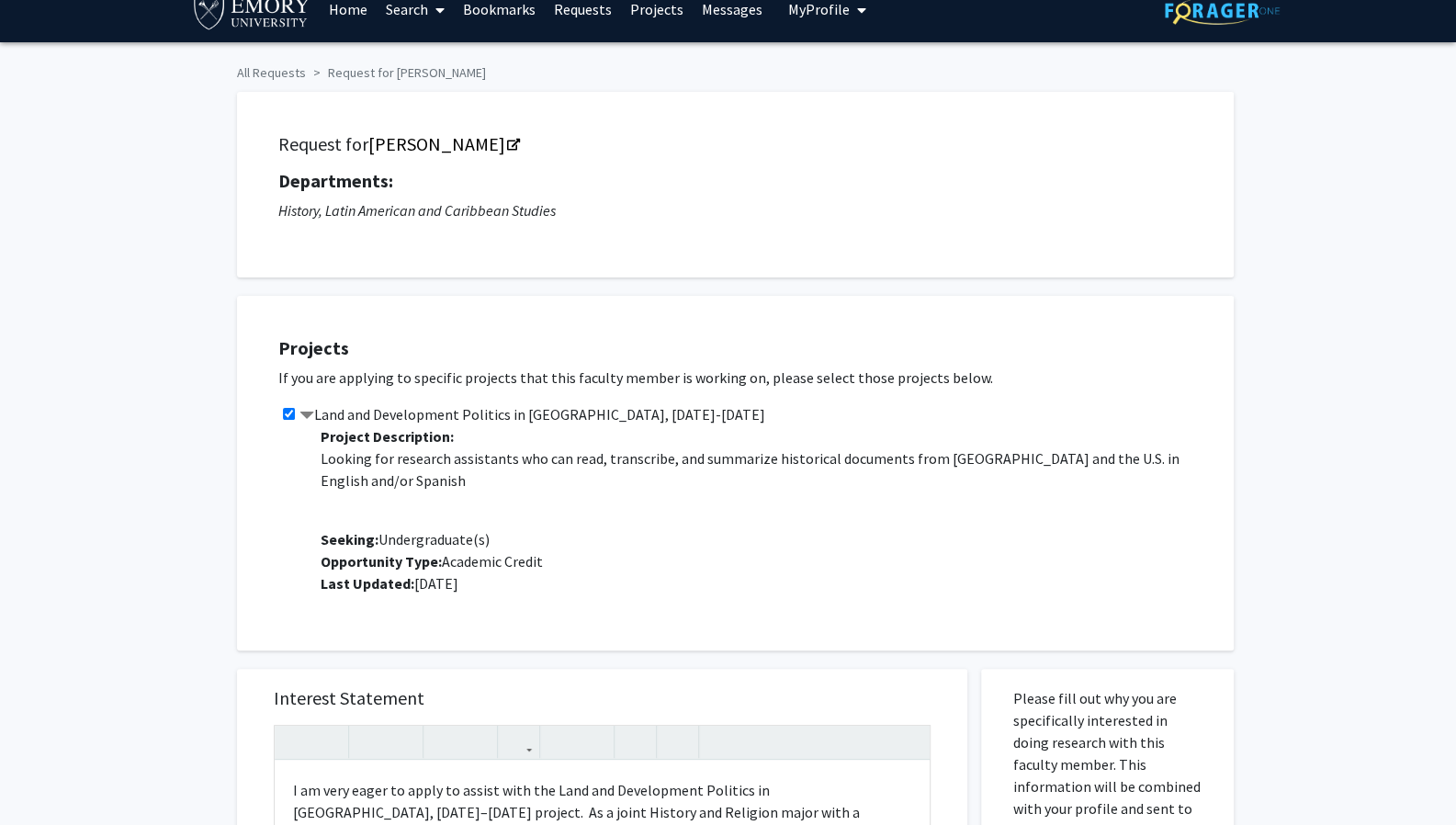
scroll to position [443, 0]
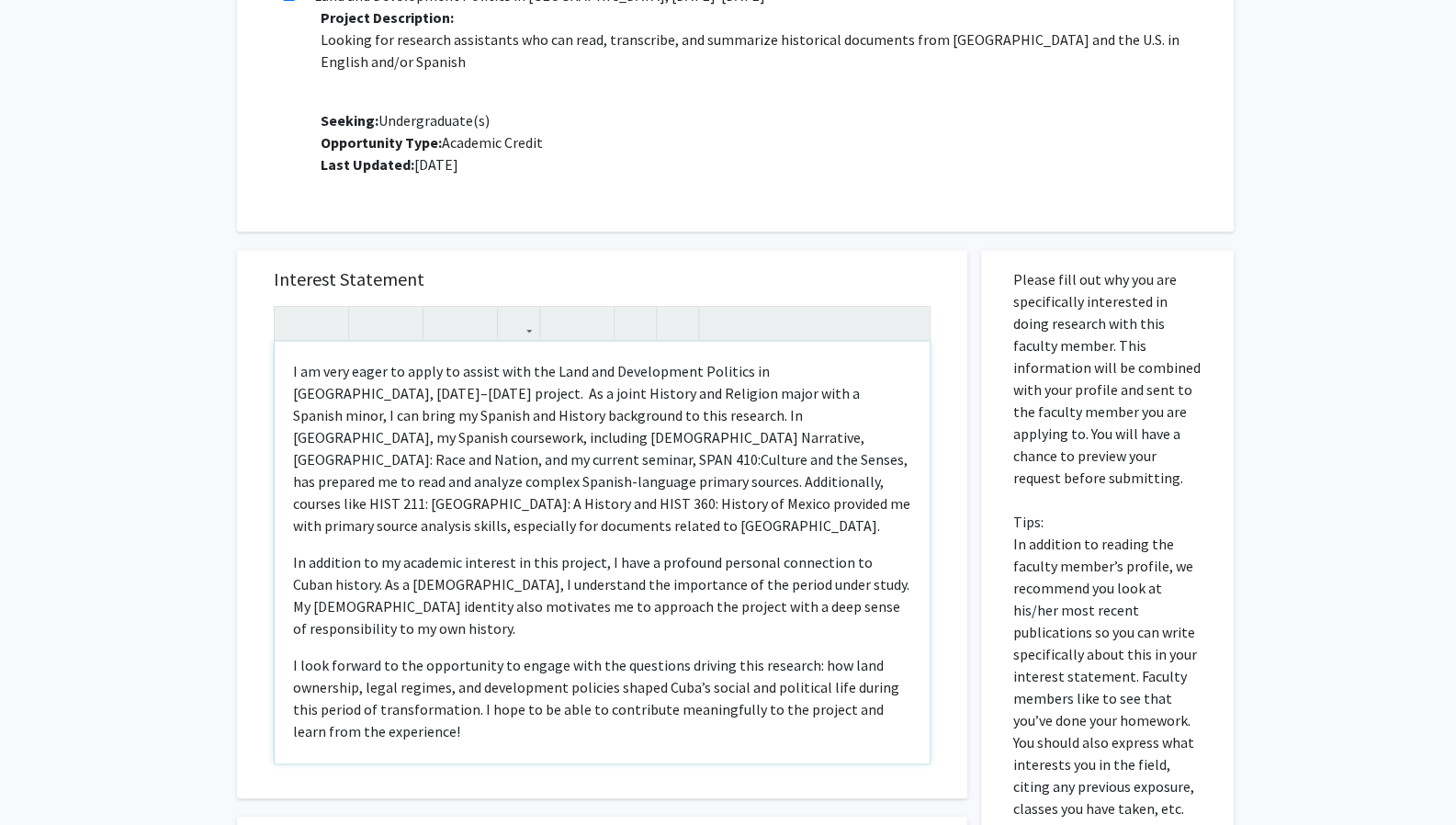
click at [681, 479] on p "I am very eager to apply to assist with the Land and Development Politics in Cu…" at bounding box center [602, 448] width 618 height 176
copy div "I am very eager to apply to assist with the Land and Development Politics in Cu…"
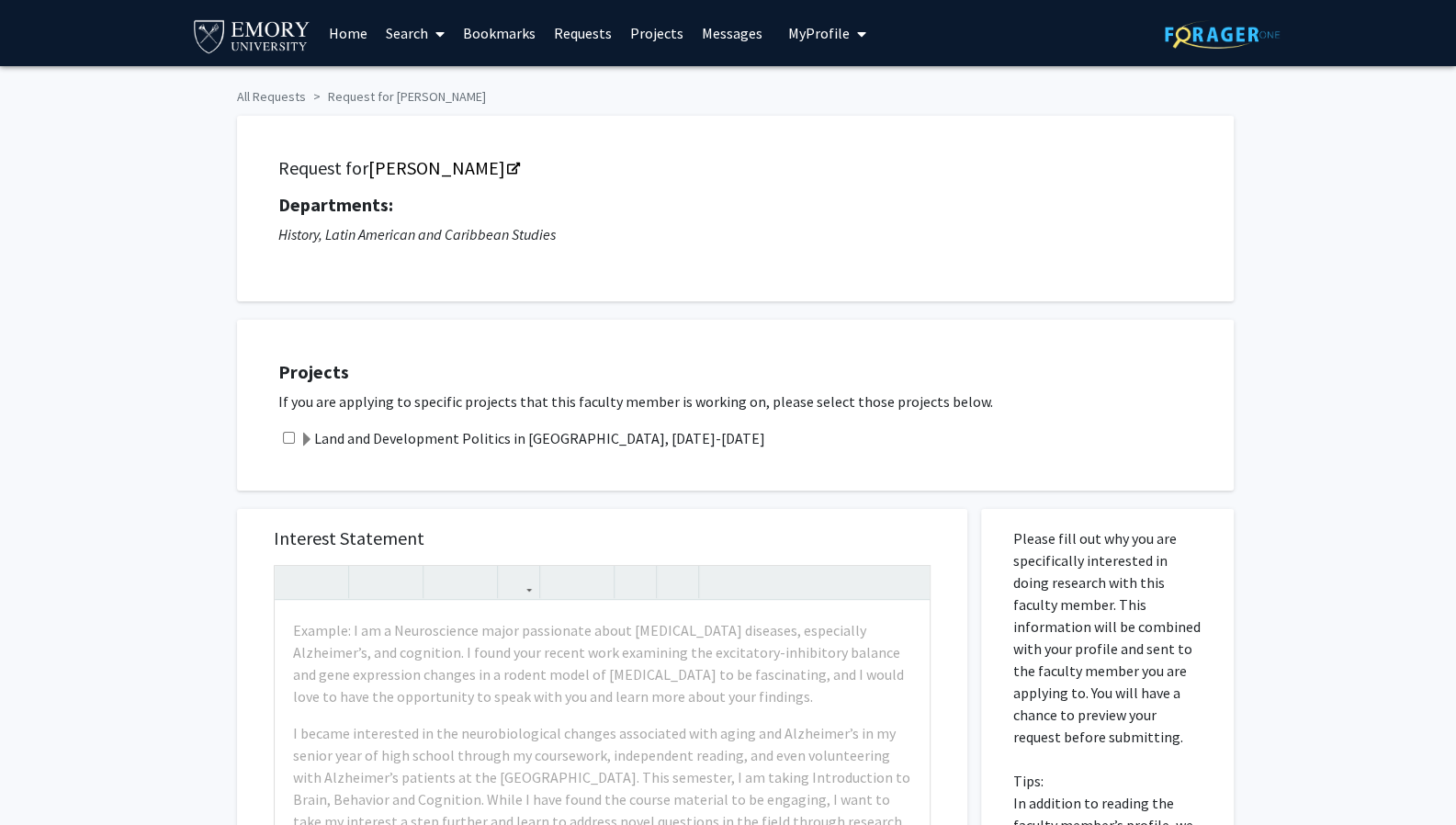
click at [282, 444] on div "Land and Development Politics in [GEOGRAPHIC_DATA], [DATE]-[DATE]" at bounding box center [746, 437] width 937 height 22
click at [286, 435] on input "checkbox" at bounding box center [289, 437] width 11 height 11
checkbox input "true"
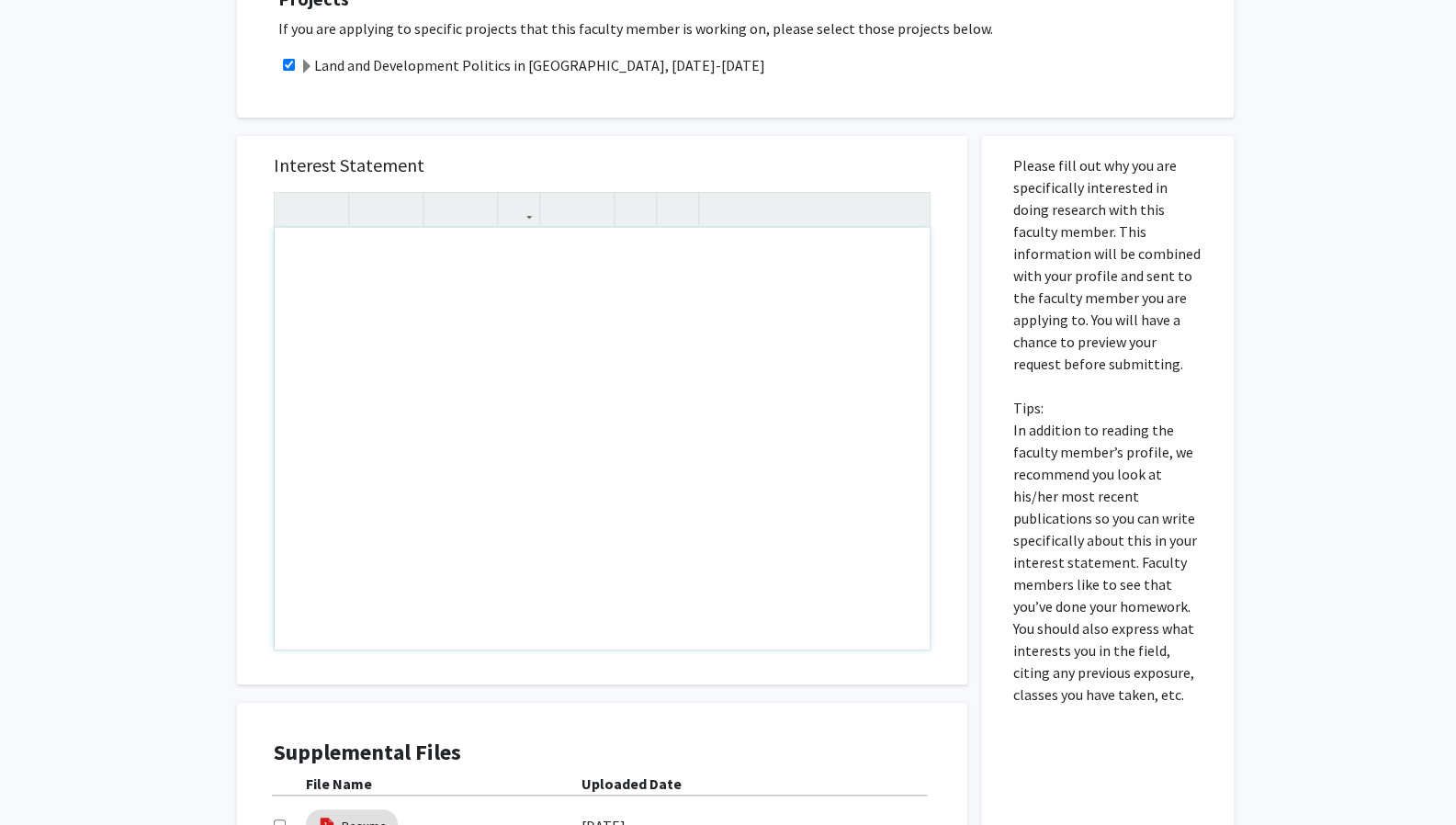
paste div "Note to users with screen readers: Please press Alt+0 or Option+0 to deactivate…"
type textarea "<l>I do sita conse ad elits do eiusmo temp inc Utla etd Magnaaliqua Enimadmi ve…"
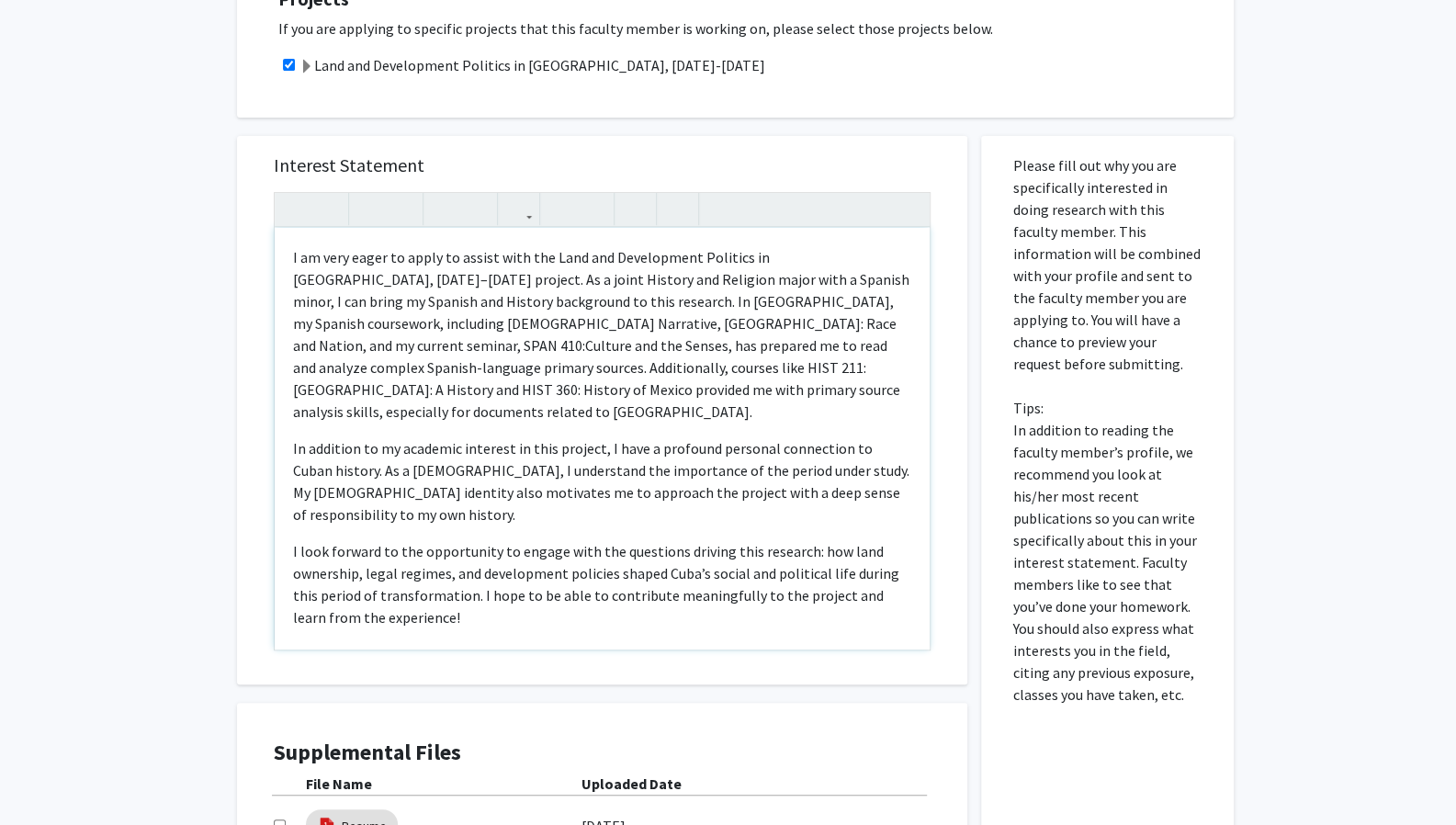
type textarea "<l>I do sita conse ad elits do eiusmo temp inc Utla etd Magnaaliqua Enimadmi ve…"
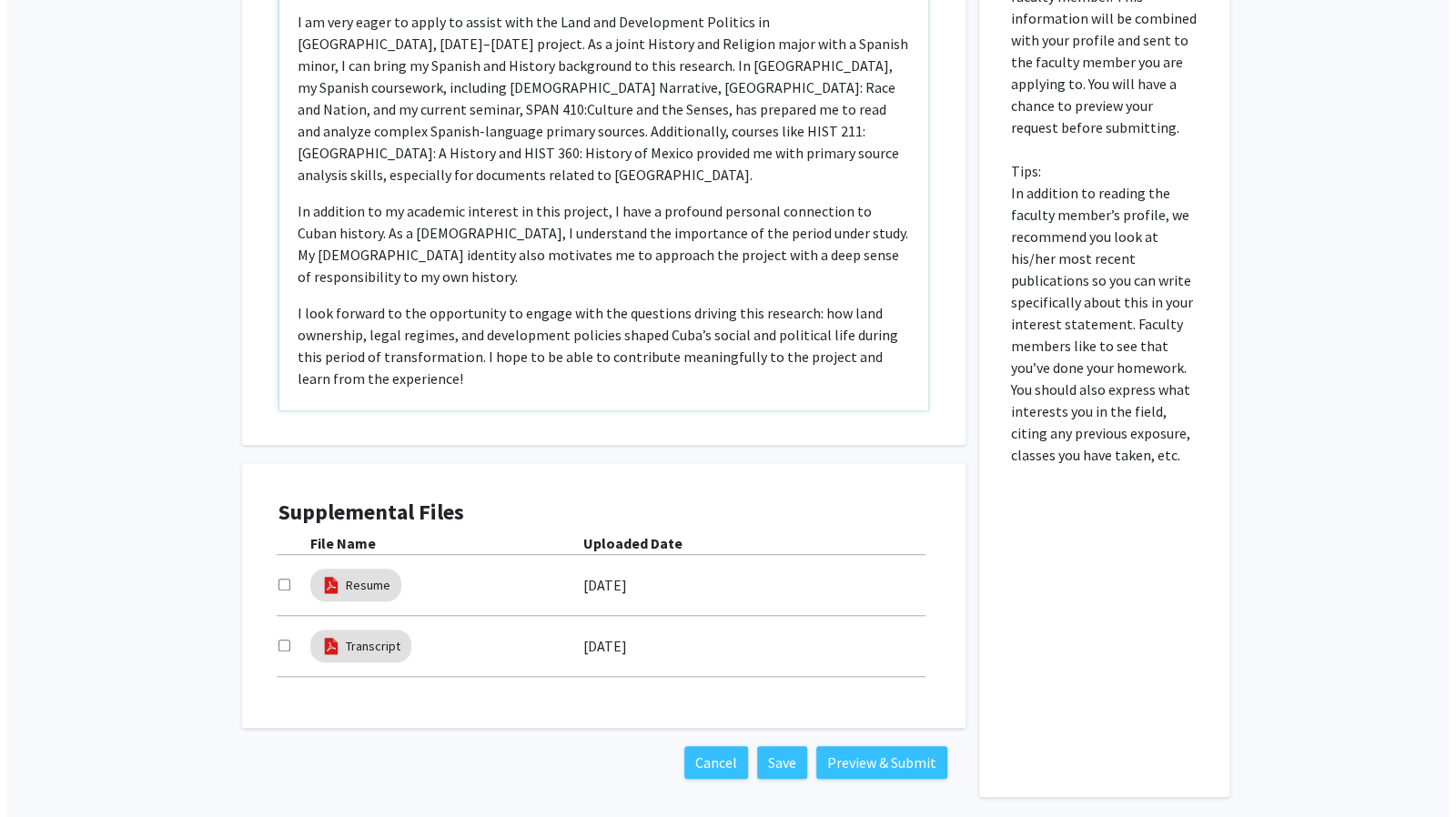
scroll to position [677, 0]
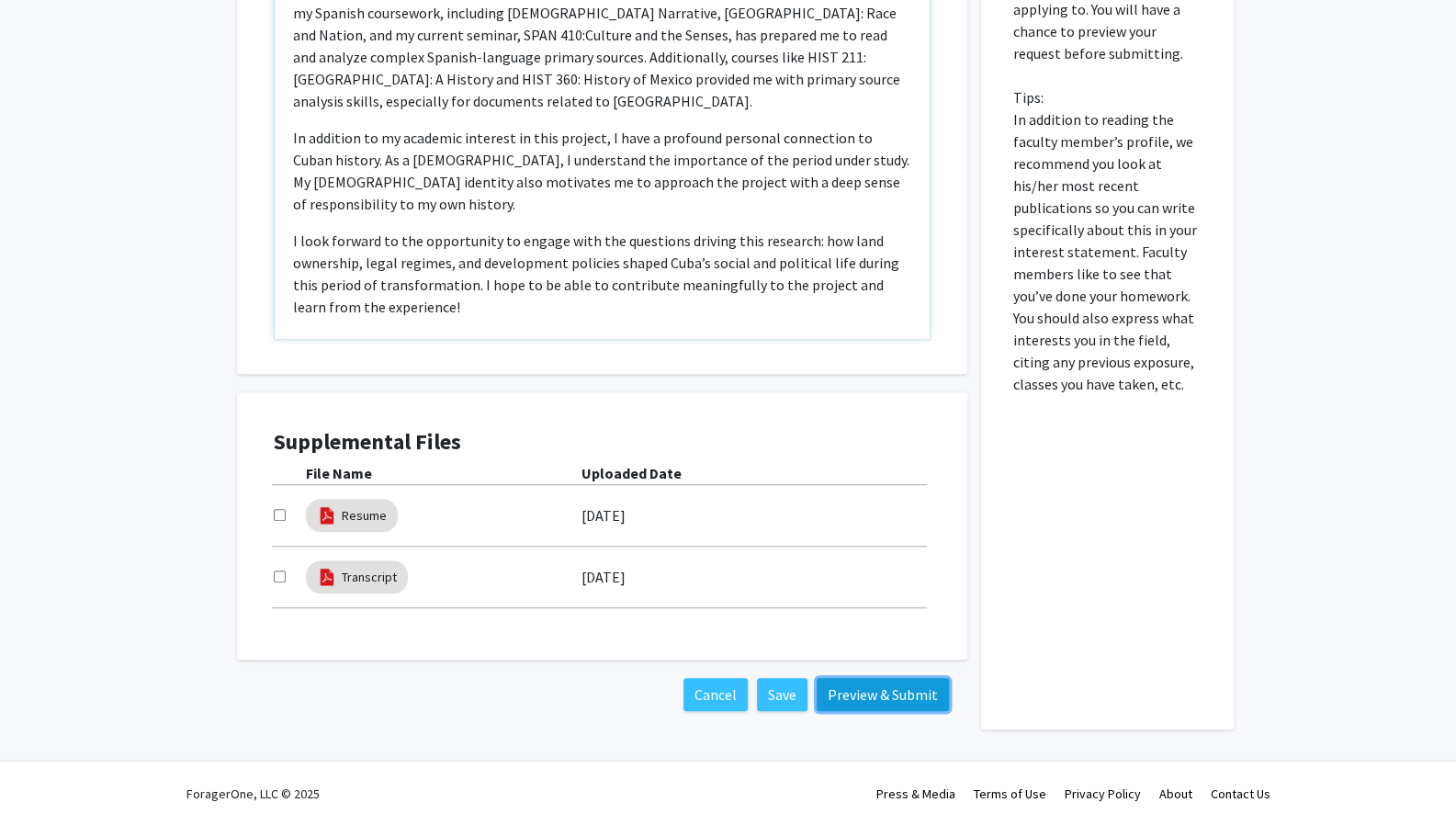
click at [859, 686] on button "Preview & Submit" at bounding box center [883, 695] width 132 height 33
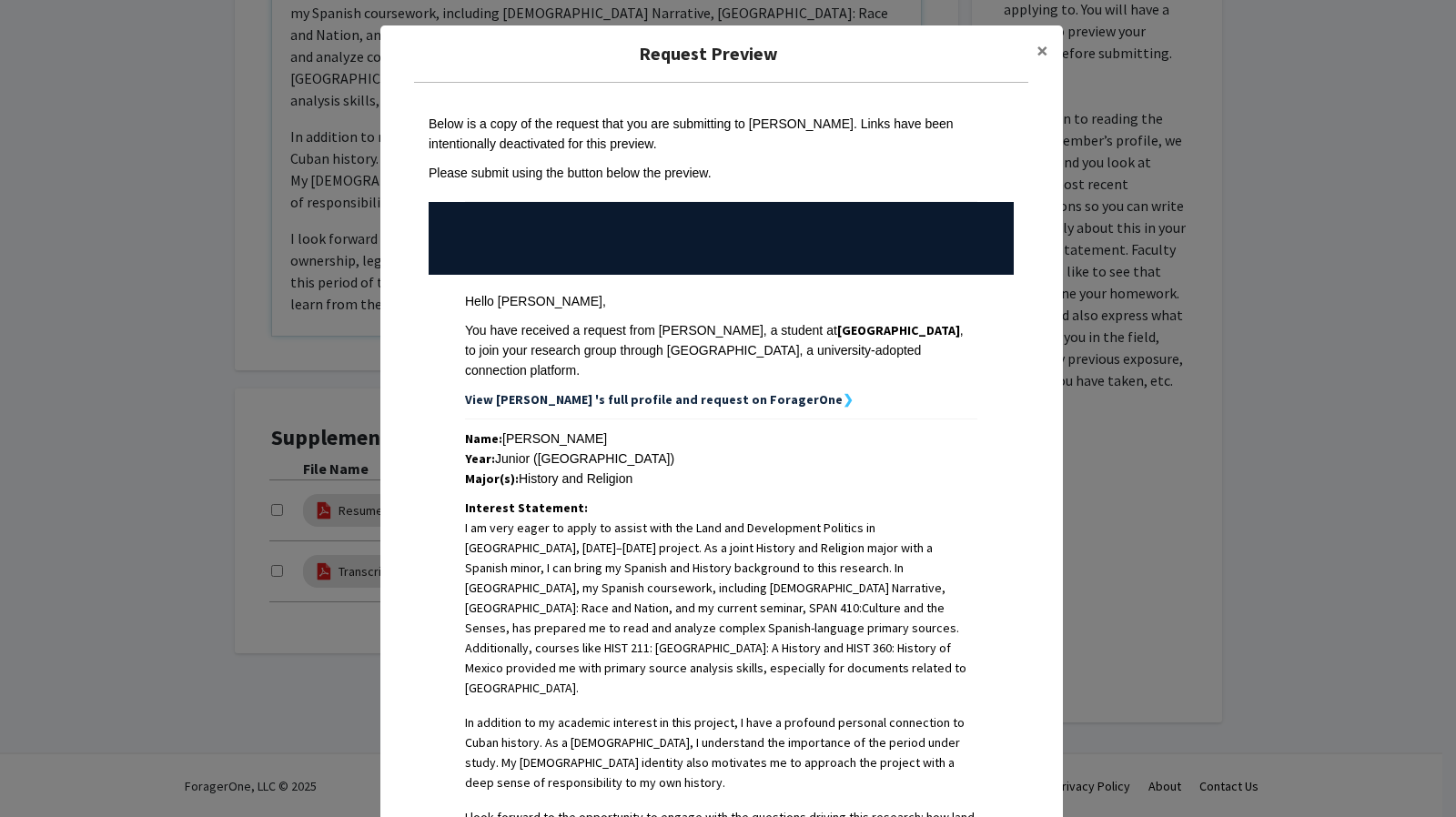
click at [573, 391] on strong "View [PERSON_NAME] 's full profile and request on ForagerOne" at bounding box center [654, 399] width 377 height 16
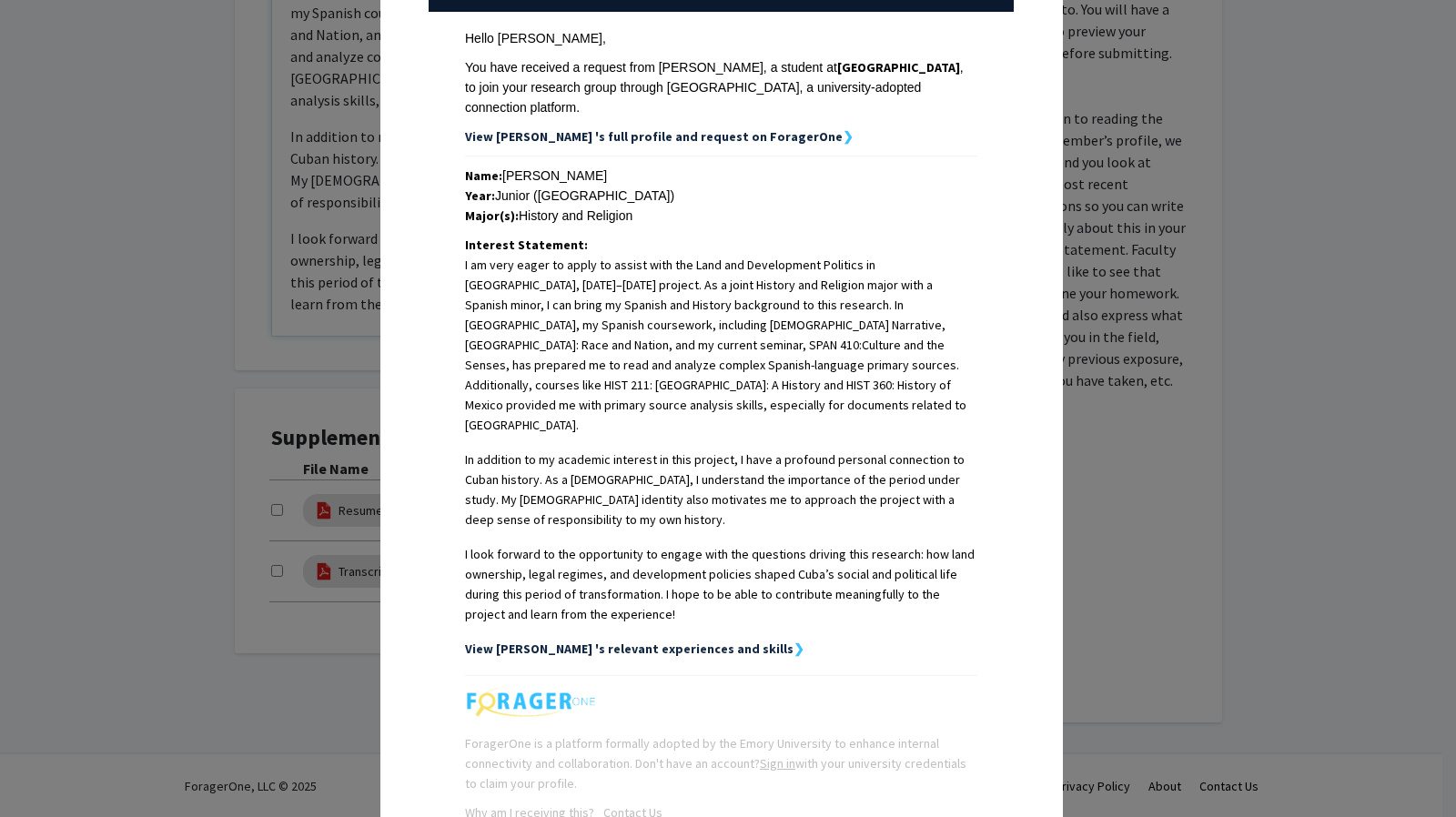
scroll to position [356, 0]
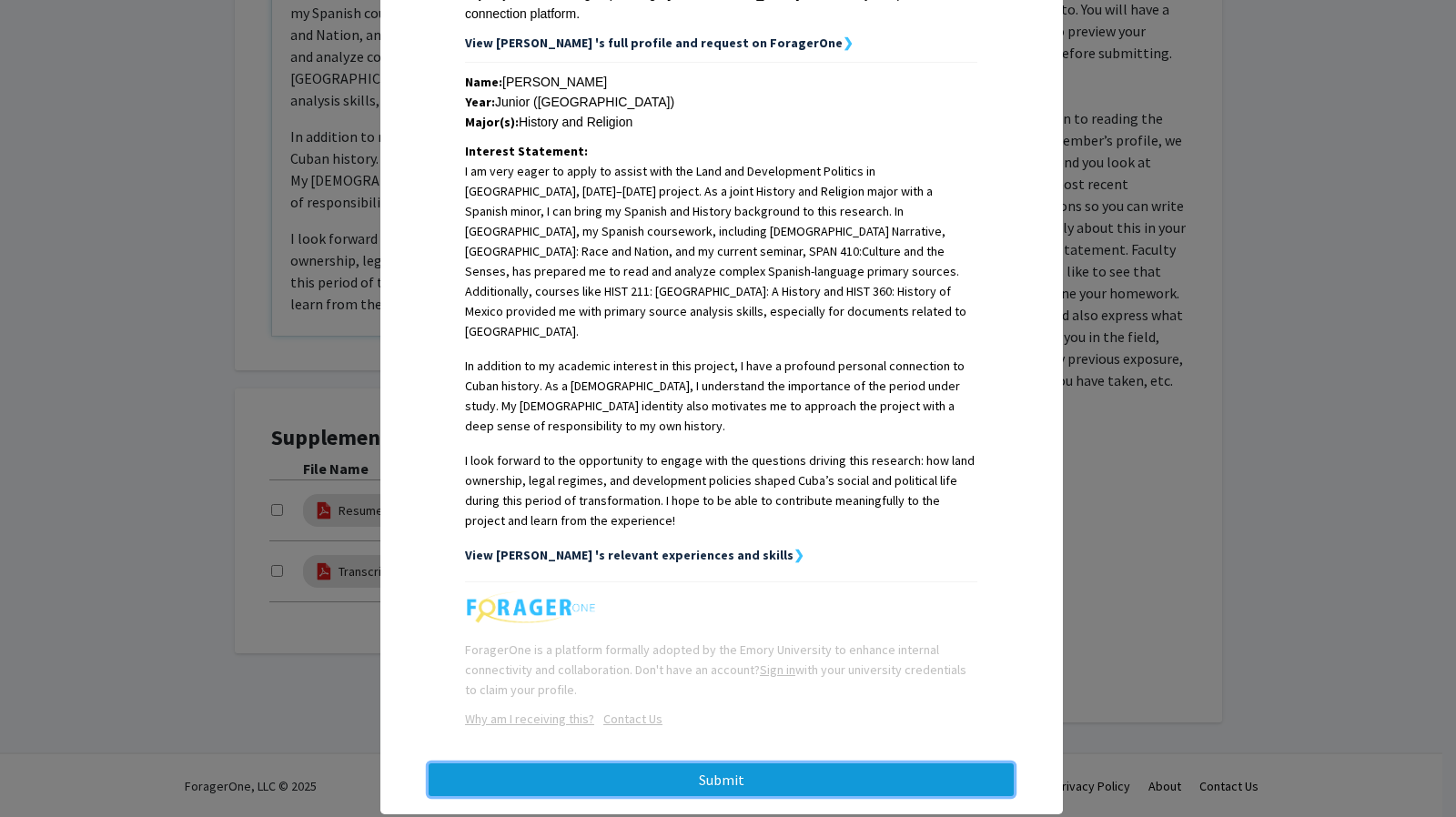
click at [671, 764] on button "Submit" at bounding box center [720, 780] width 585 height 33
